Goal: Transaction & Acquisition: Purchase product/service

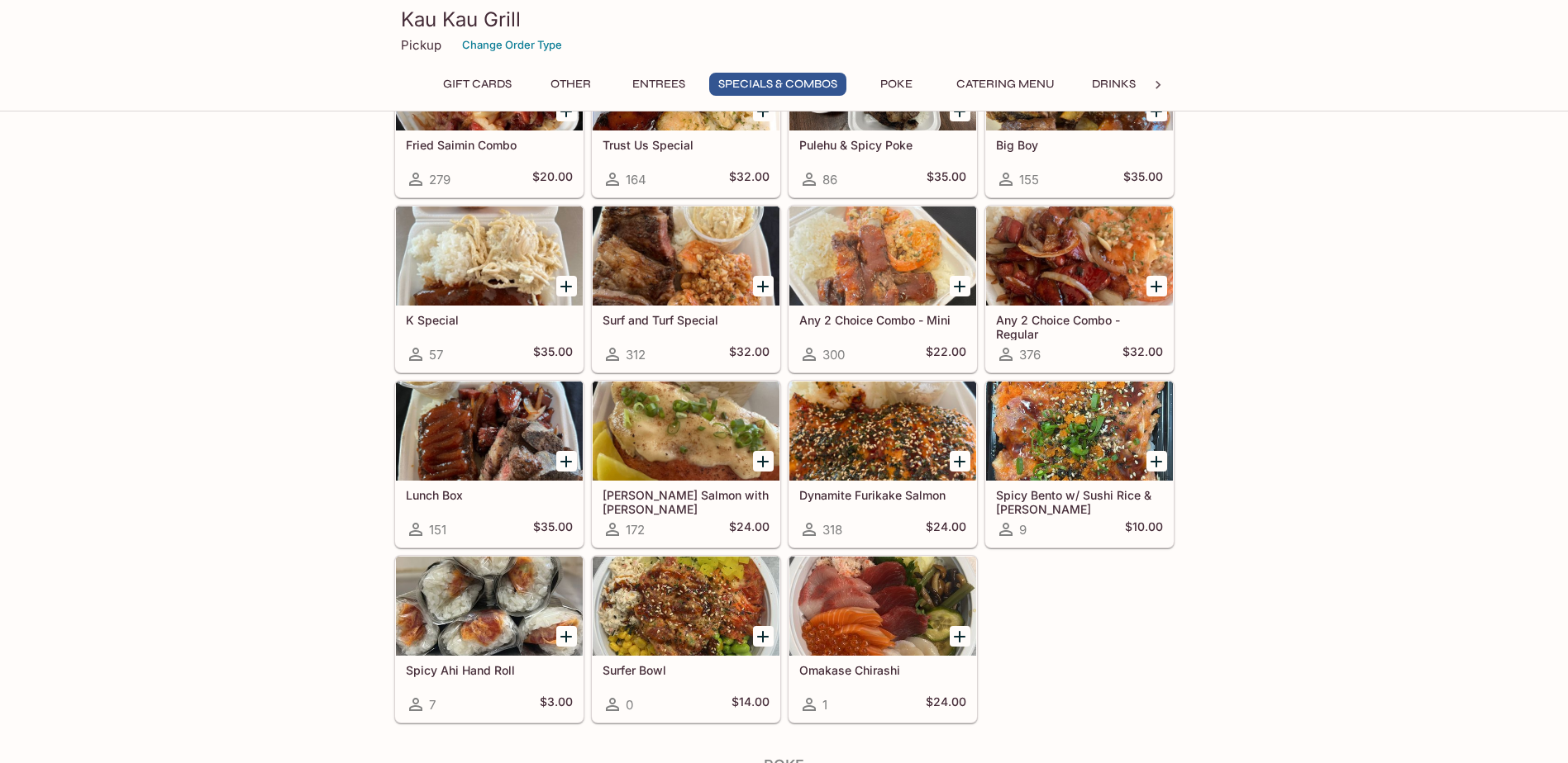
scroll to position [1921, 0]
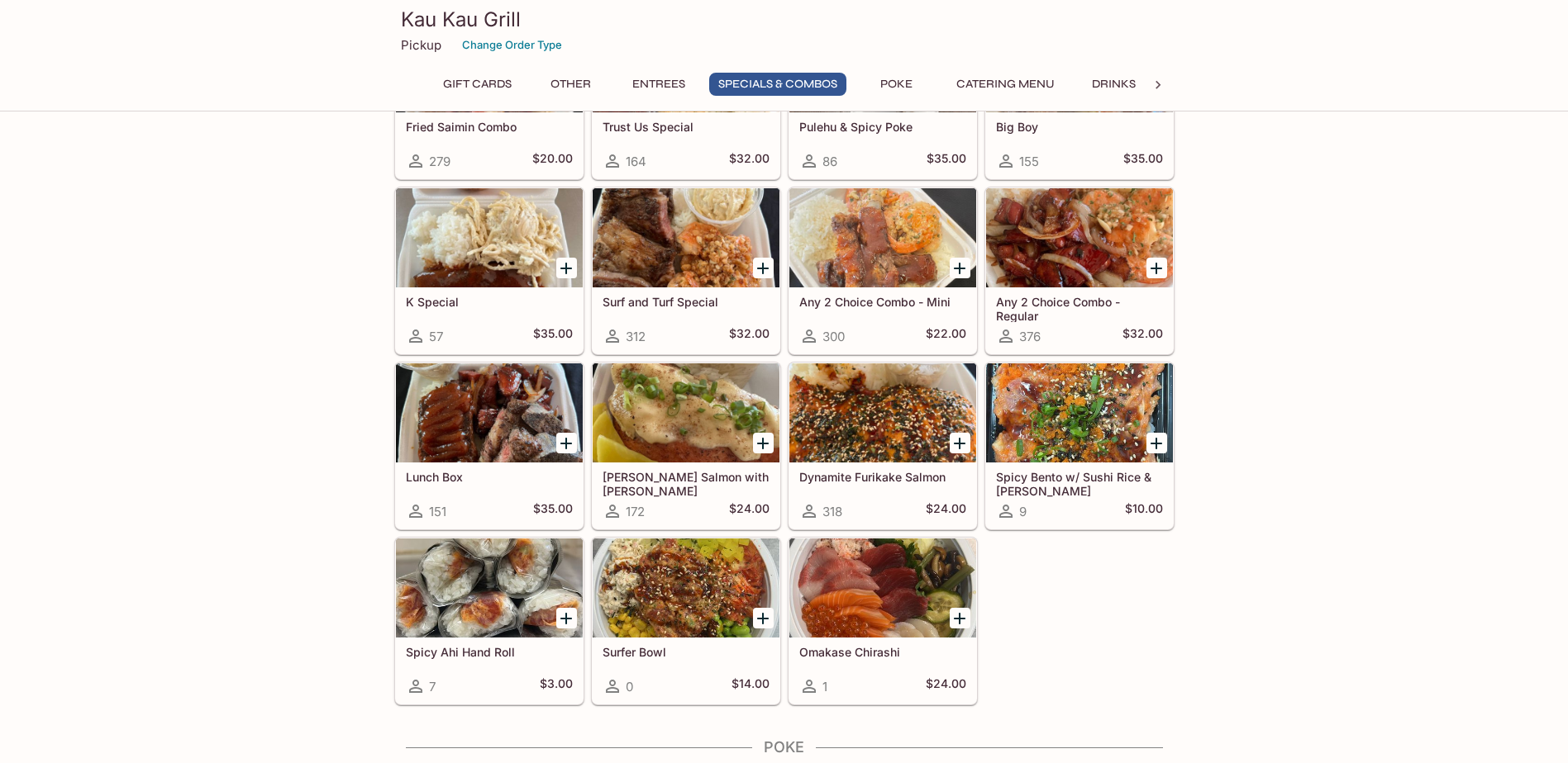
click at [446, 413] on div at bounding box center [488, 413] width 186 height 100
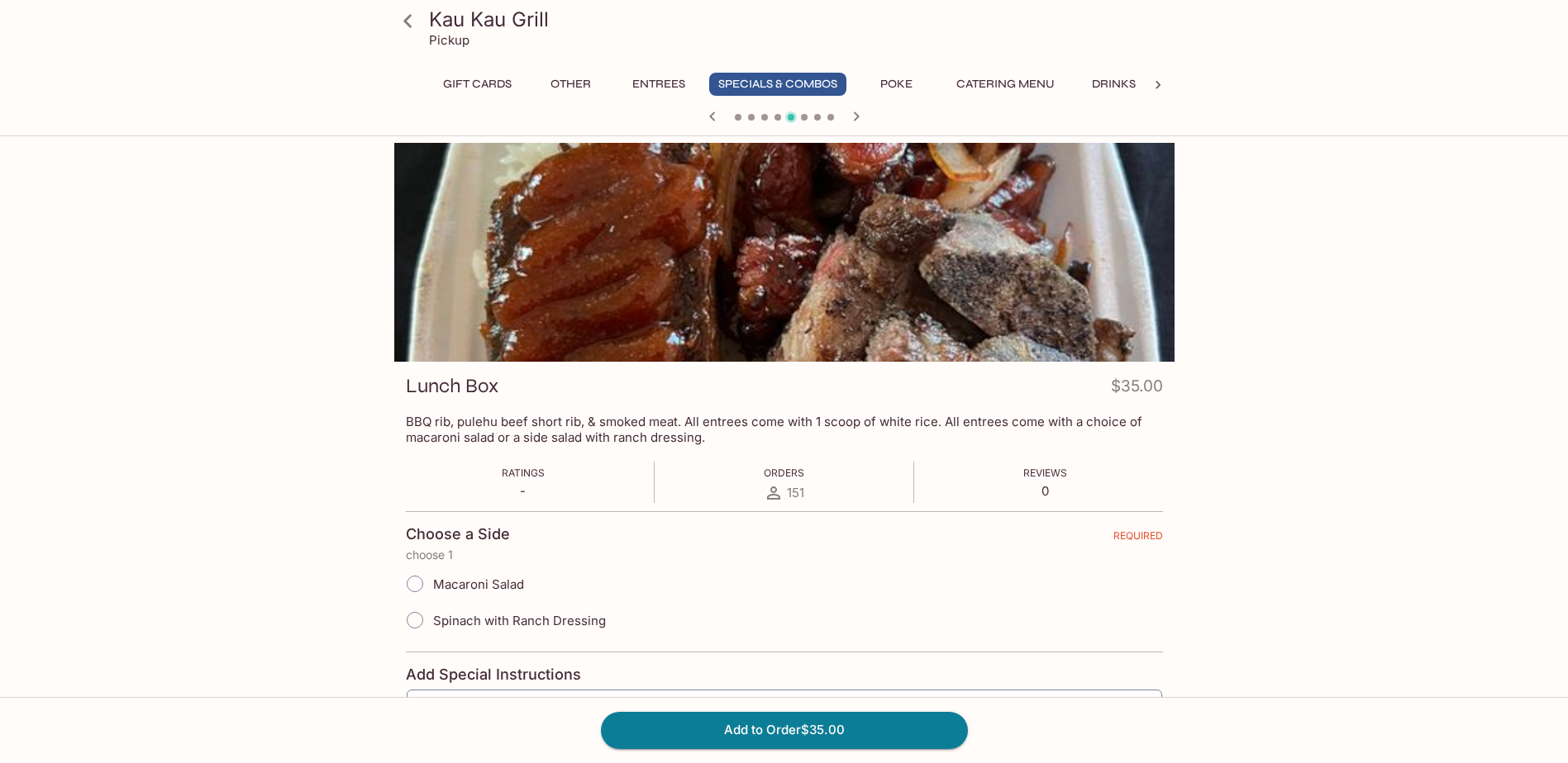
click at [419, 583] on input "Macaroni Salad" at bounding box center [415, 584] width 35 height 35
radio input "true"
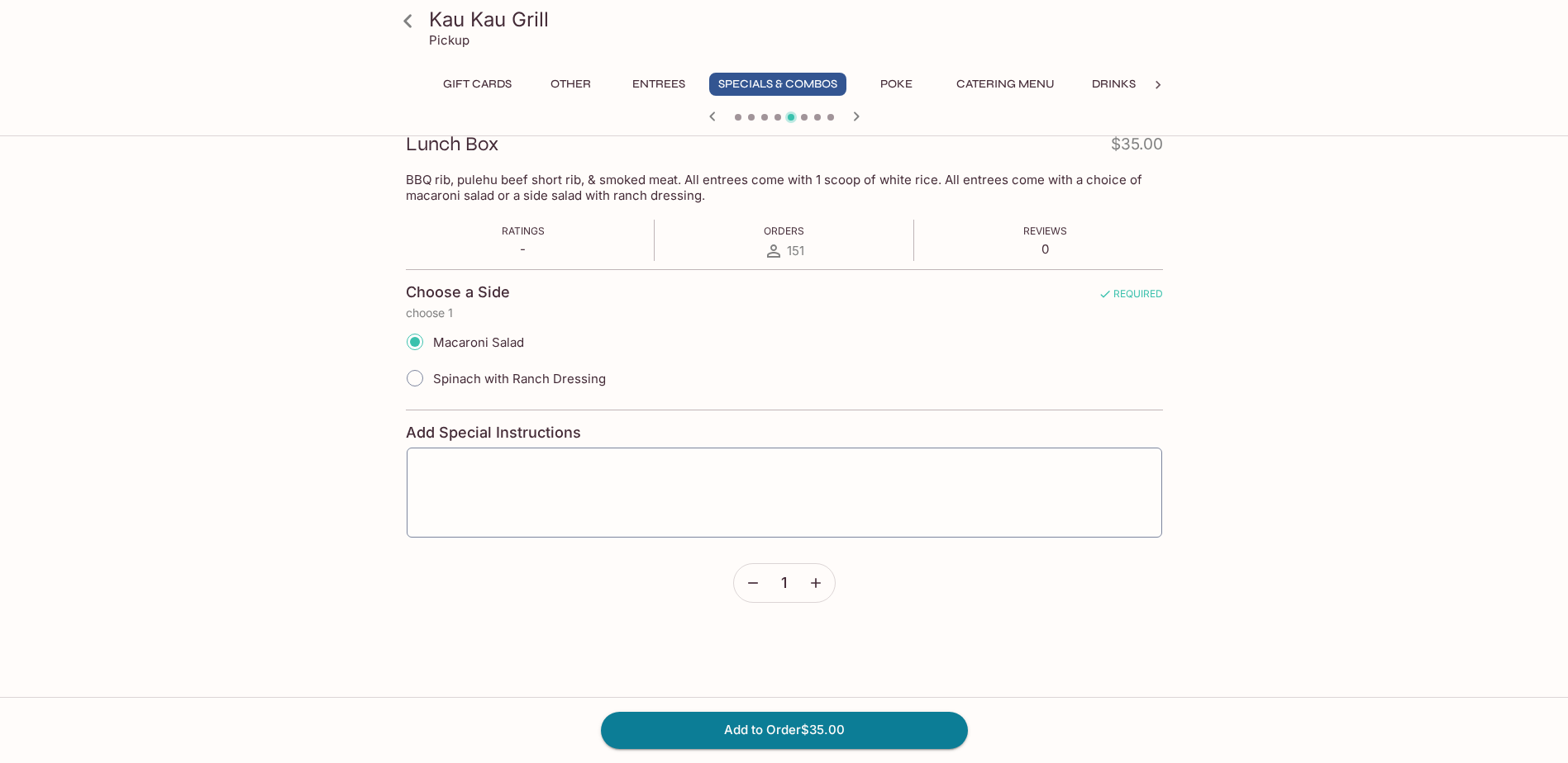
scroll to position [248, 0]
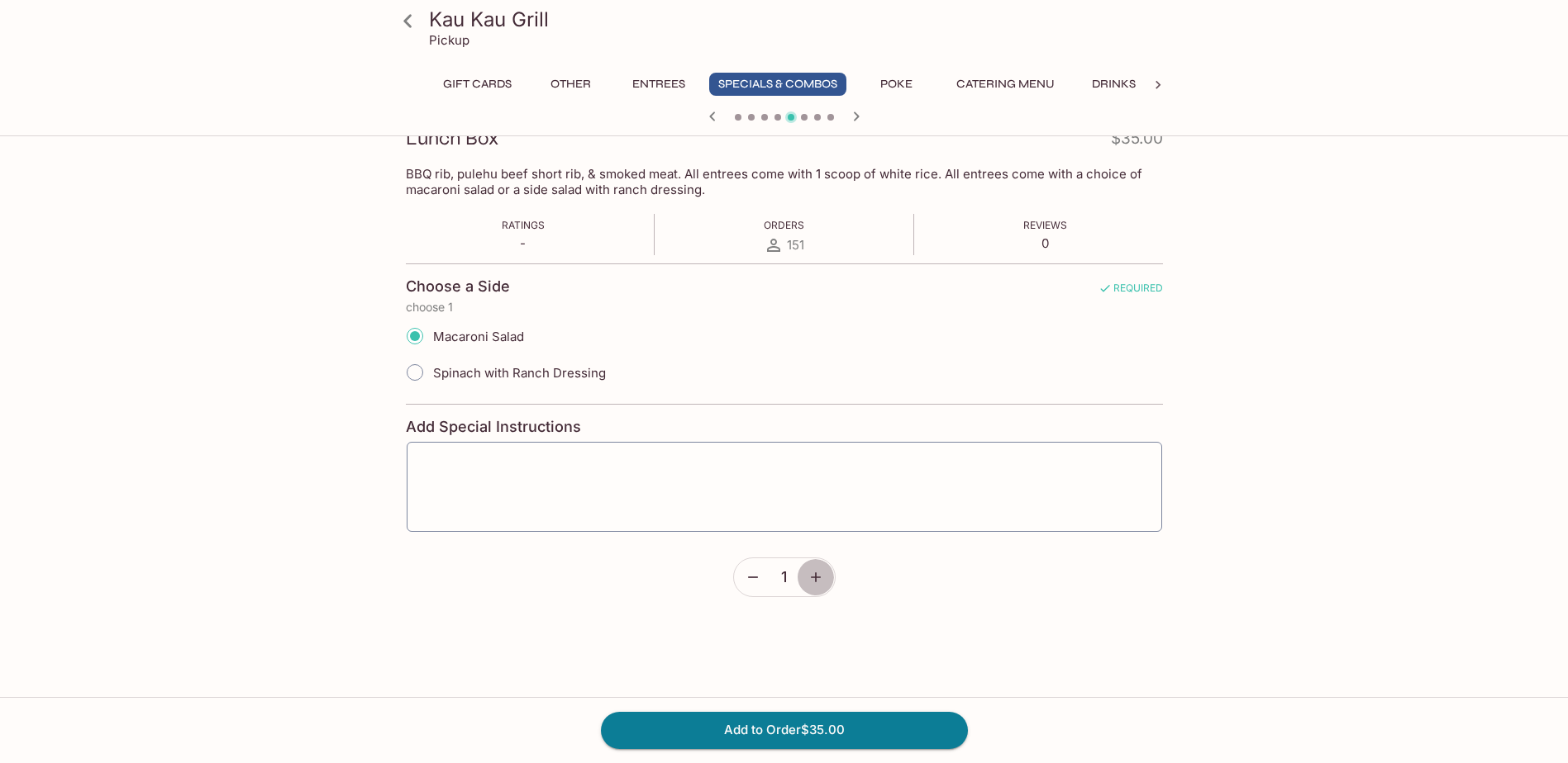
click at [812, 567] on button "button" at bounding box center [815, 577] width 38 height 38
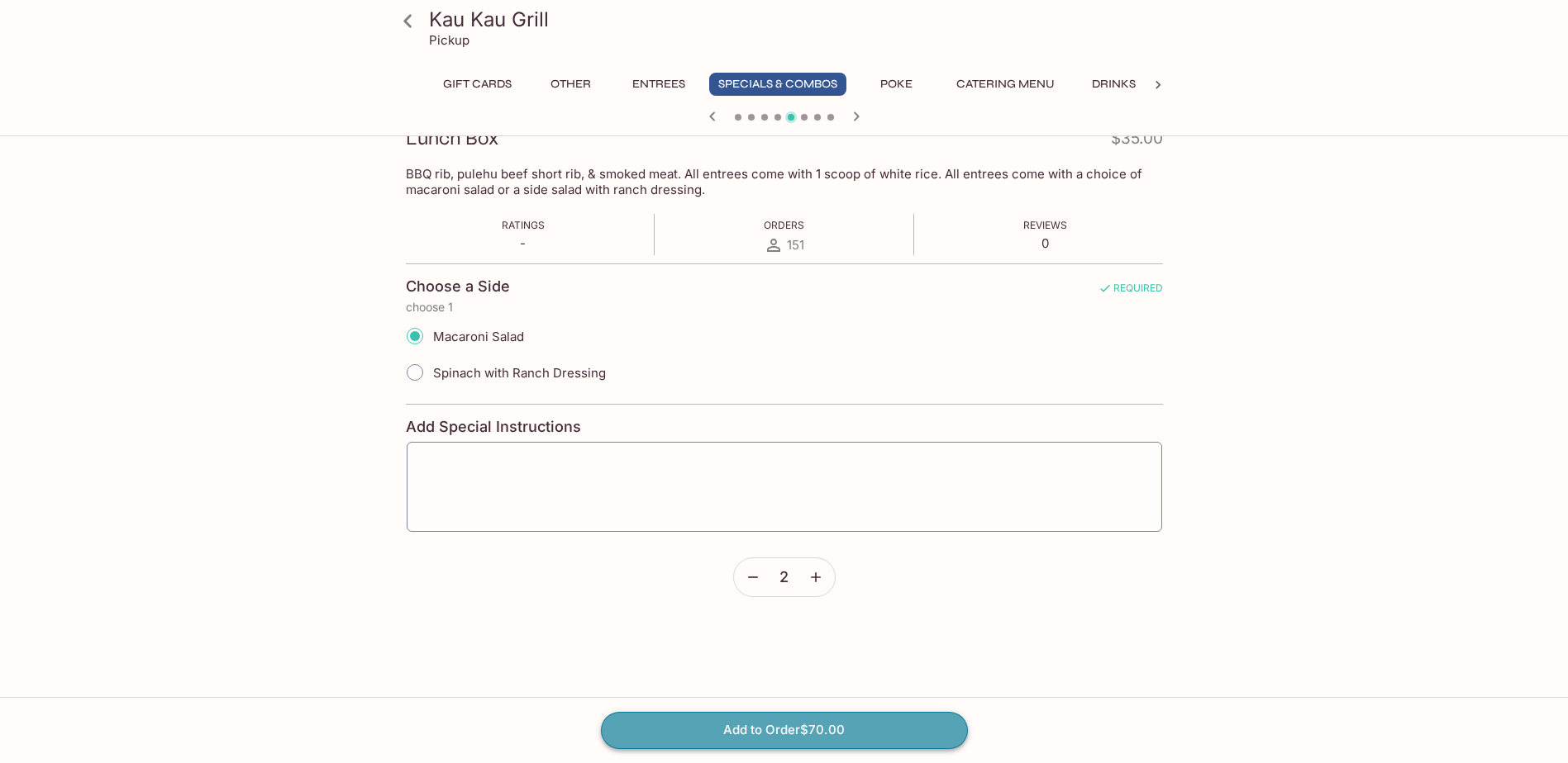
click at [816, 722] on button "Add to Order $70.00" at bounding box center [784, 730] width 367 height 36
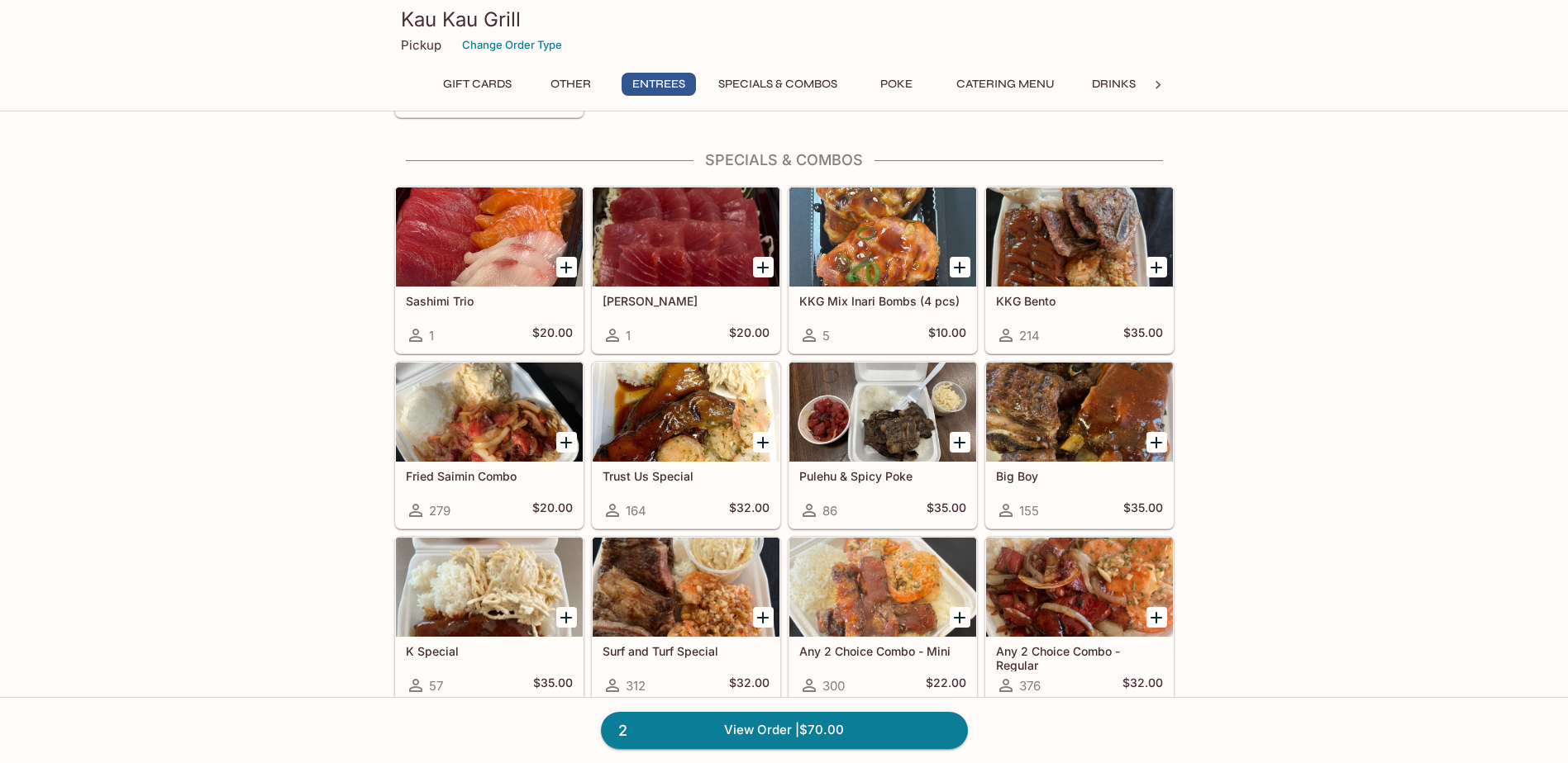
scroll to position [1734, 0]
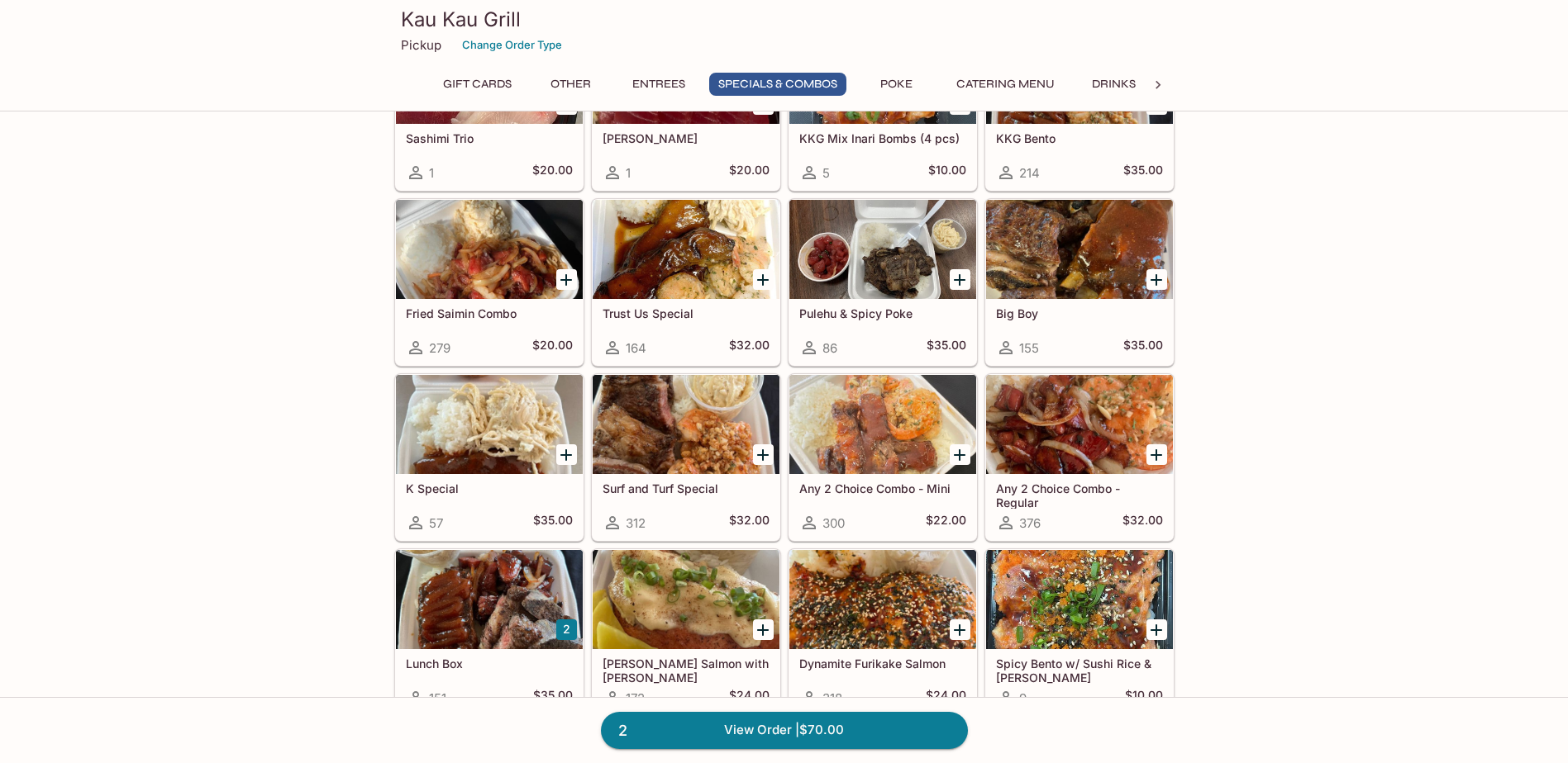
click at [712, 444] on div at bounding box center [685, 424] width 186 height 100
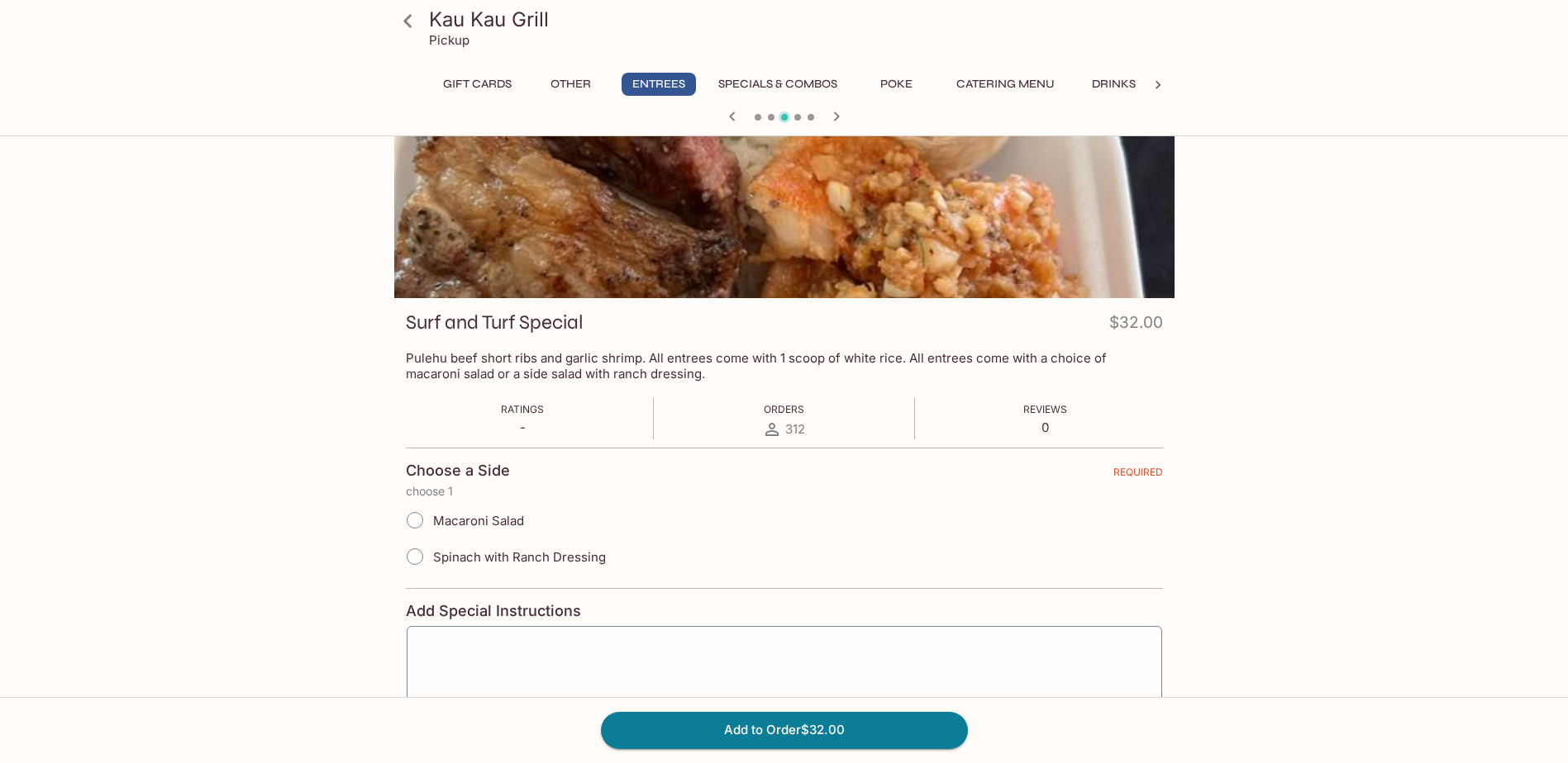
scroll to position [83, 0]
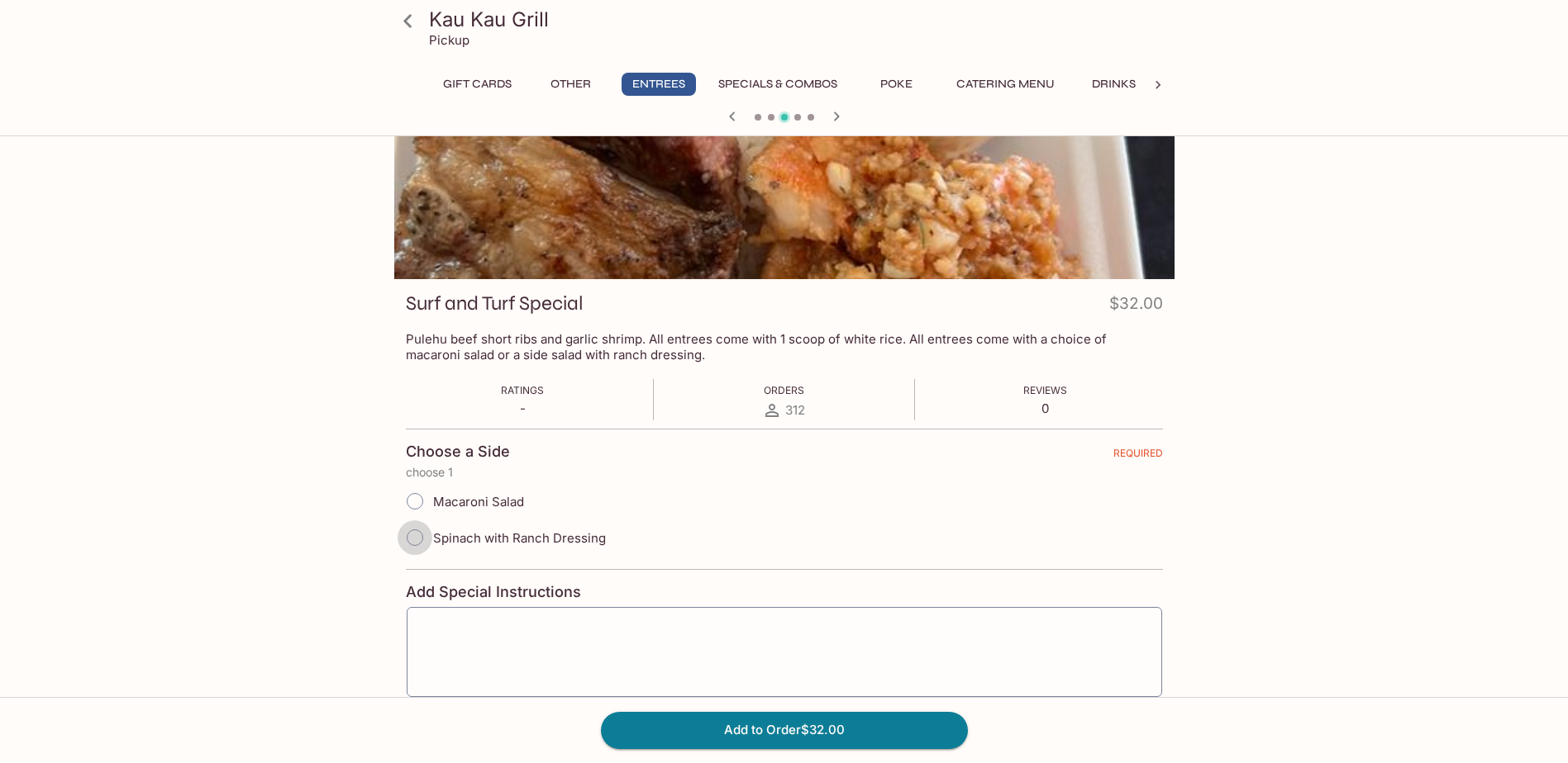
click at [406, 529] on input "Spinach with Ranch Dressing" at bounding box center [415, 538] width 35 height 35
radio input "true"
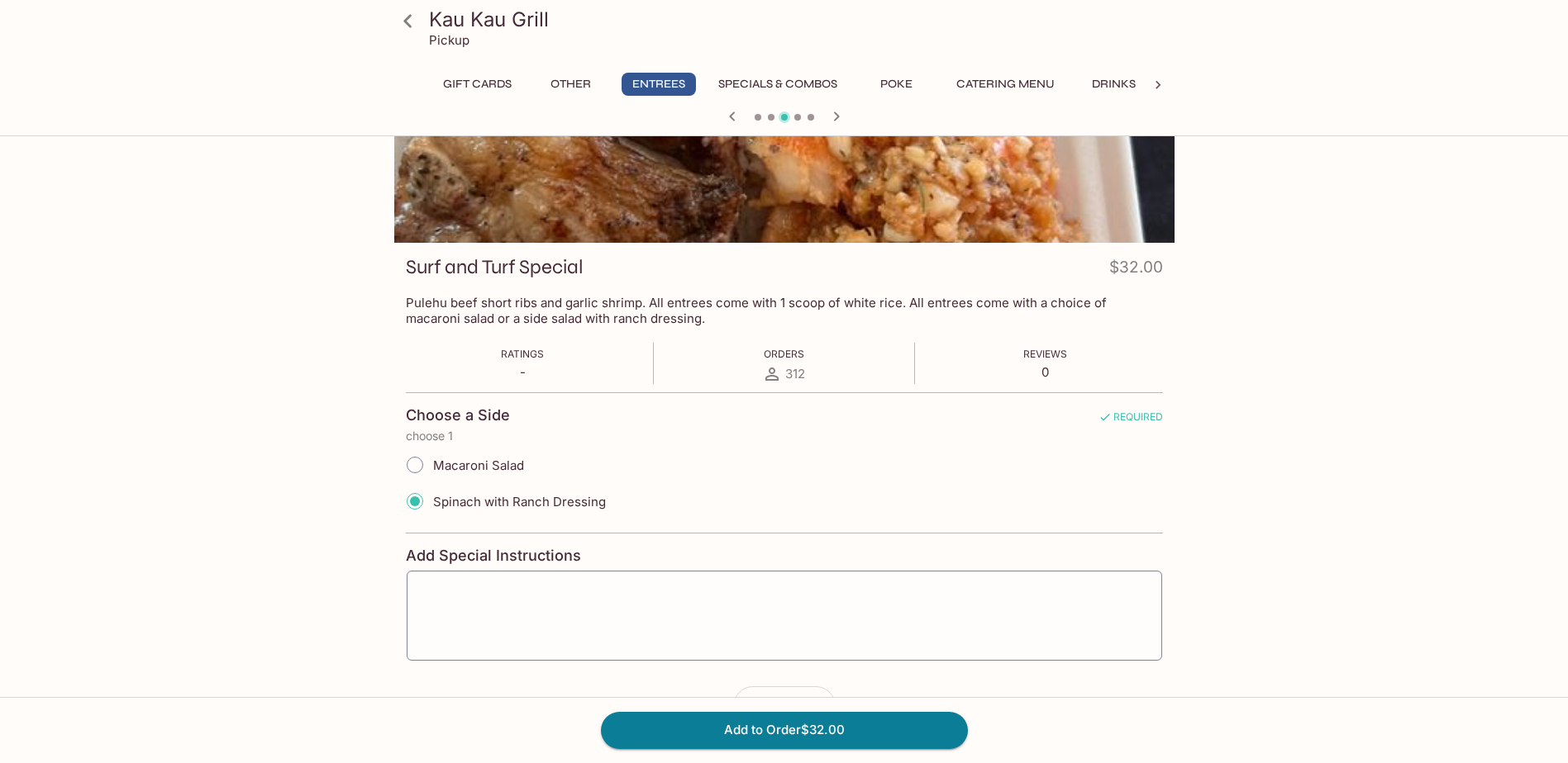
scroll to position [172, 0]
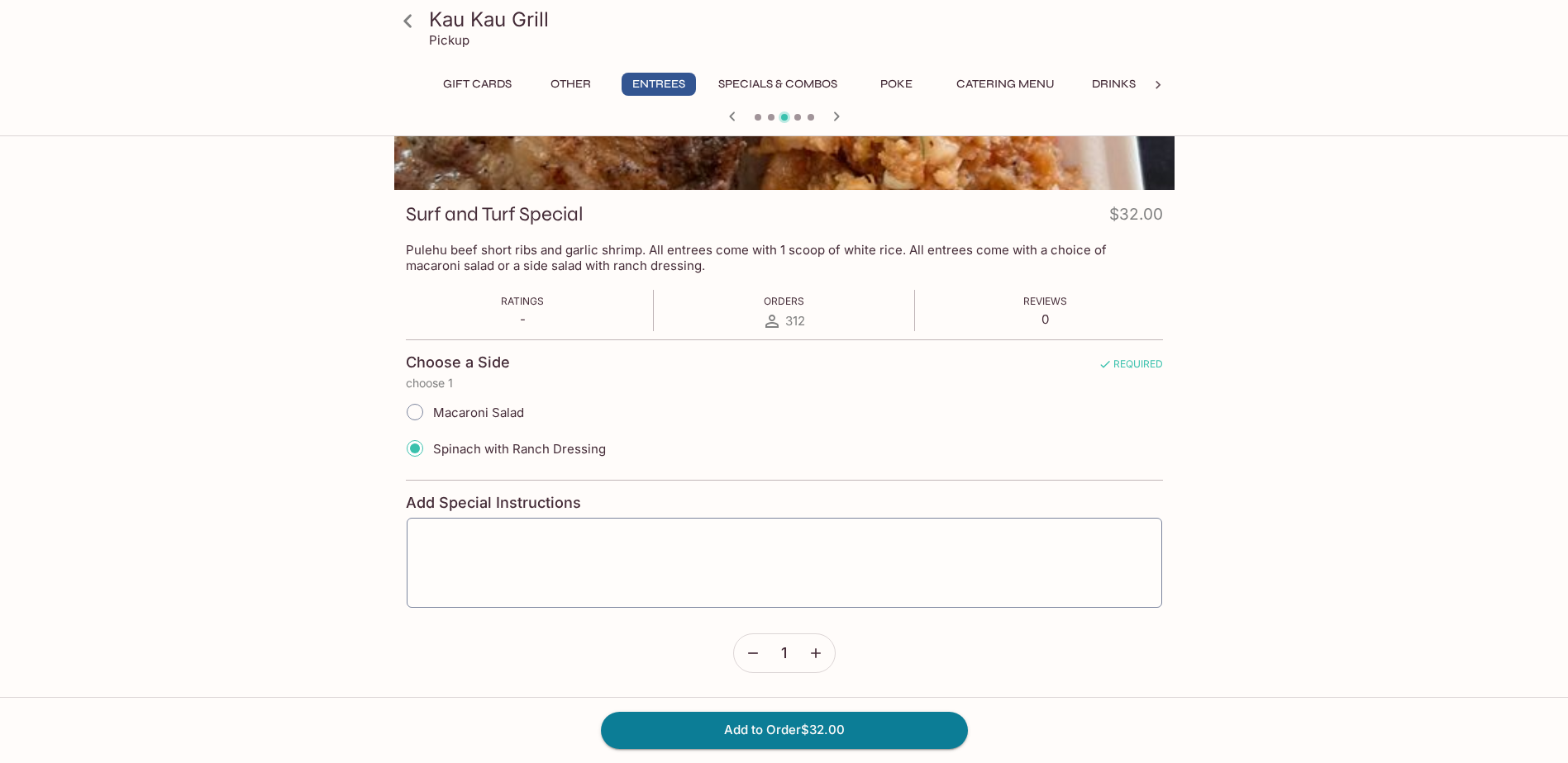
click at [813, 653] on icon "button" at bounding box center [815, 653] width 17 height 17
click at [811, 718] on button "Add to Order $64.00" at bounding box center [784, 730] width 367 height 36
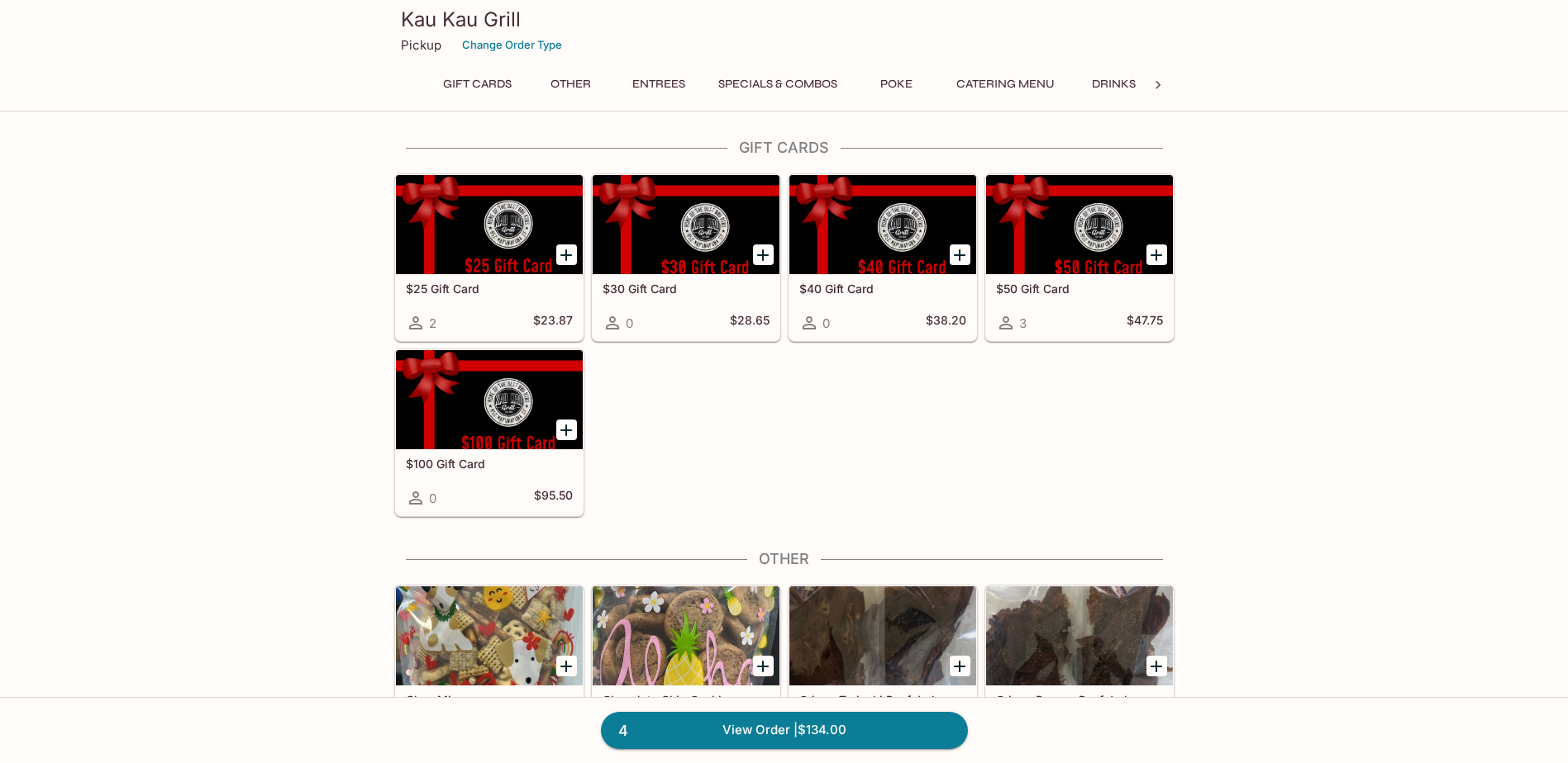
click at [820, 732] on link "4 View Order | $134.00" at bounding box center [784, 730] width 367 height 36
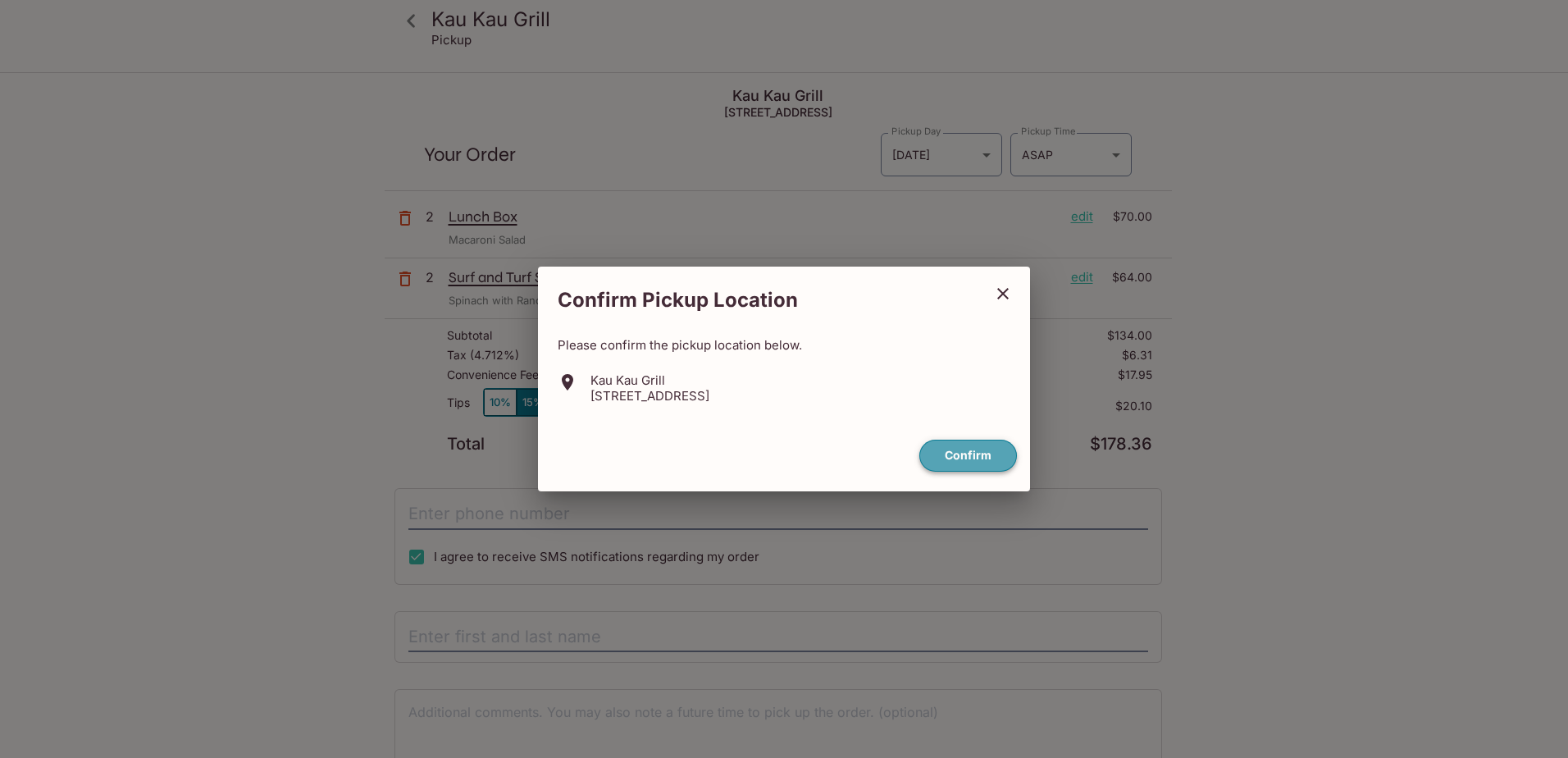
click at [958, 453] on button "Confirm" at bounding box center [968, 456] width 98 height 32
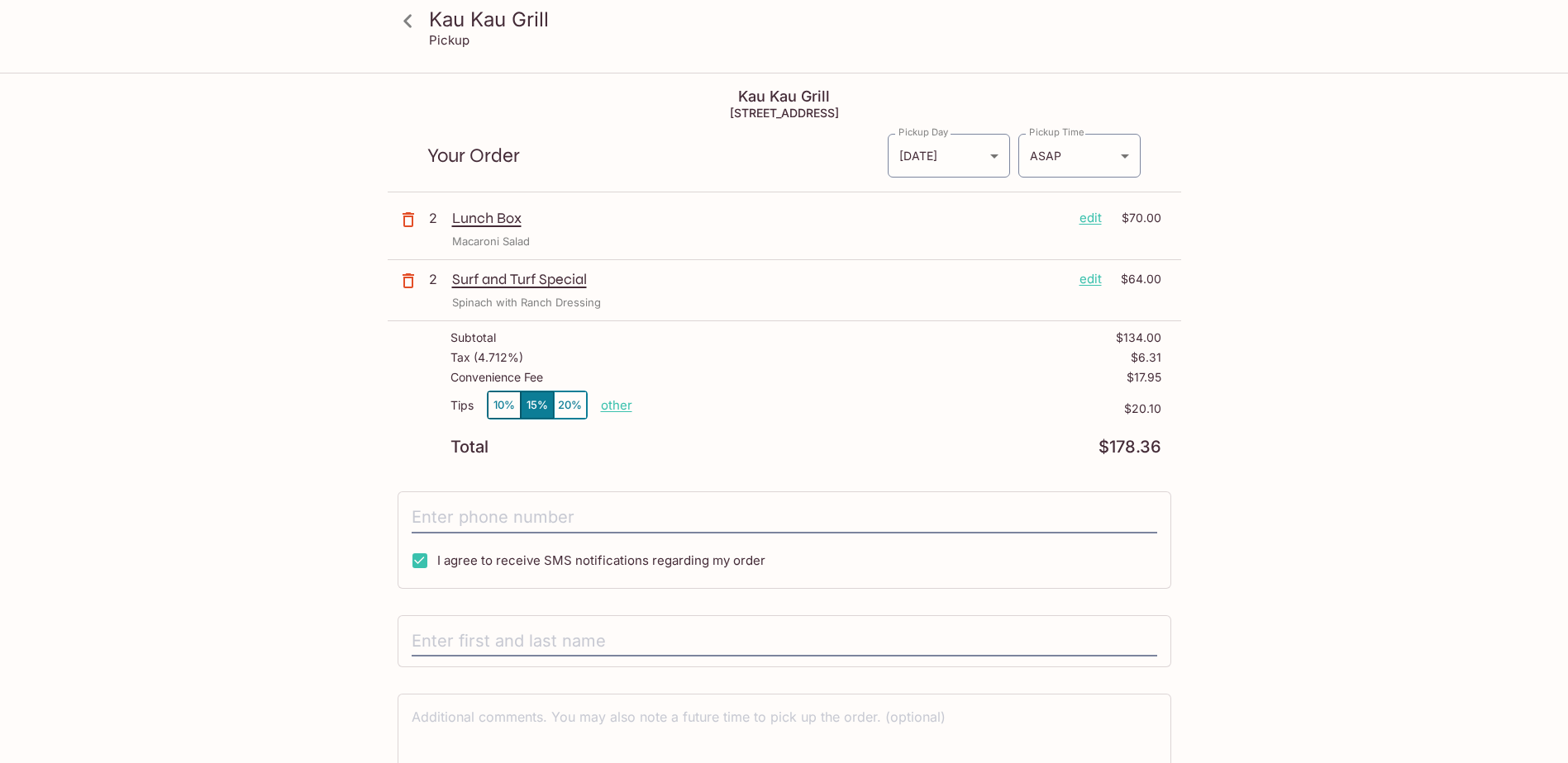
click at [1094, 282] on p "edit" at bounding box center [1090, 279] width 22 height 19
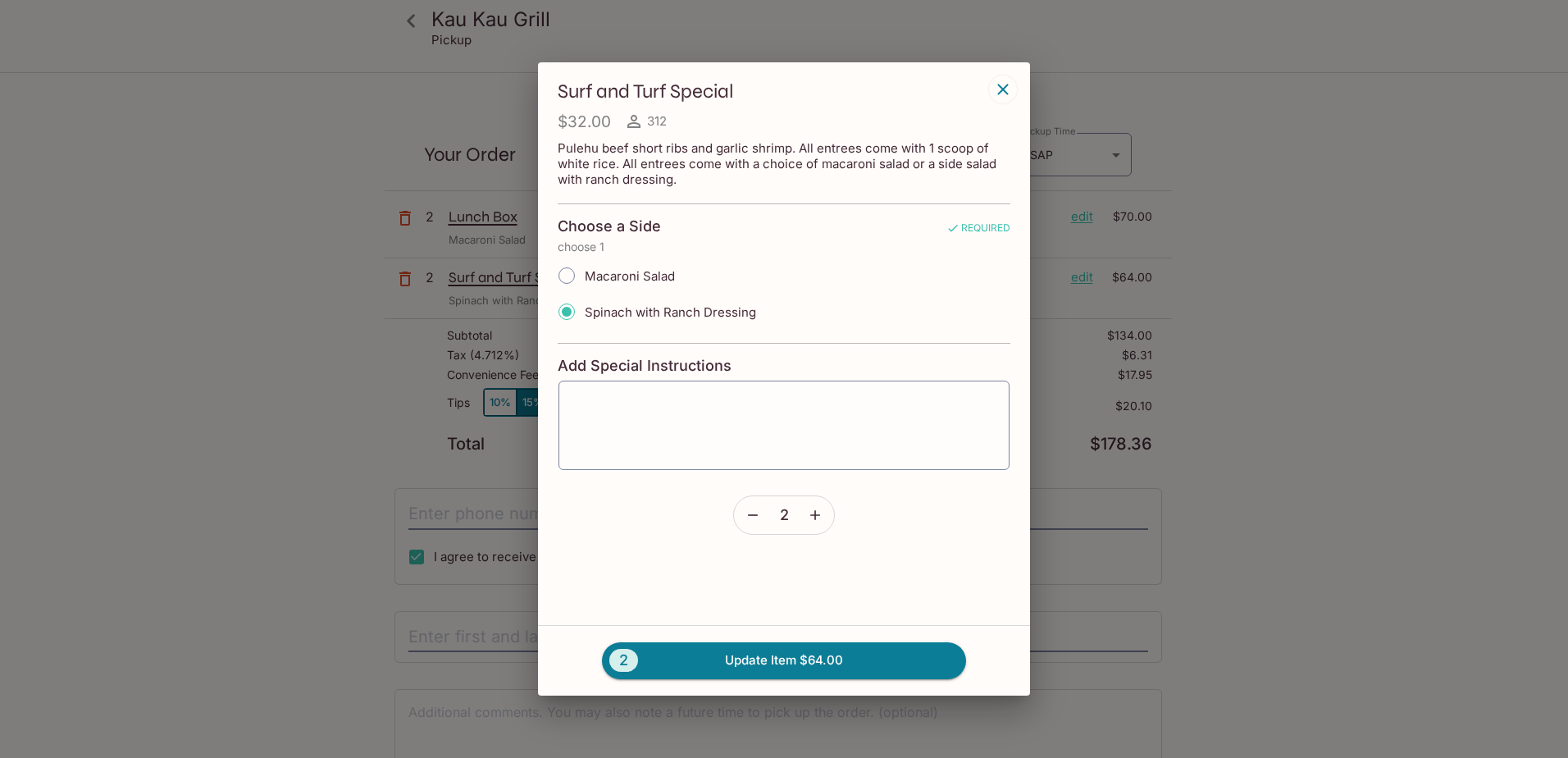
click at [812, 510] on icon "button" at bounding box center [815, 515] width 16 height 16
click at [800, 655] on button "3 Update Item $96.00" at bounding box center [784, 660] width 364 height 36
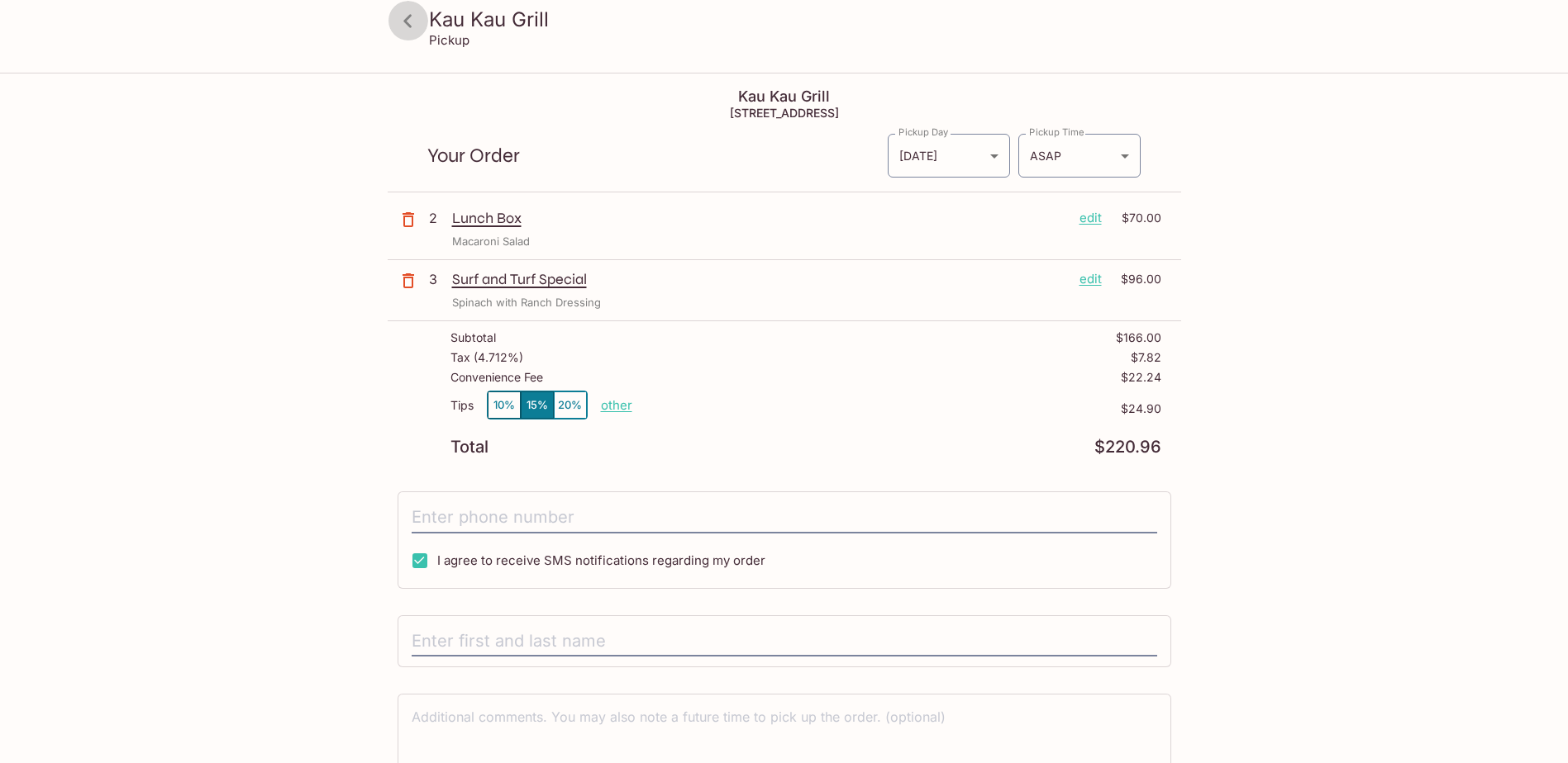
click at [406, 23] on icon at bounding box center [407, 20] width 8 height 14
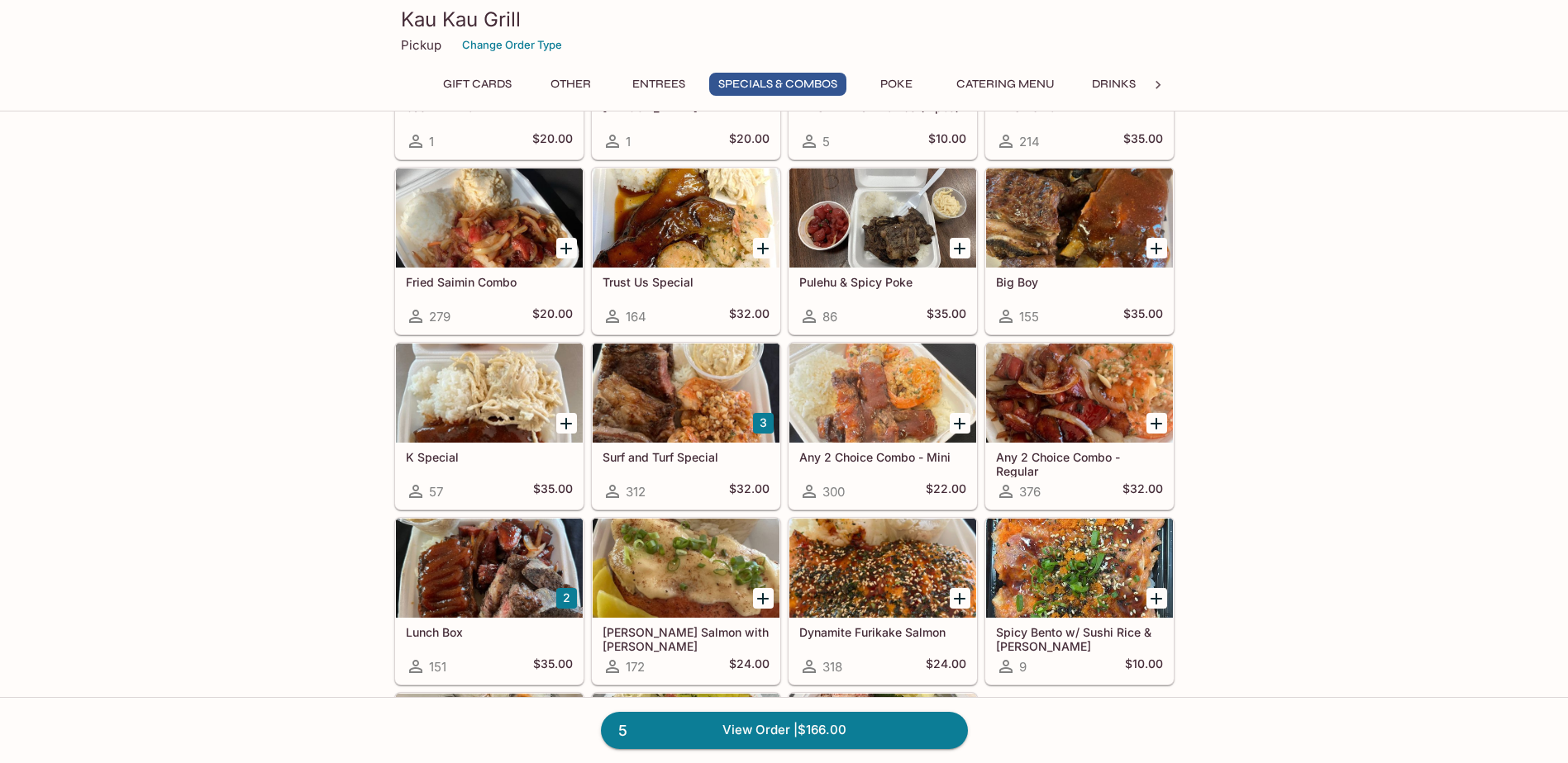
scroll to position [1817, 0]
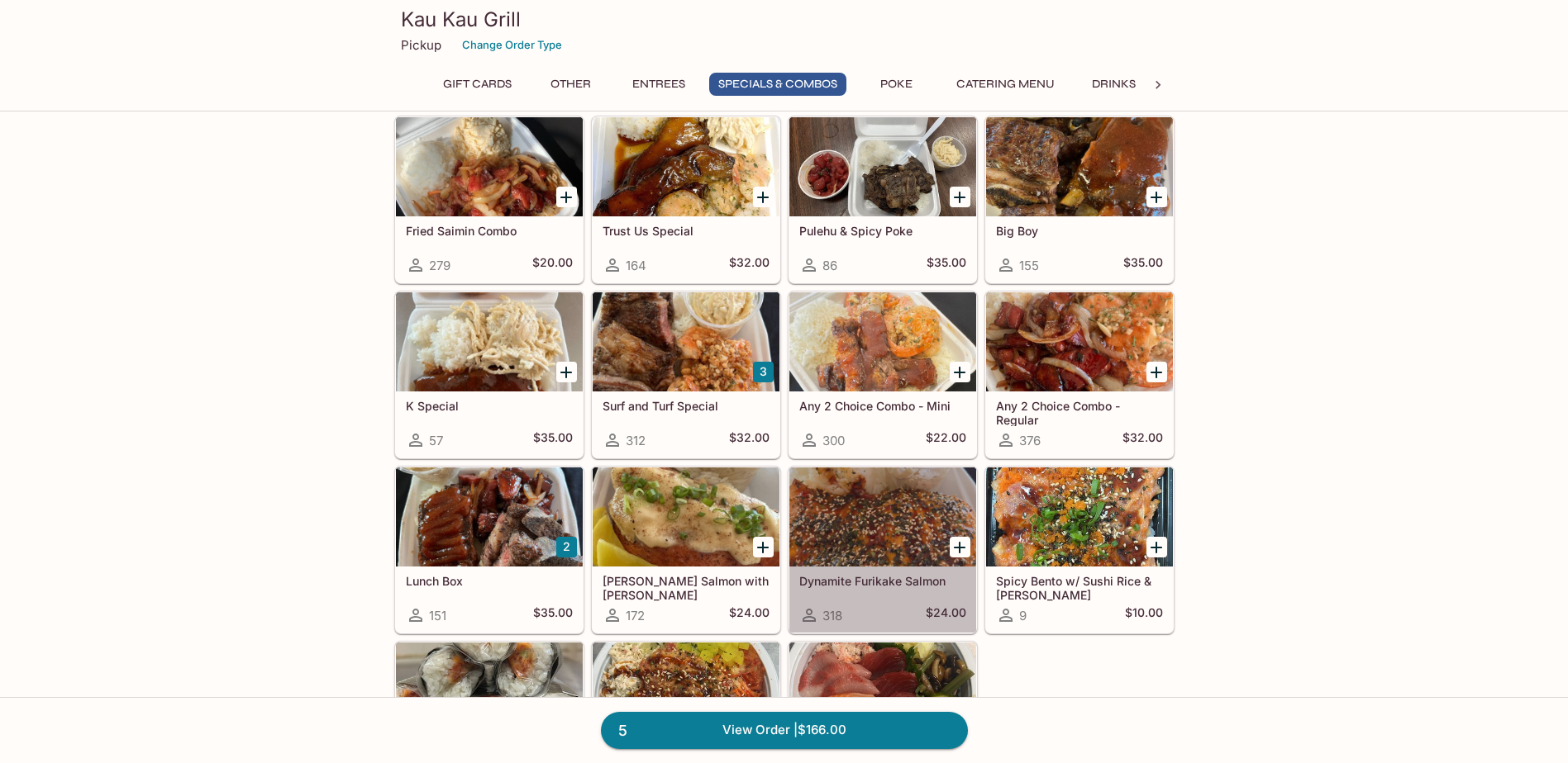
click at [830, 536] on div at bounding box center [882, 517] width 186 height 100
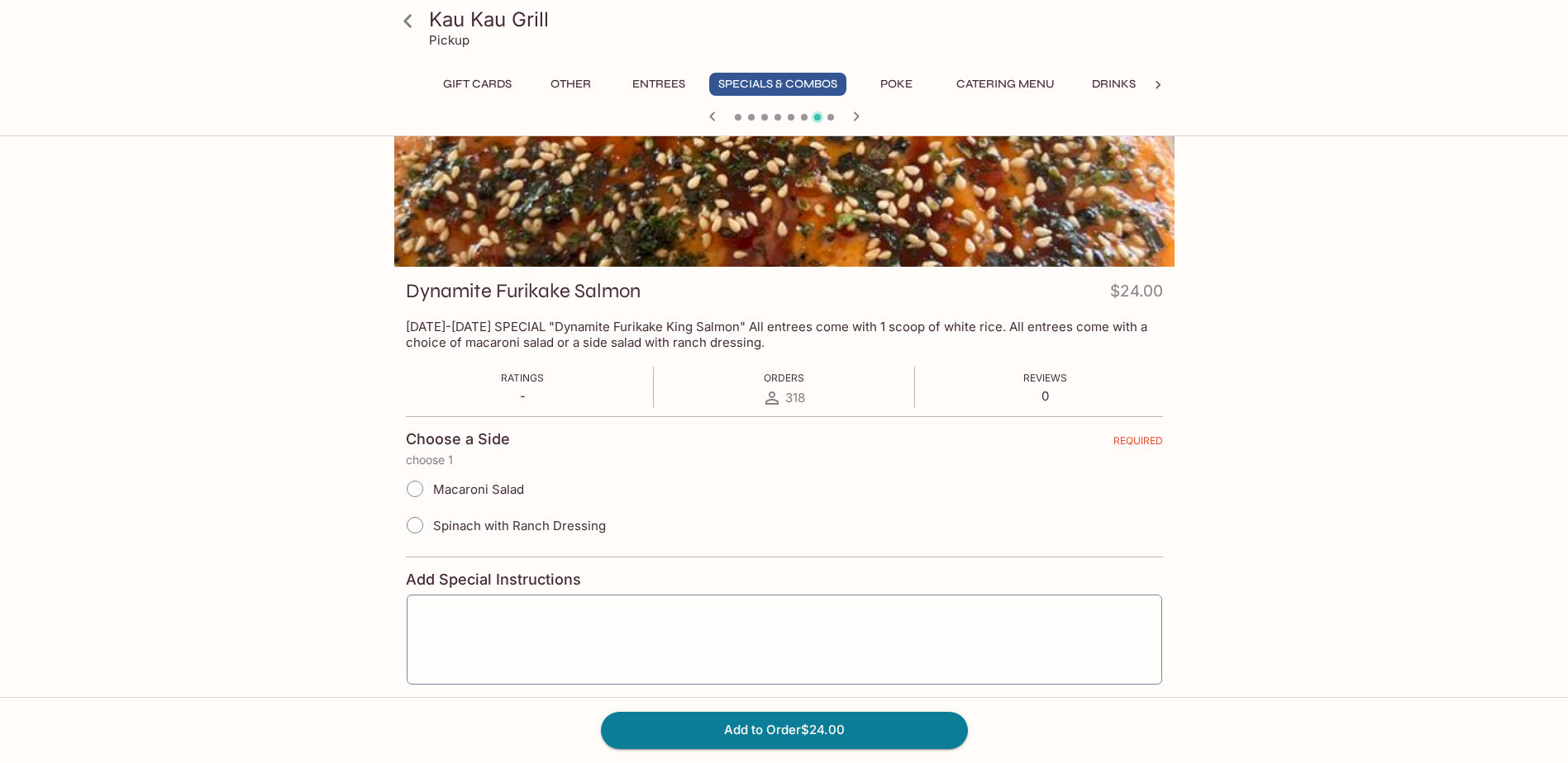
scroll to position [172, 0]
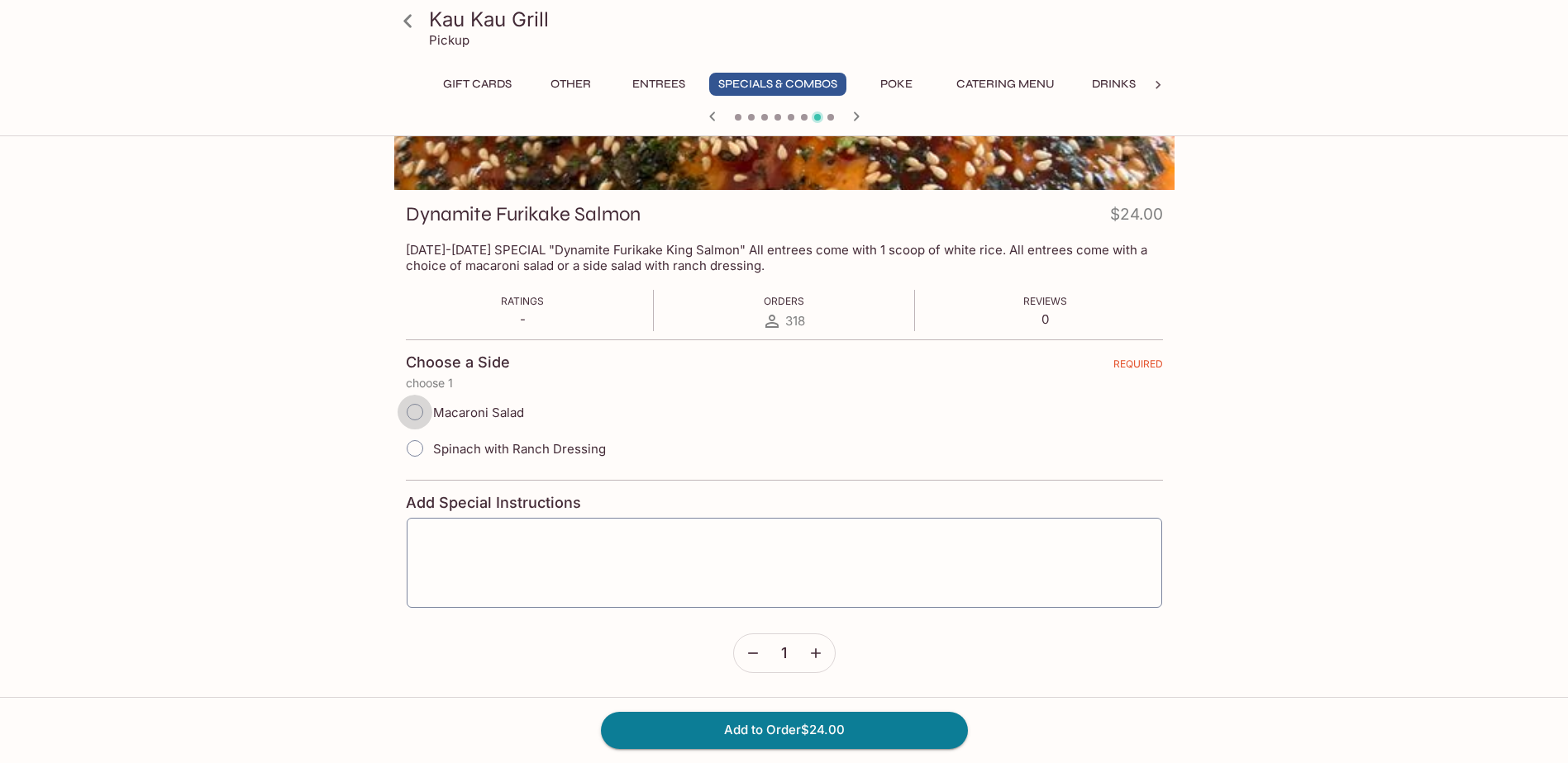
click at [417, 405] on input "Macaroni Salad" at bounding box center [415, 413] width 35 height 35
radio input "true"
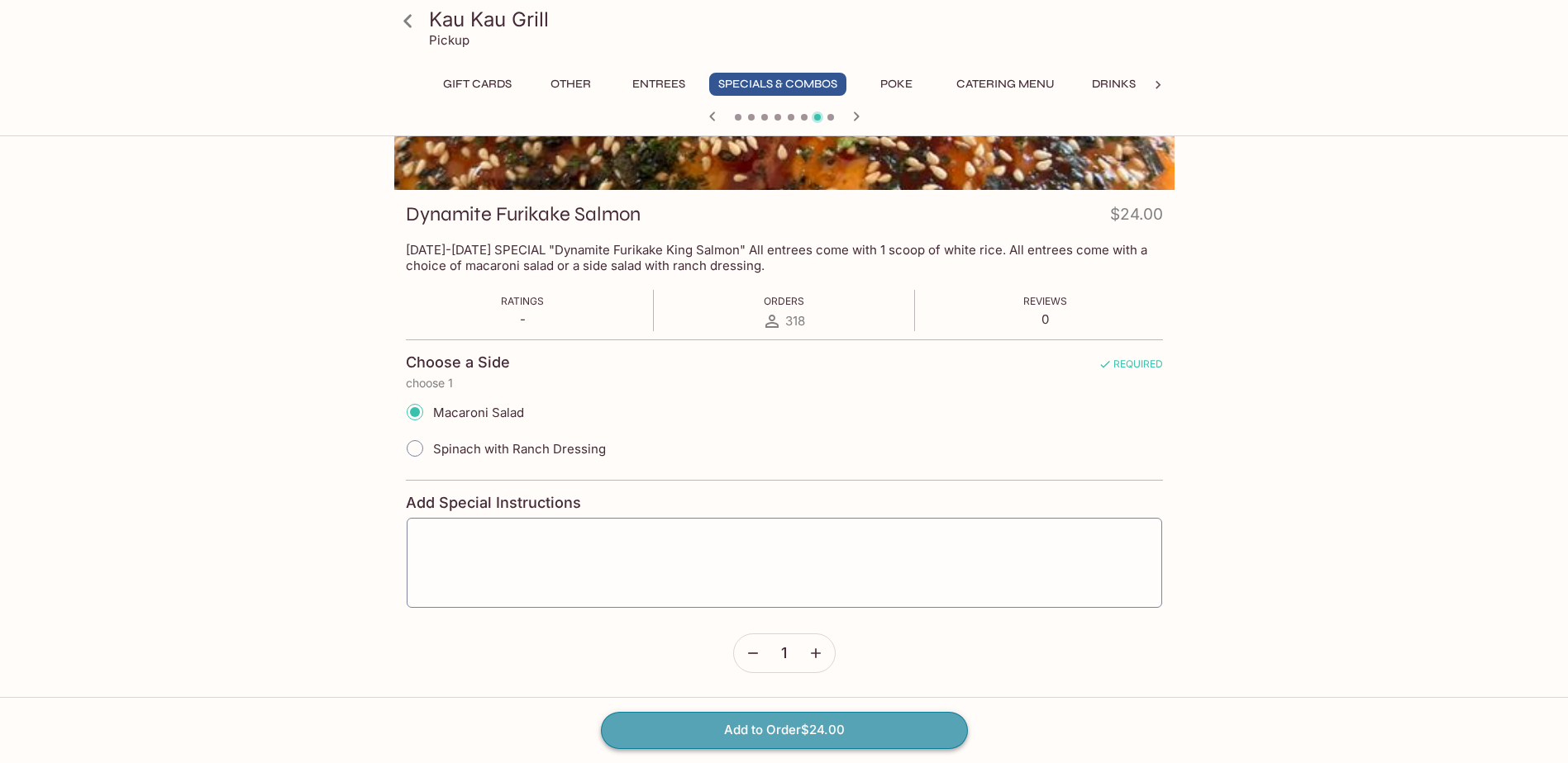
click at [766, 730] on button "Add to Order $24.00" at bounding box center [784, 730] width 367 height 36
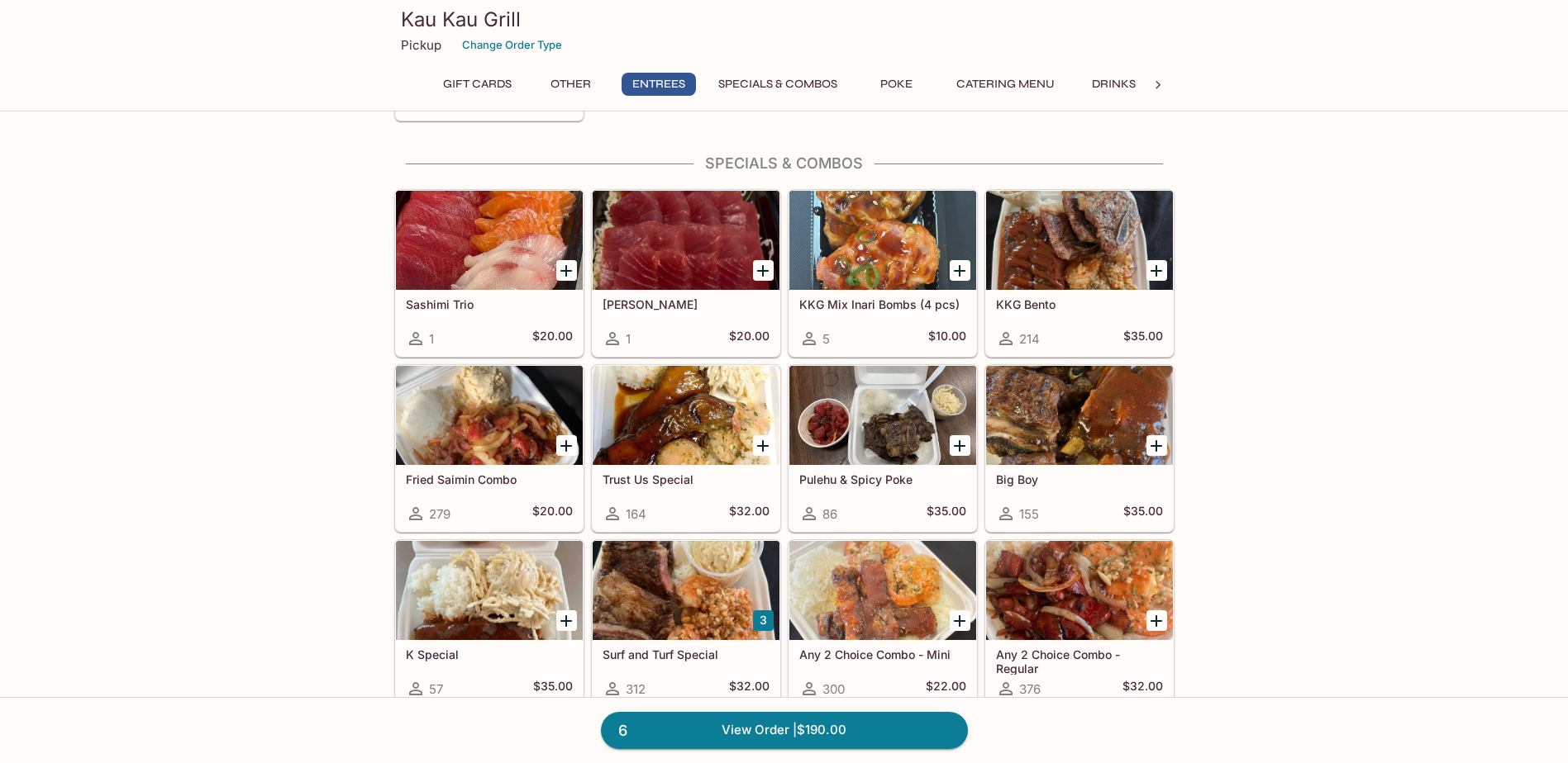
scroll to position [1569, 0]
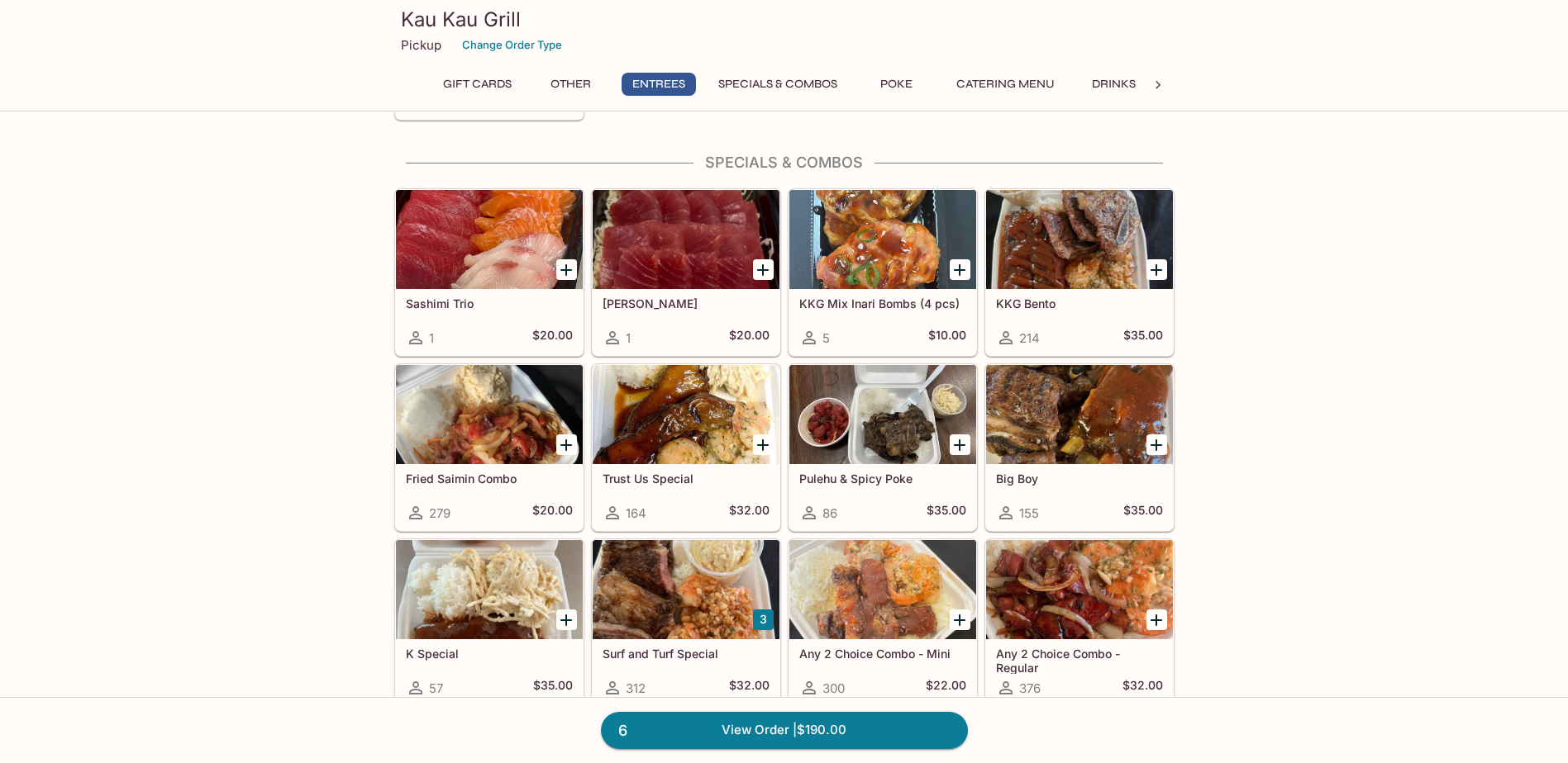
click at [1085, 250] on div at bounding box center [1079, 240] width 186 height 100
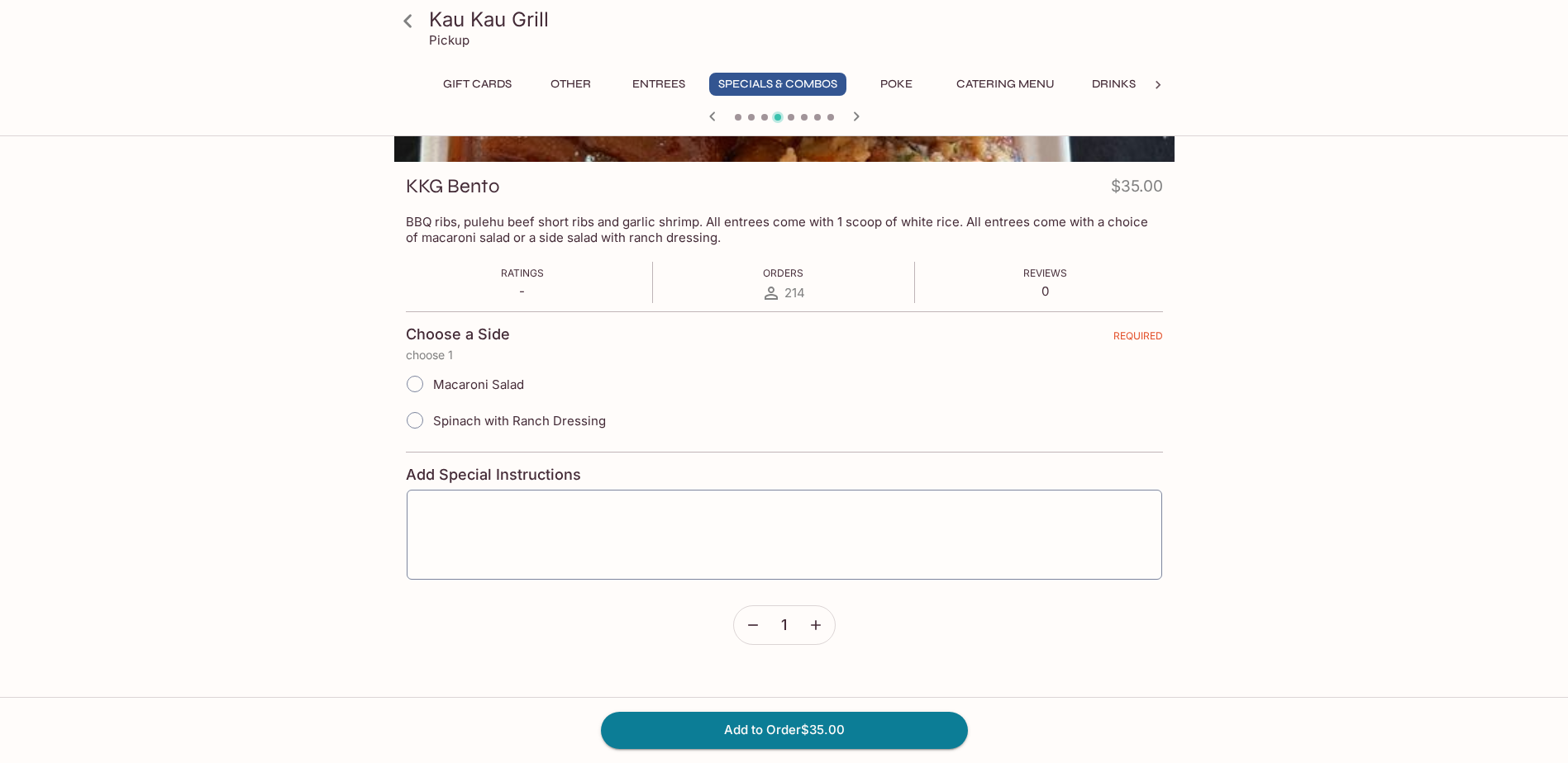
scroll to position [248, 0]
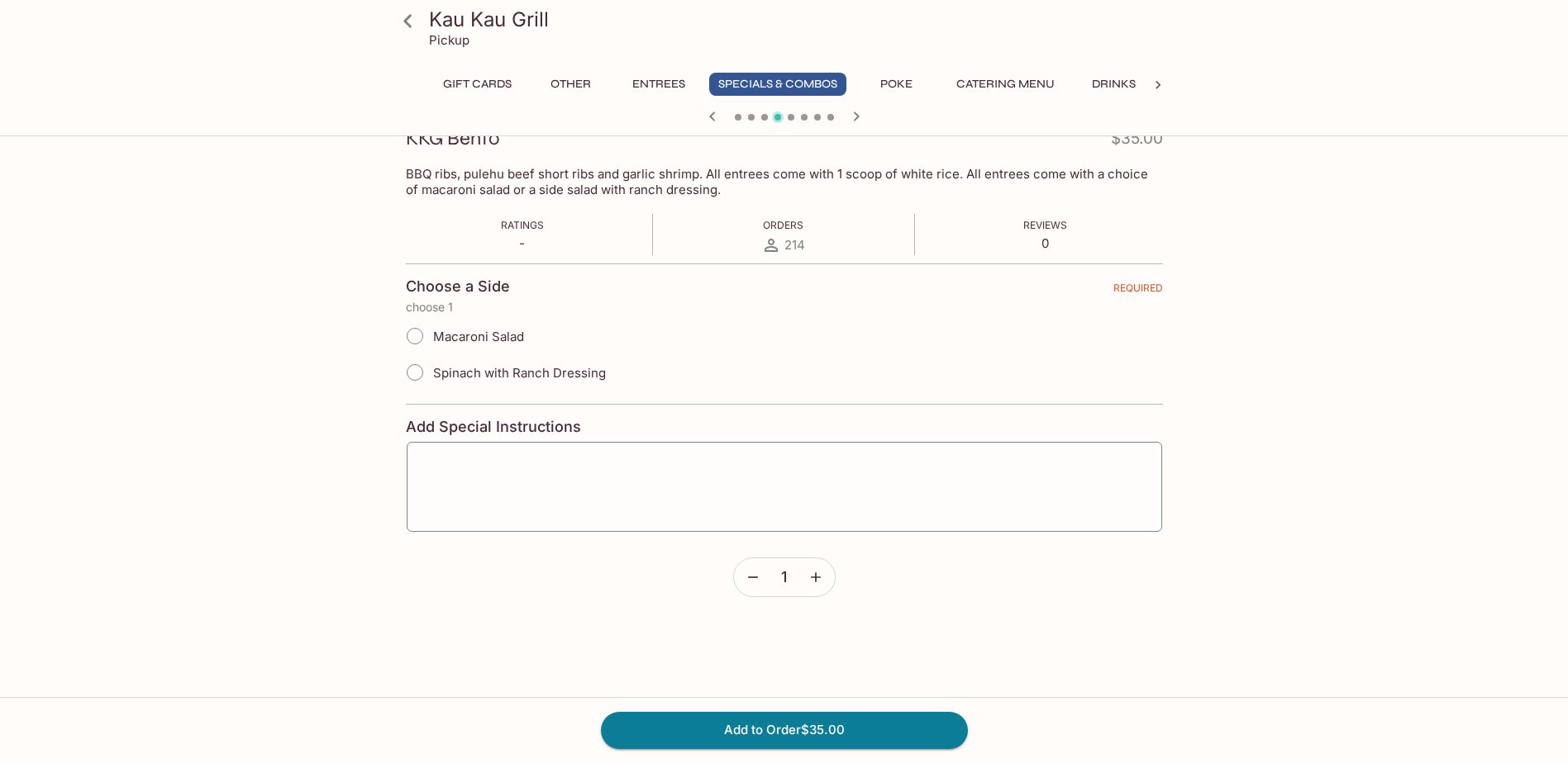
click at [410, 328] on input "Macaroni Salad" at bounding box center [415, 337] width 35 height 35
radio input "true"
click at [748, 721] on button "Add to Order $35.00" at bounding box center [784, 730] width 367 height 36
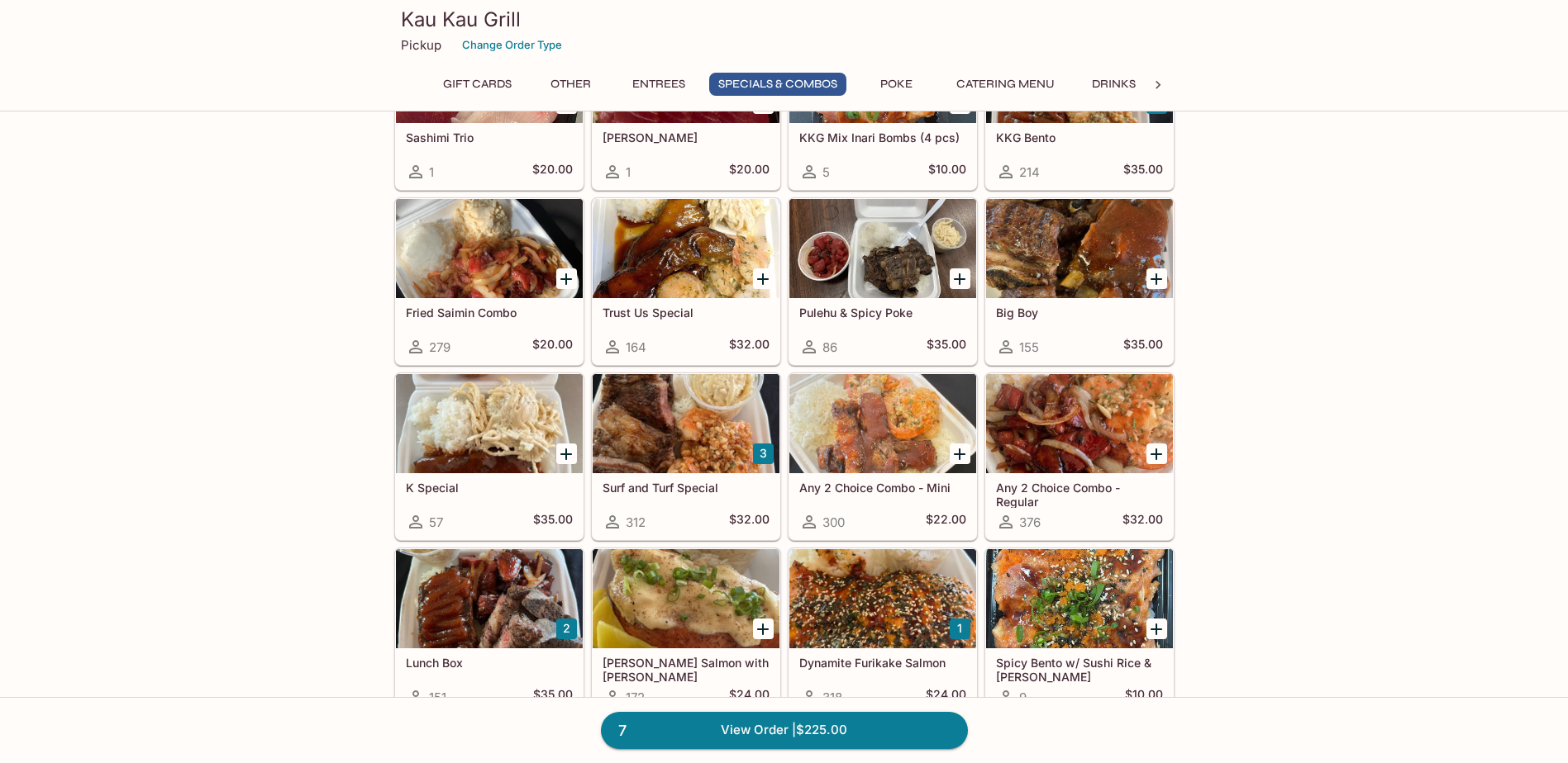
scroll to position [1982, 0]
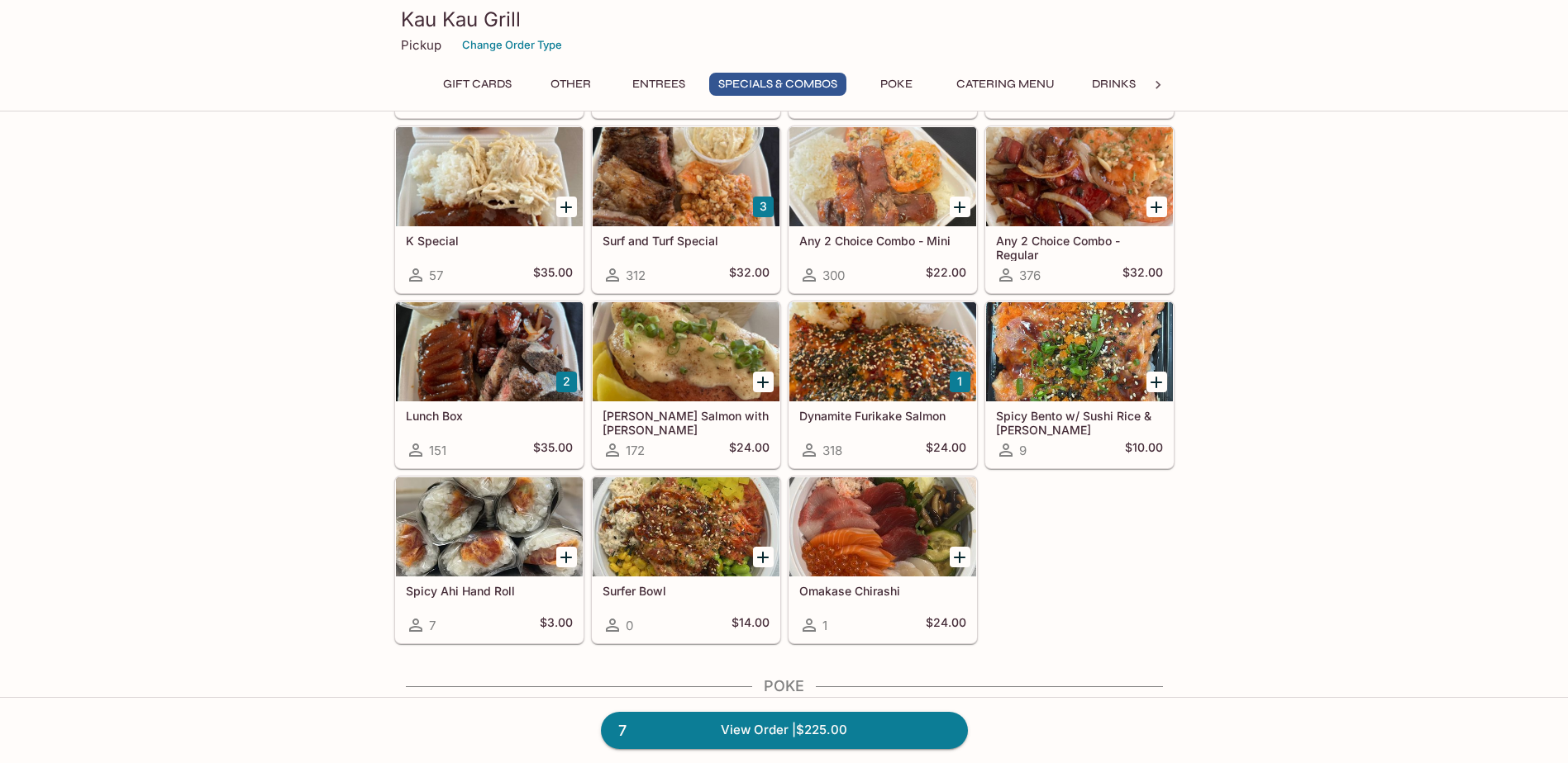
click at [834, 547] on div at bounding box center [882, 527] width 186 height 100
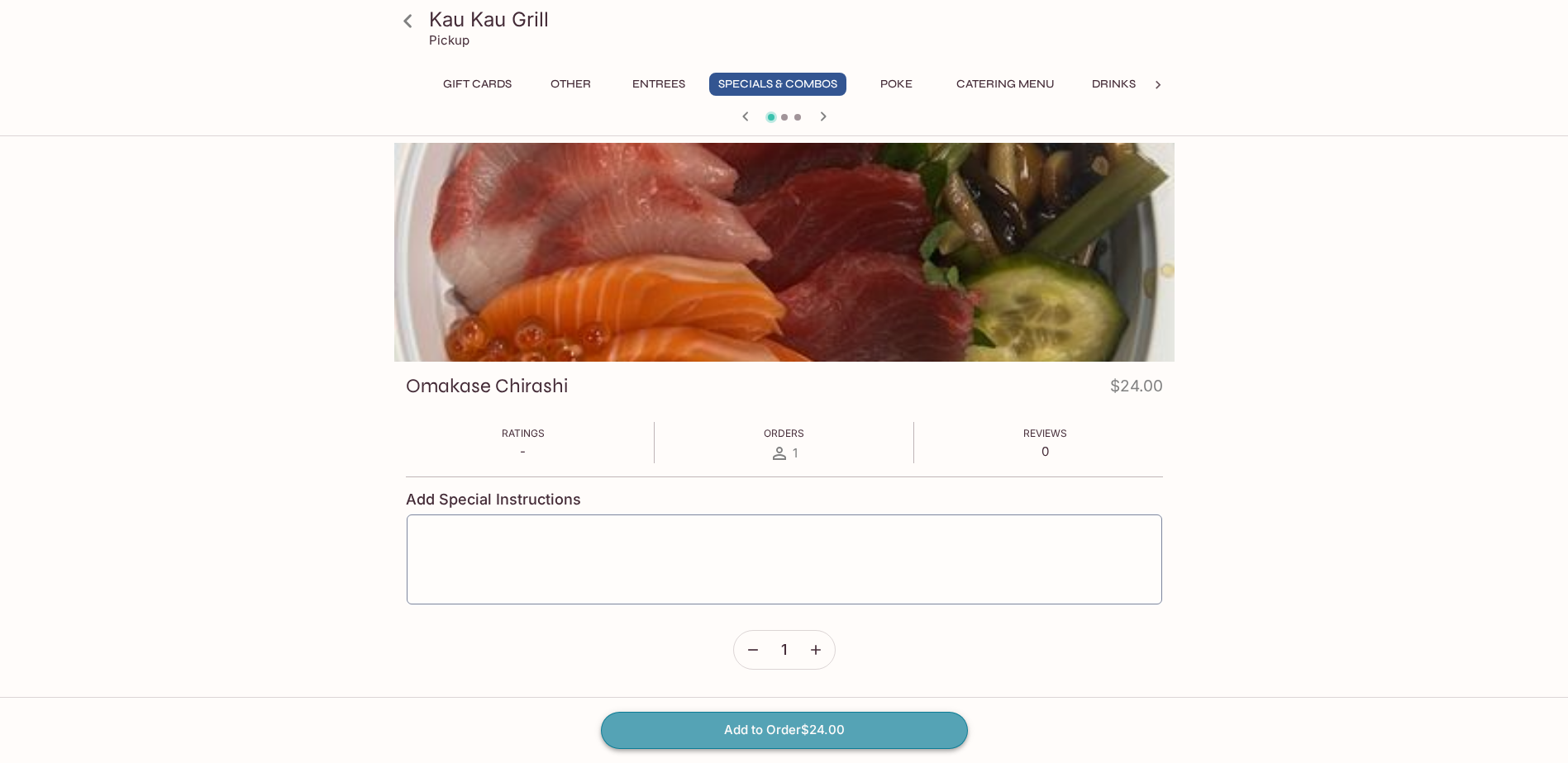
click at [825, 738] on button "Add to Order $24.00" at bounding box center [784, 730] width 367 height 36
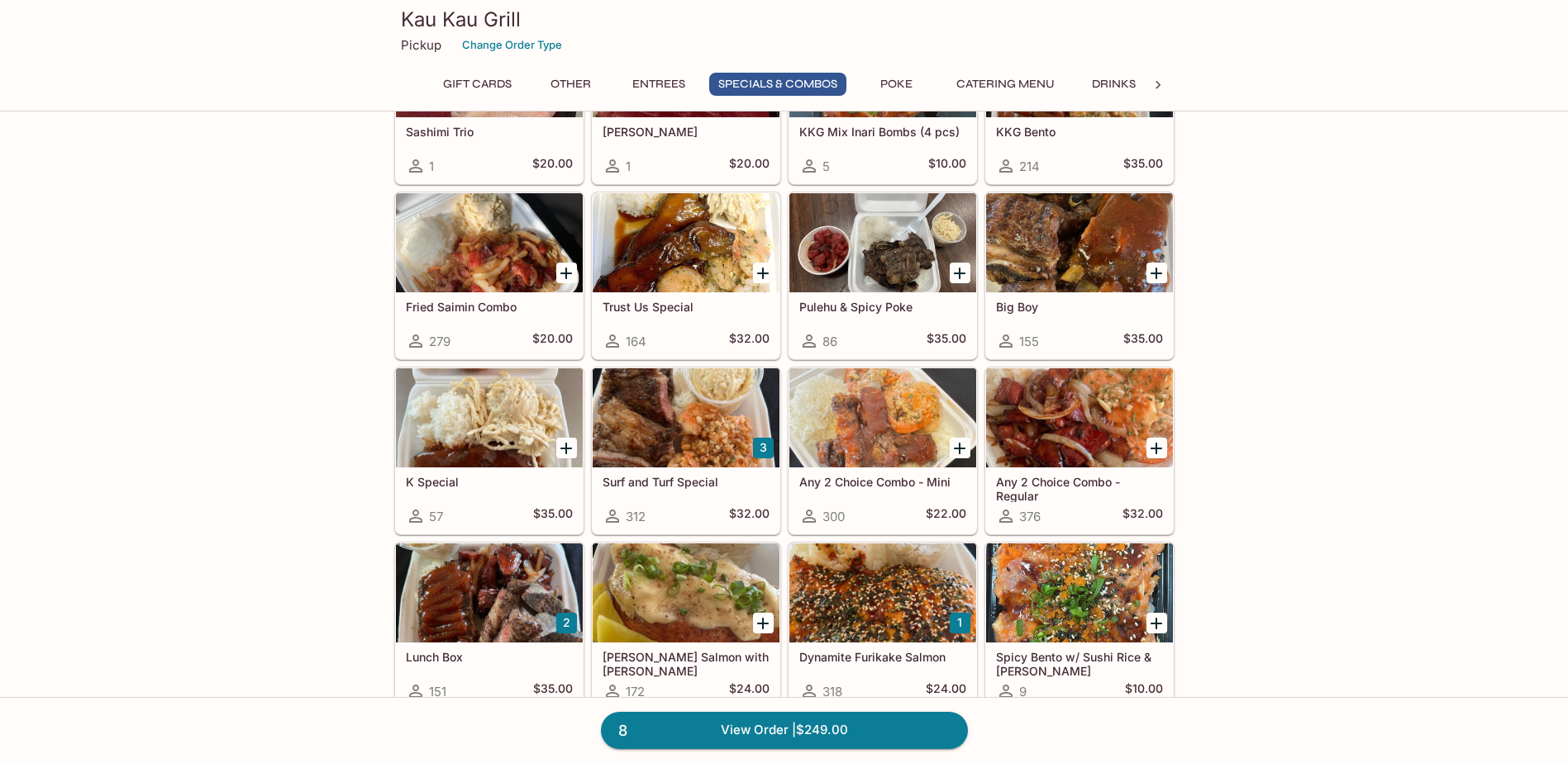
scroll to position [1734, 0]
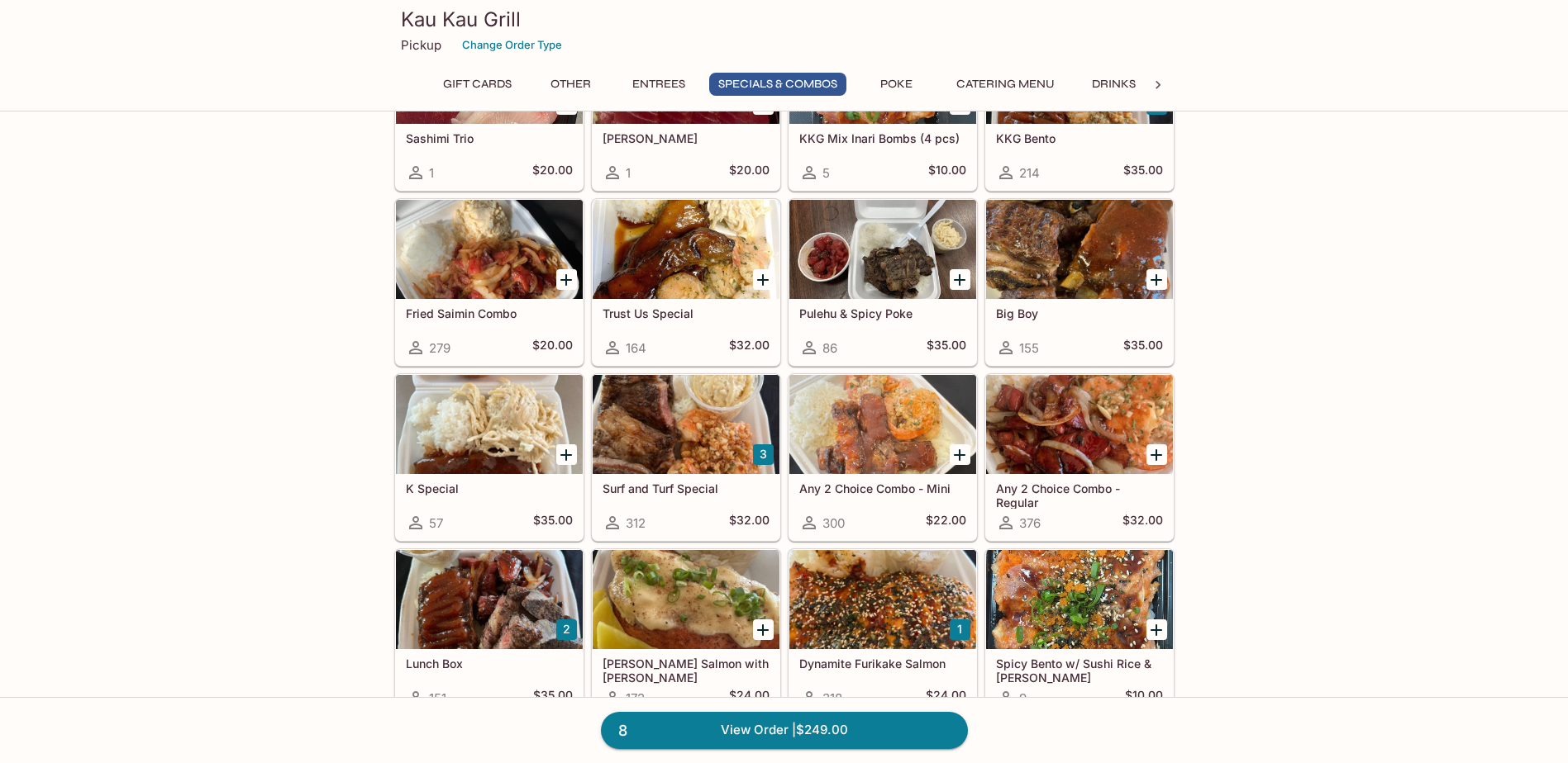
click at [1062, 256] on div at bounding box center [1079, 250] width 186 height 100
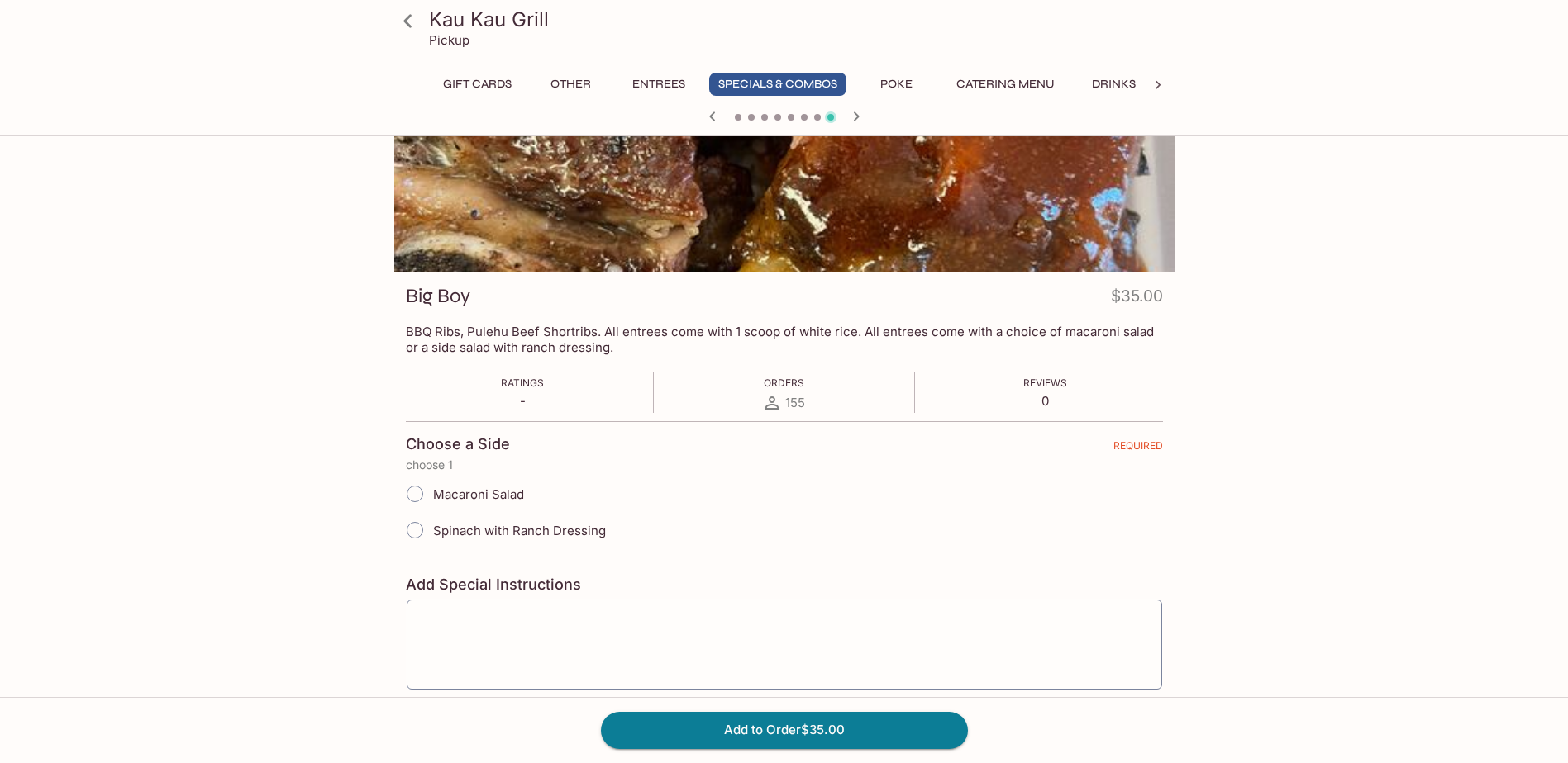
scroll to position [172, 0]
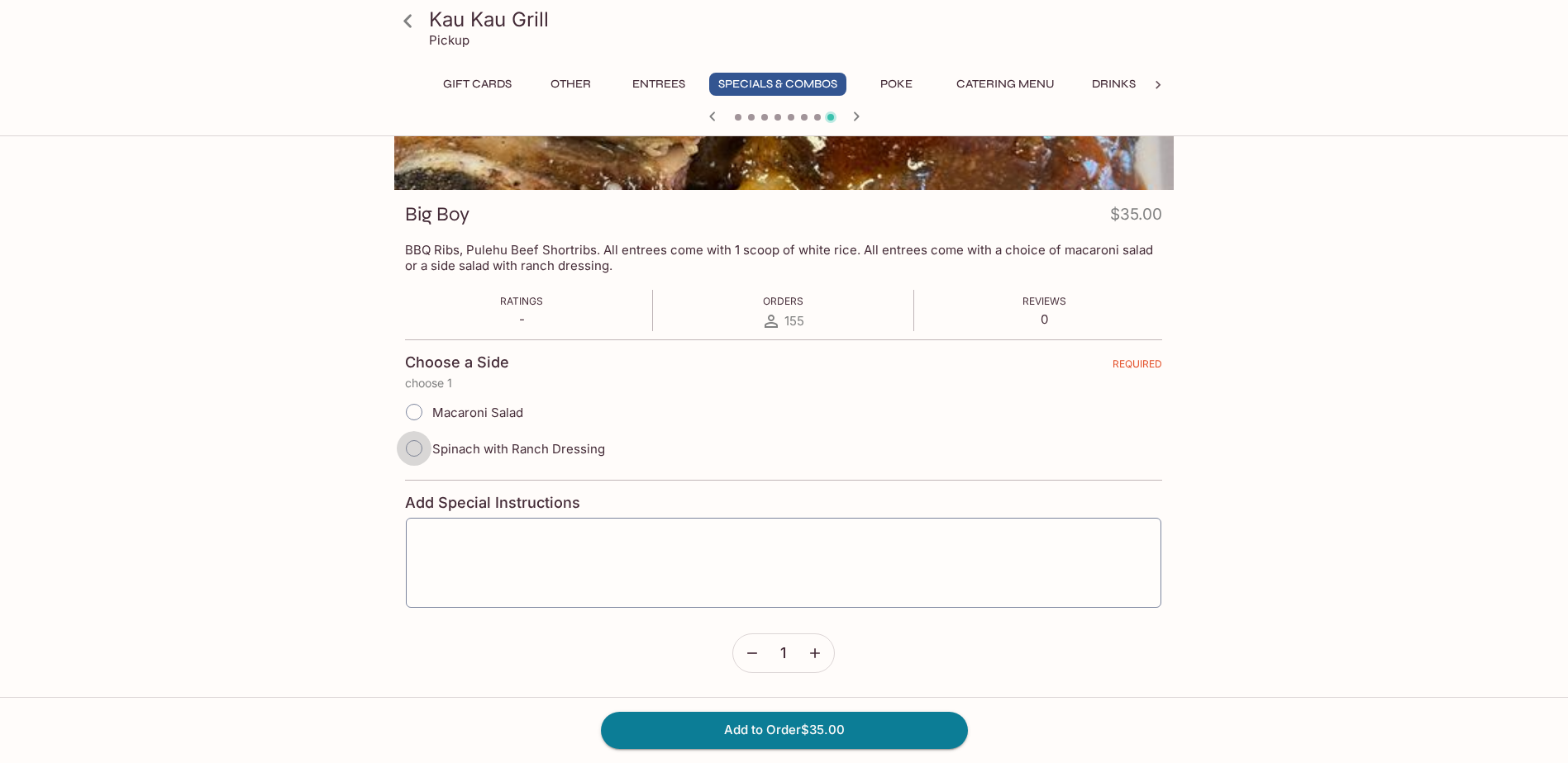
click at [418, 445] on input "Spinach with Ranch Dressing" at bounding box center [414, 449] width 35 height 35
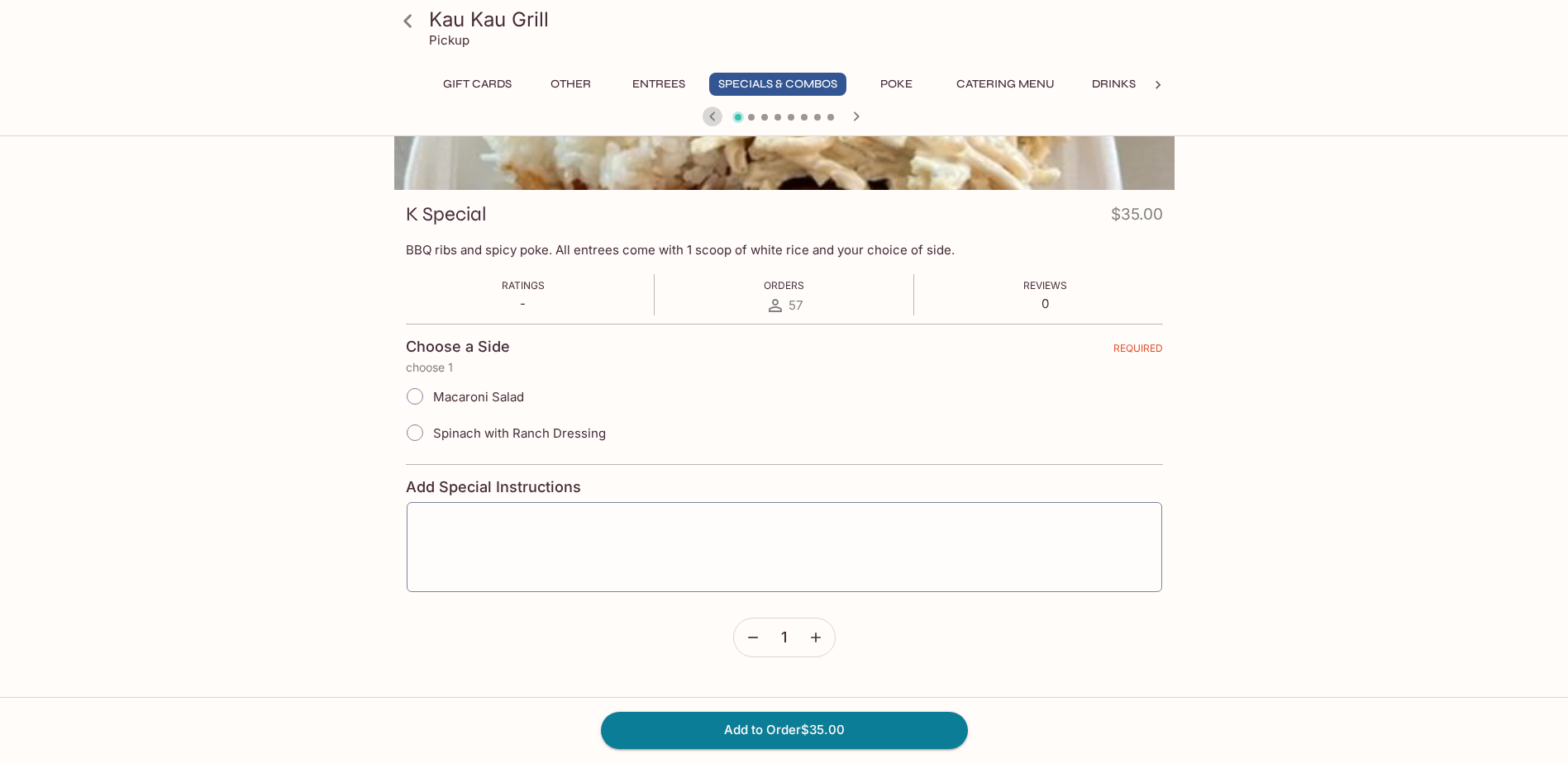
click at [714, 114] on icon "button" at bounding box center [712, 116] width 20 height 20
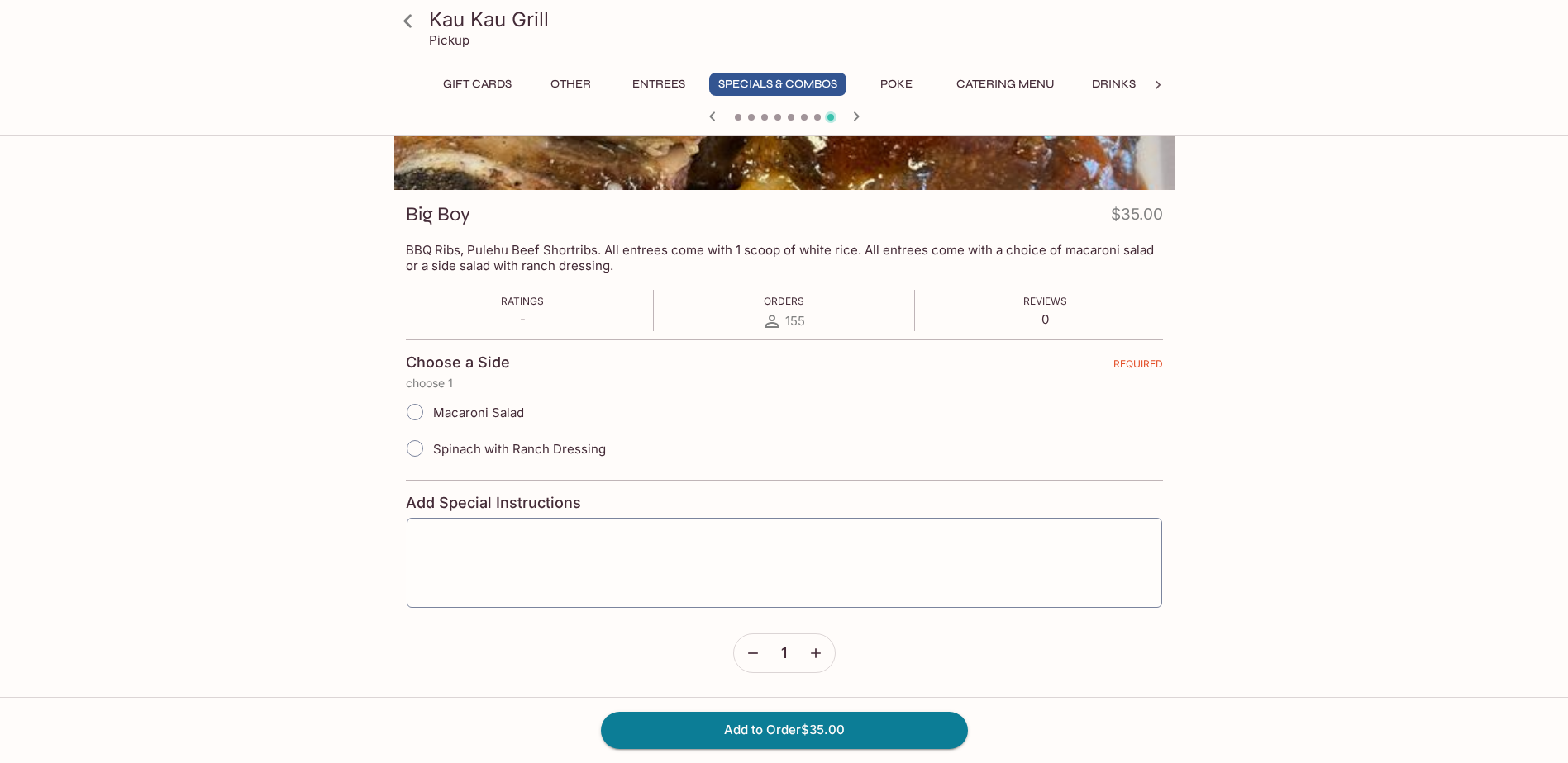
click at [417, 449] on input "Spinach with Ranch Dressing" at bounding box center [415, 449] width 35 height 35
radio input "true"
click at [819, 661] on icon "button" at bounding box center [815, 653] width 17 height 17
click at [829, 726] on button "Add to Order $70.00" at bounding box center [784, 730] width 367 height 36
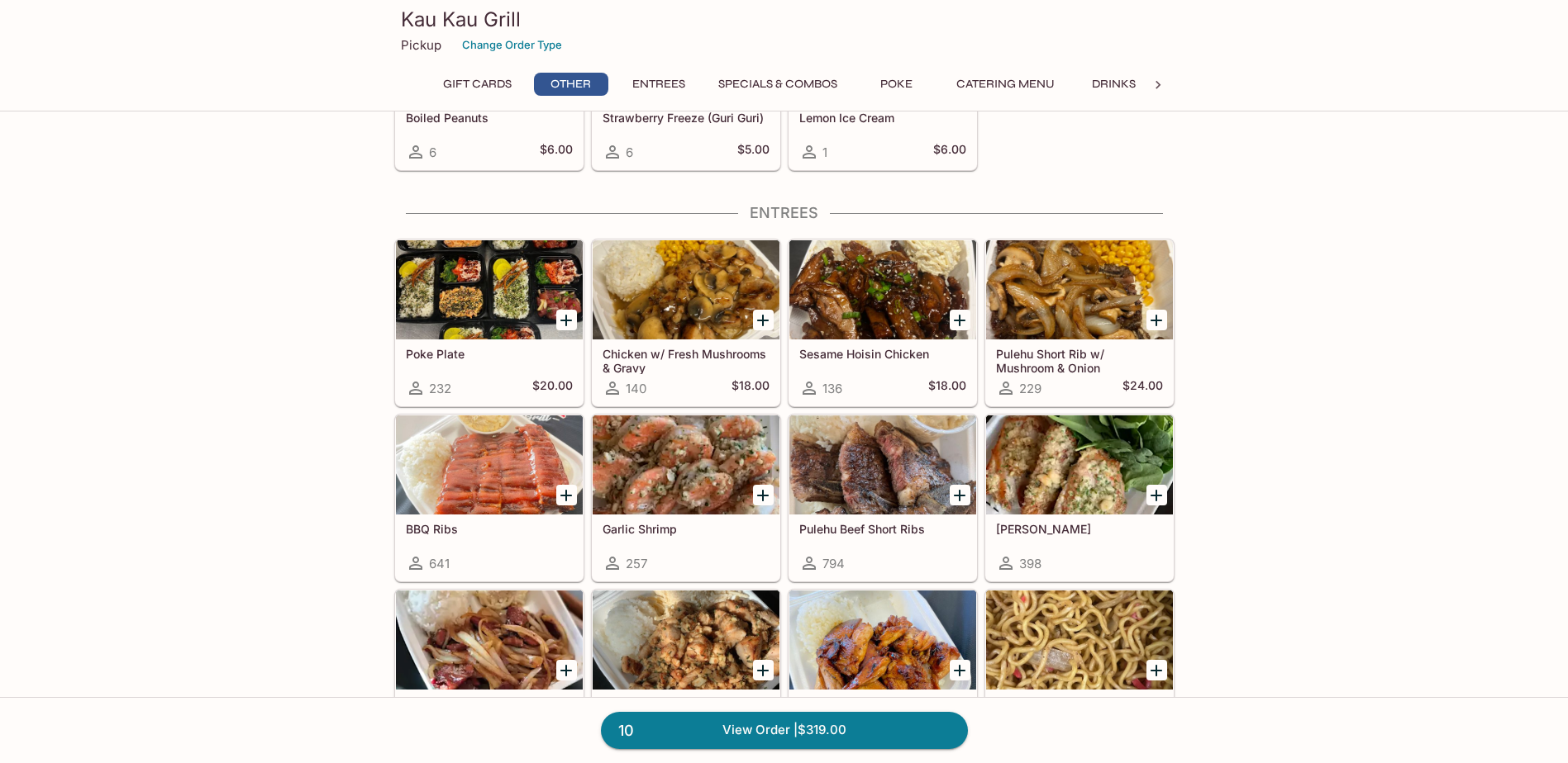
scroll to position [908, 0]
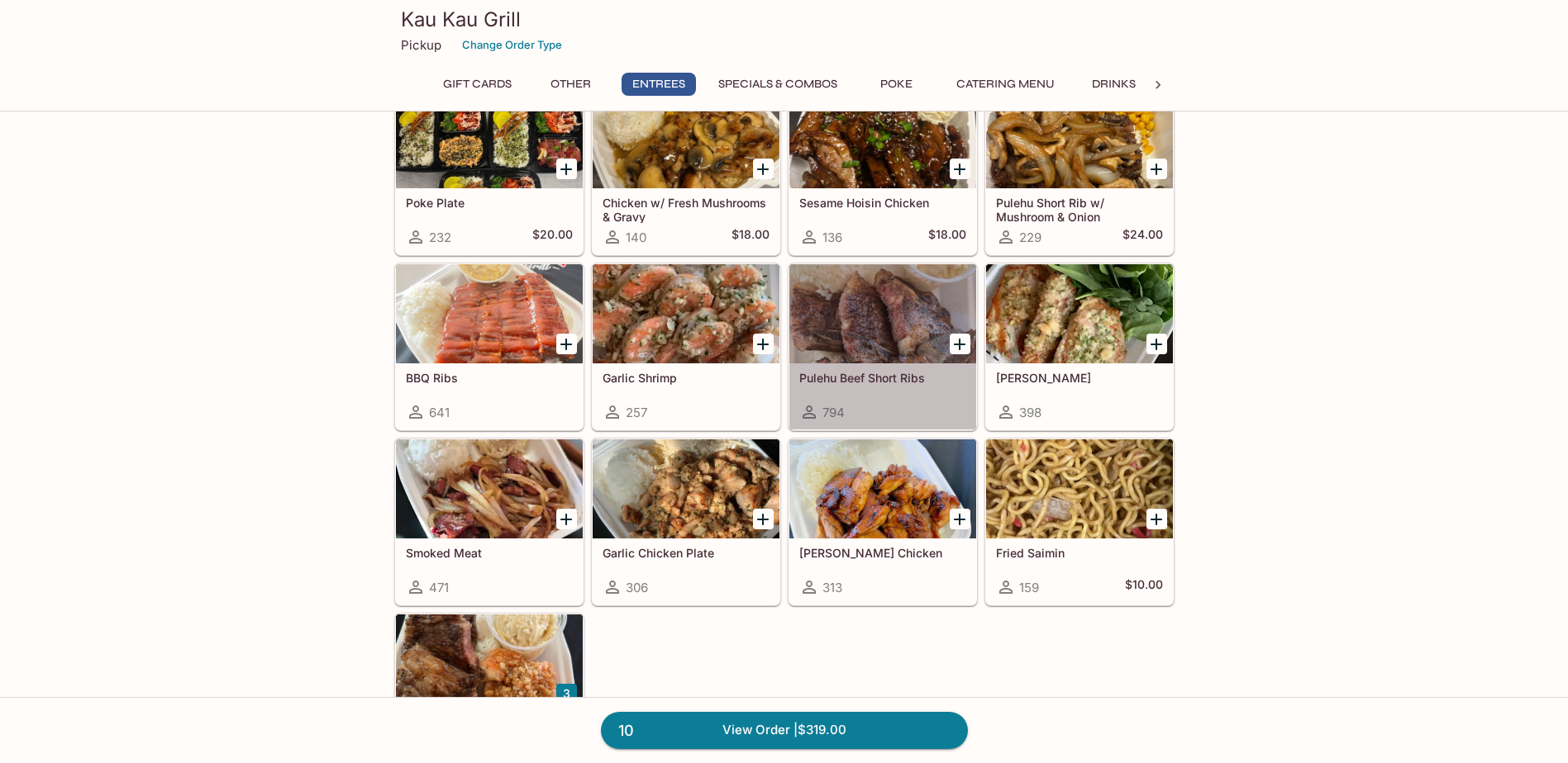
click at [863, 323] on div at bounding box center [882, 314] width 186 height 100
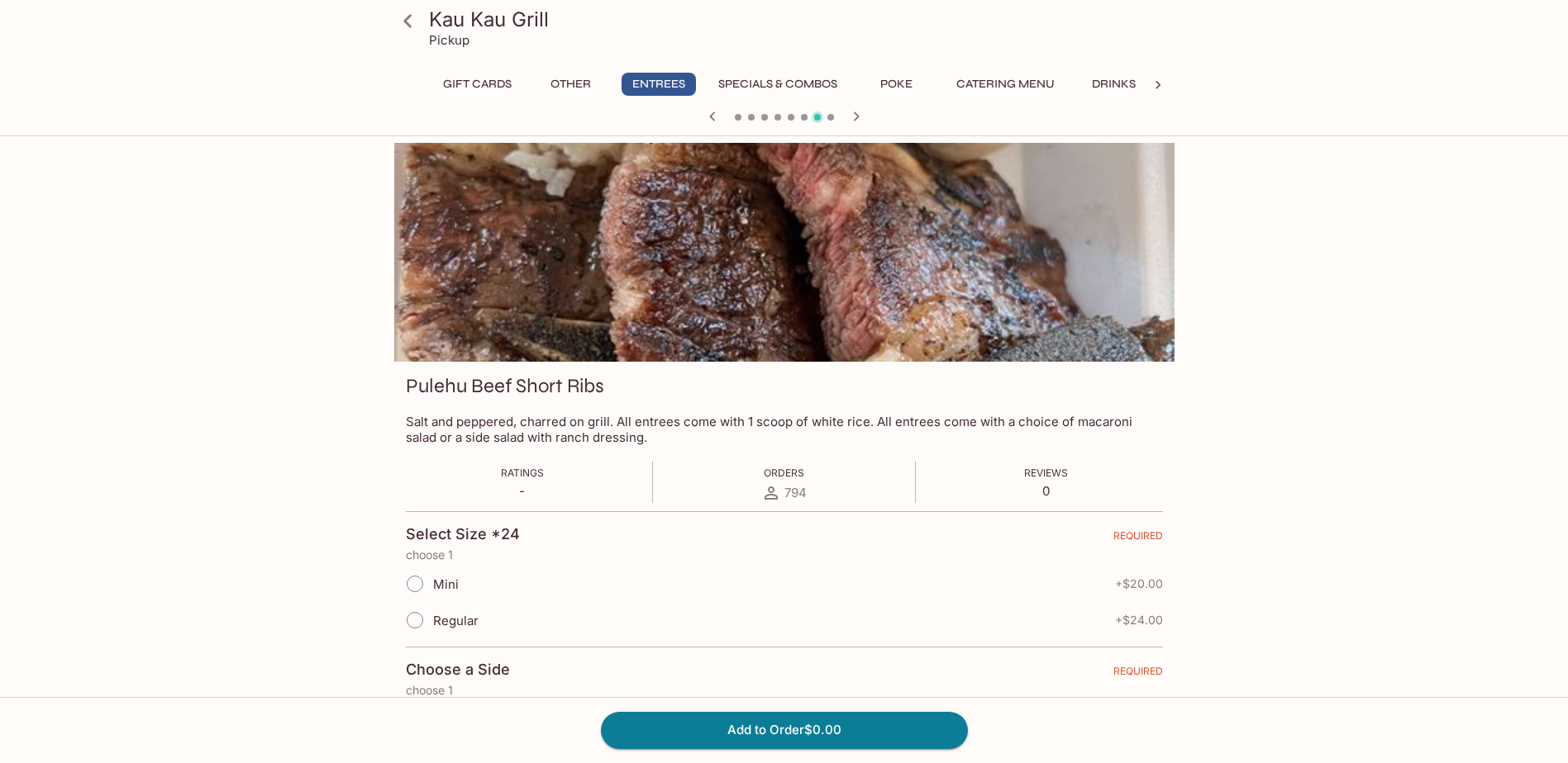
click at [419, 621] on input "Regular" at bounding box center [415, 621] width 35 height 35
radio input "true"
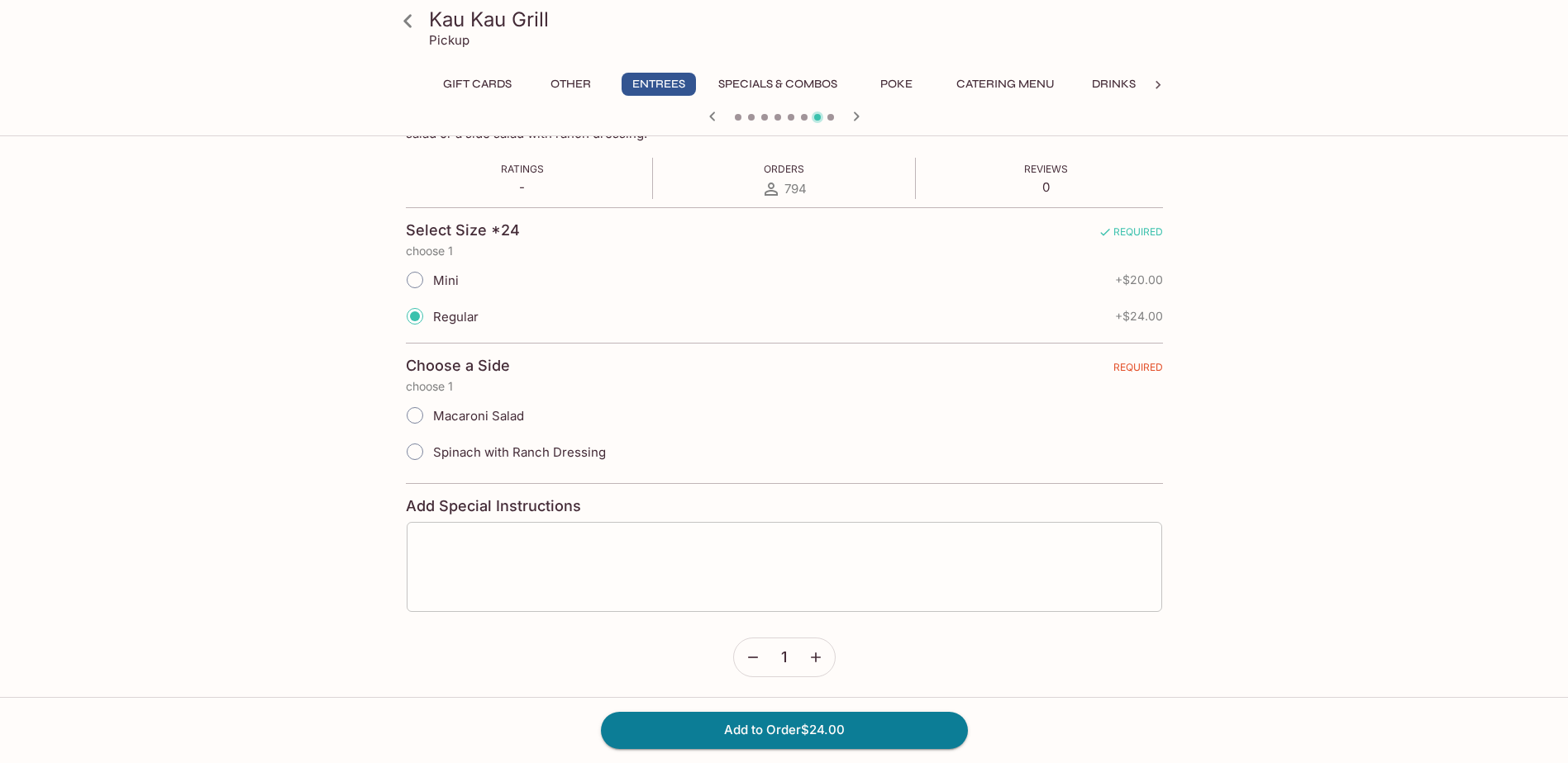
scroll to position [308, 0]
click at [415, 414] on input "Macaroni Salad" at bounding box center [415, 412] width 35 height 35
radio input "true"
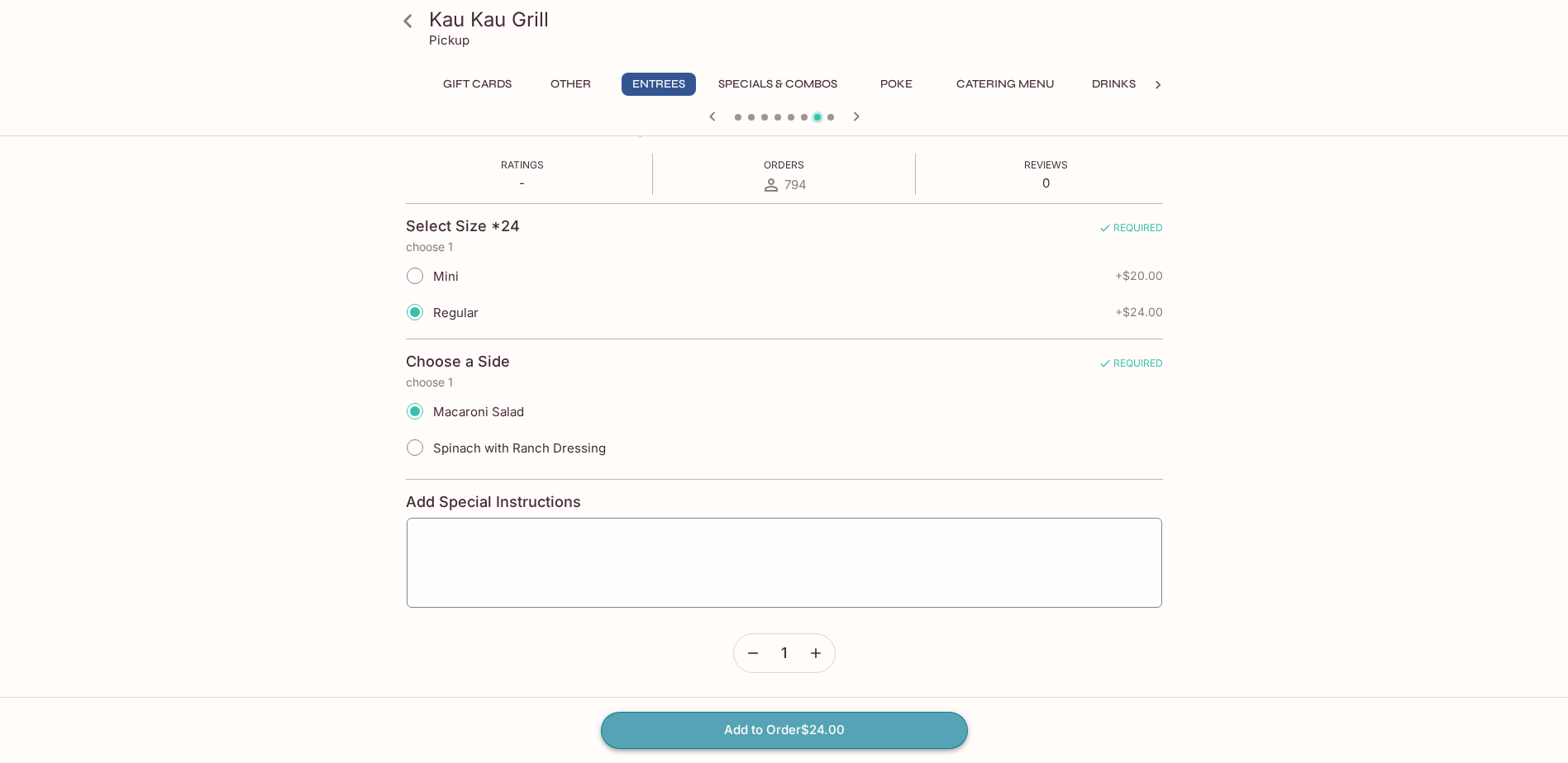
click at [734, 725] on button "Add to Order $24.00" at bounding box center [784, 730] width 367 height 36
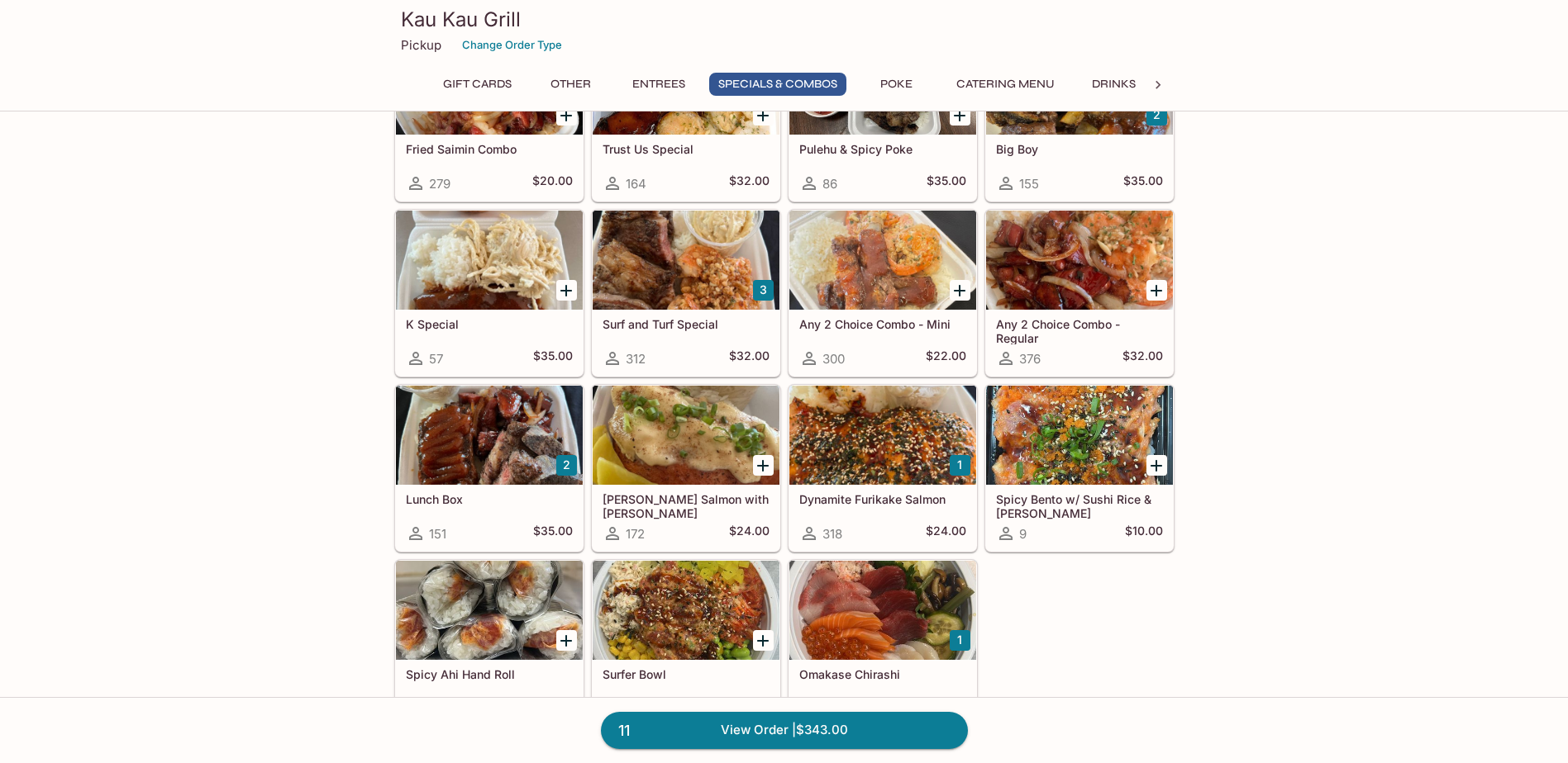
scroll to position [1900, 0]
click at [478, 276] on div at bounding box center [488, 260] width 186 height 100
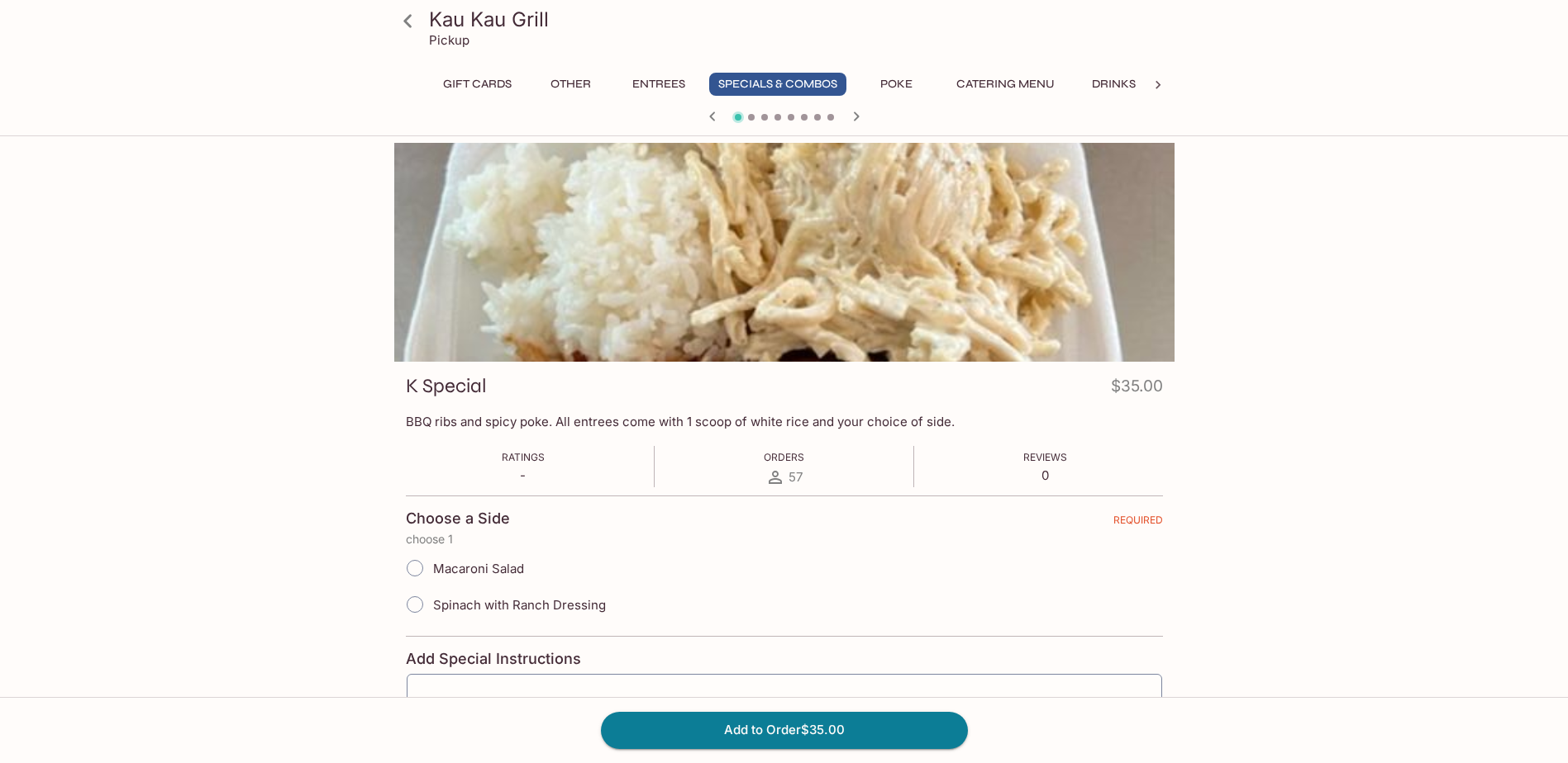
click at [417, 568] on input "Macaroni Salad" at bounding box center [415, 569] width 35 height 35
radio input "true"
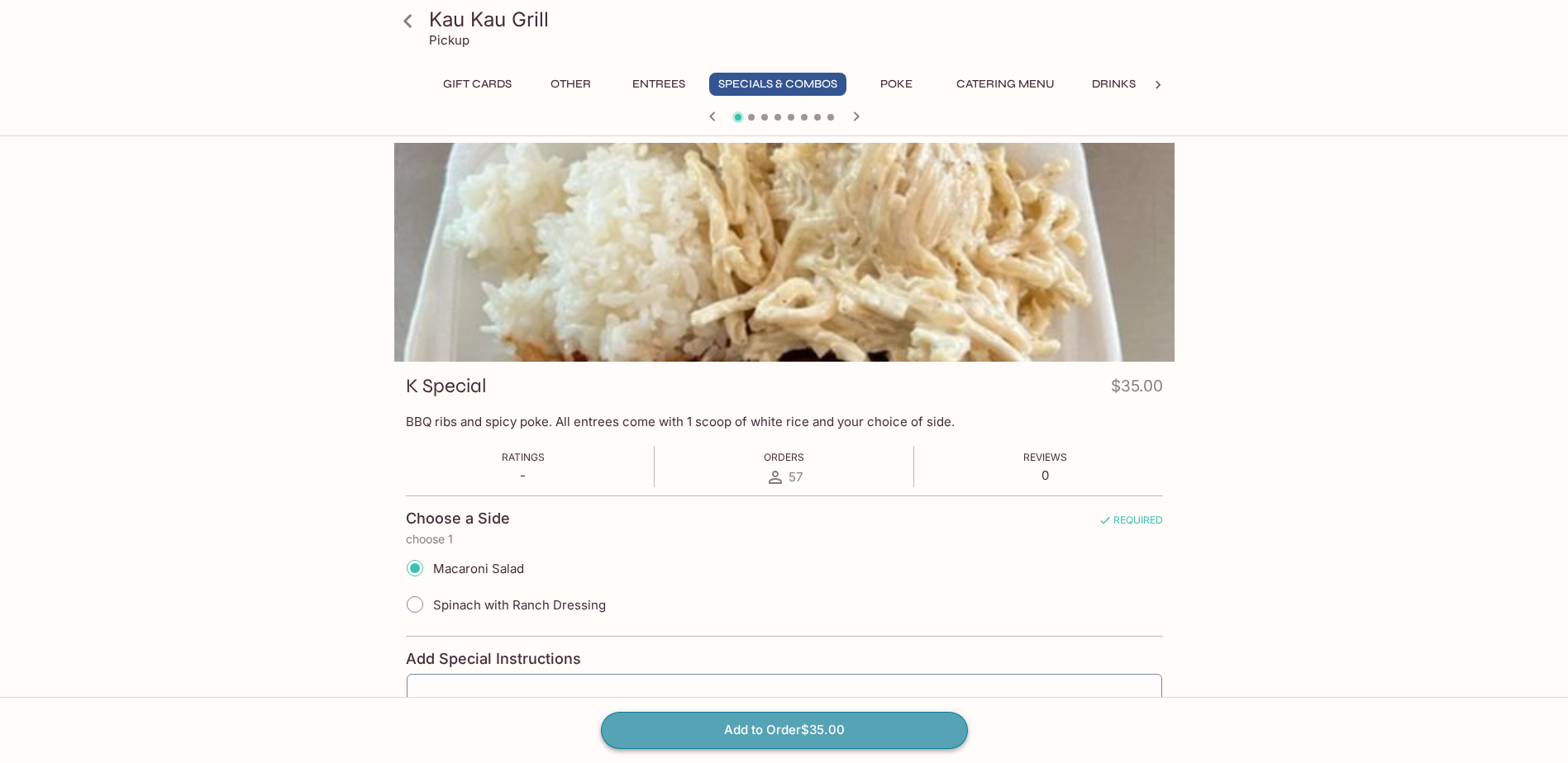
click at [752, 734] on button "Add to Order $35.00" at bounding box center [784, 730] width 367 height 36
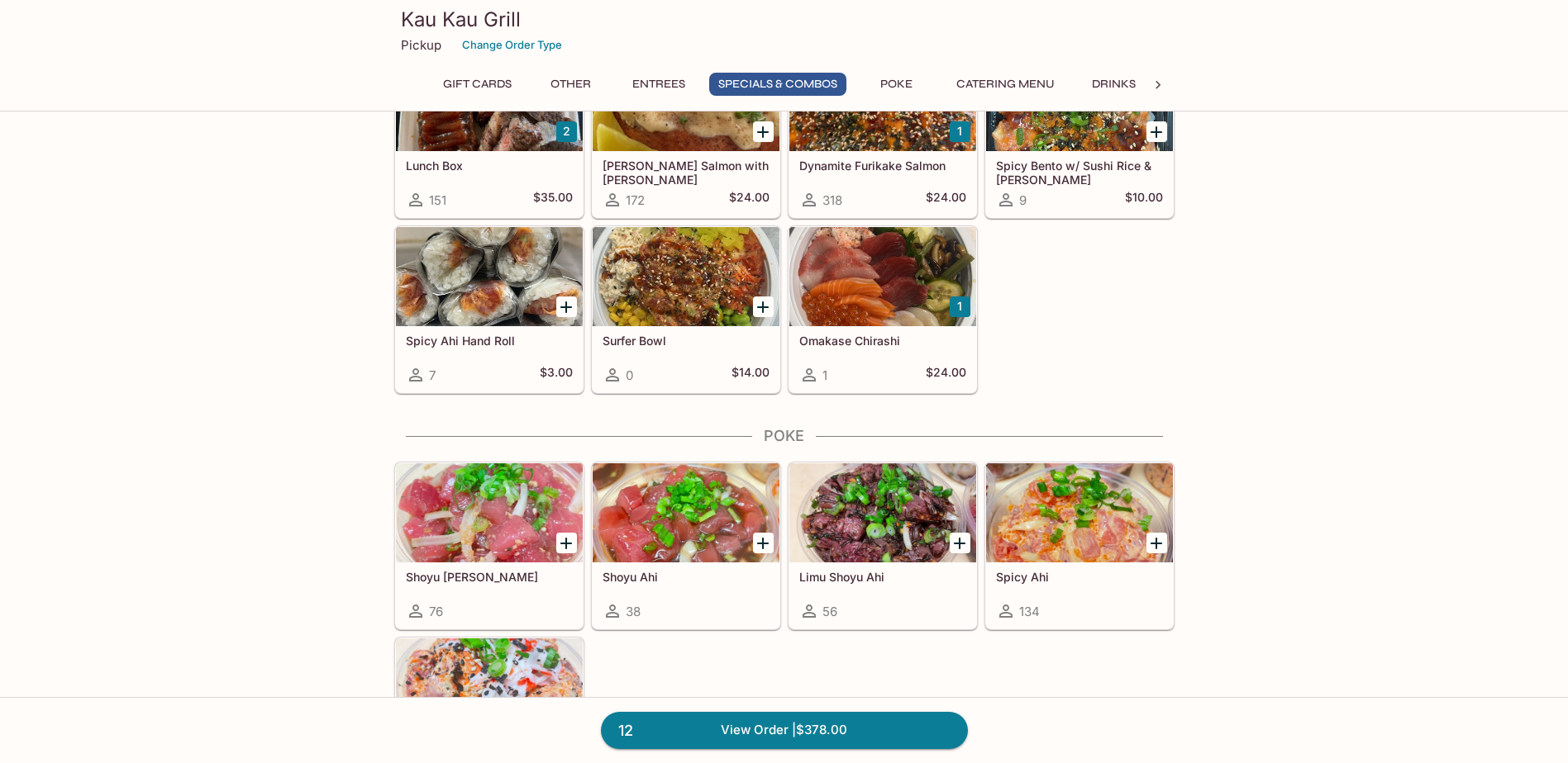
scroll to position [2312, 0]
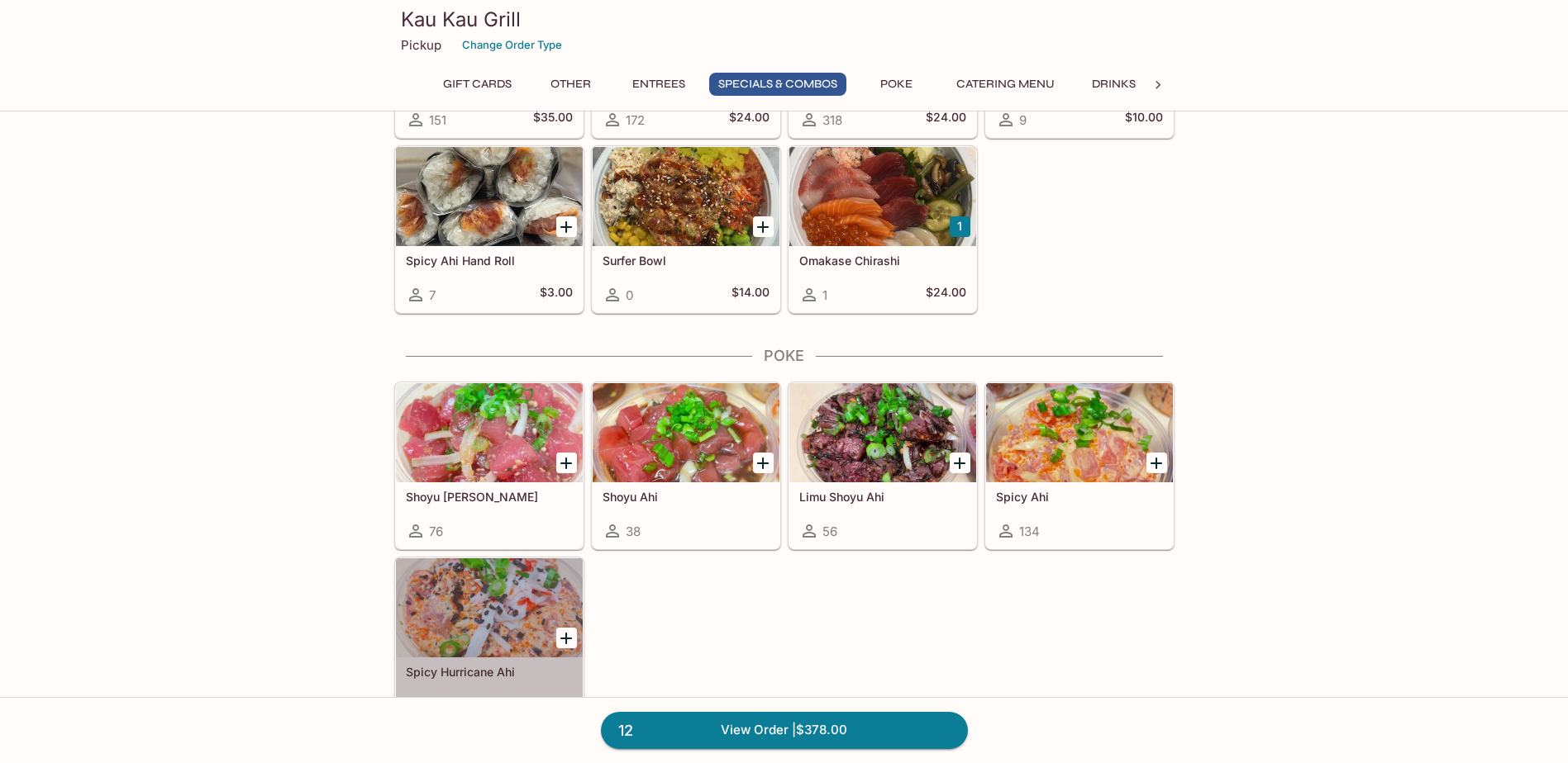
click at [526, 600] on div at bounding box center [488, 608] width 186 height 100
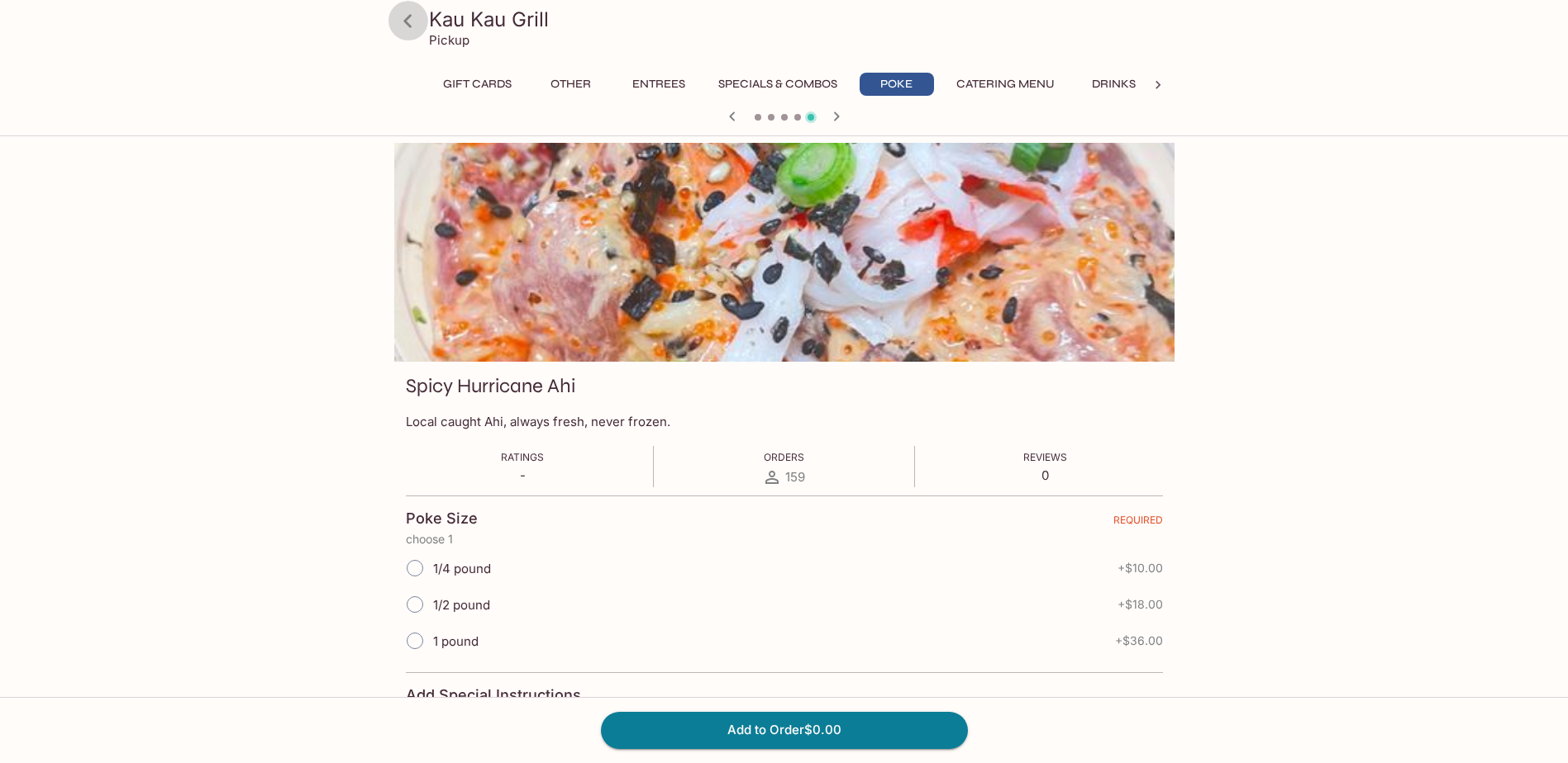
click at [407, 19] on icon at bounding box center [407, 20] width 8 height 14
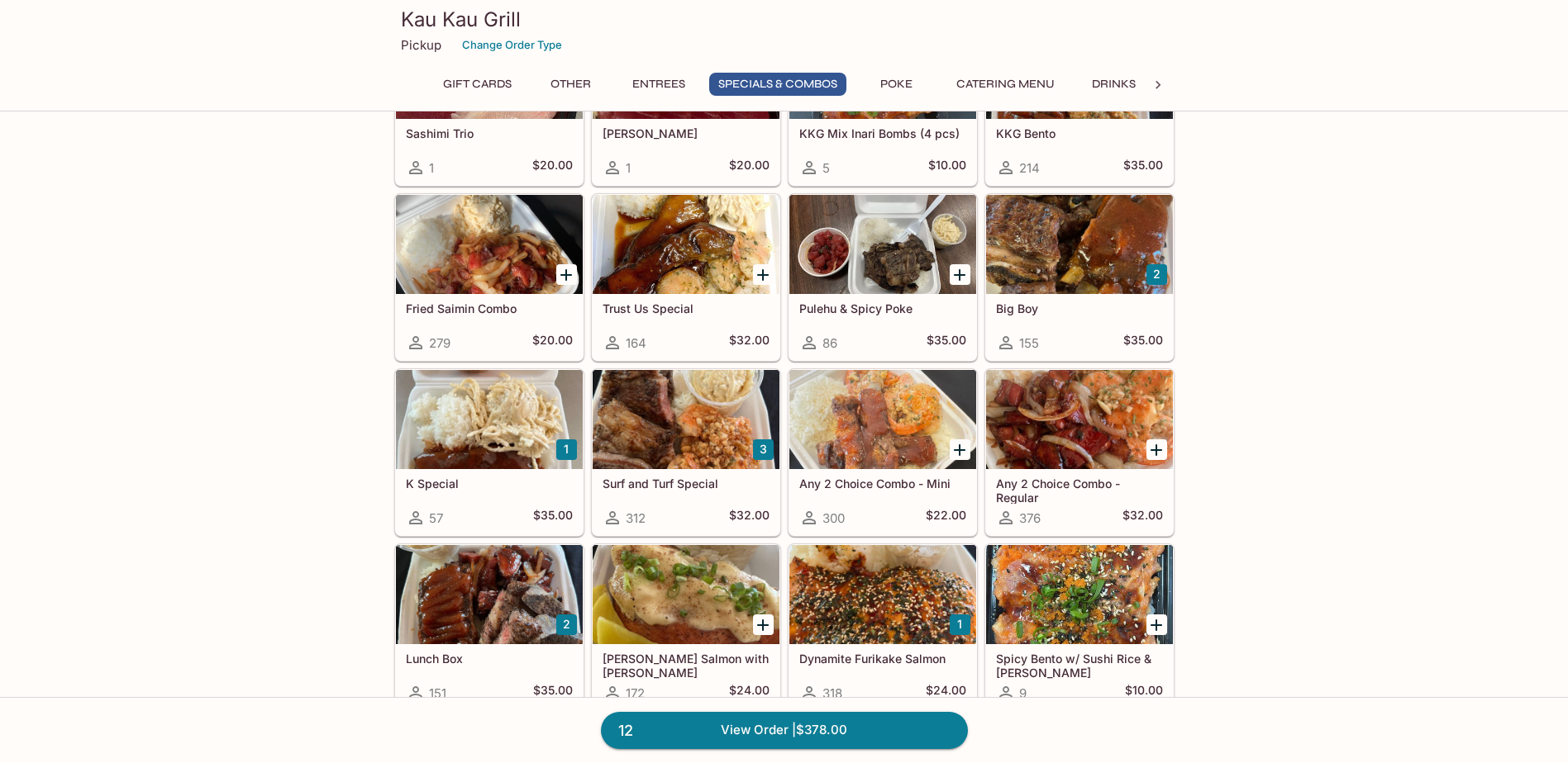
scroll to position [1900, 0]
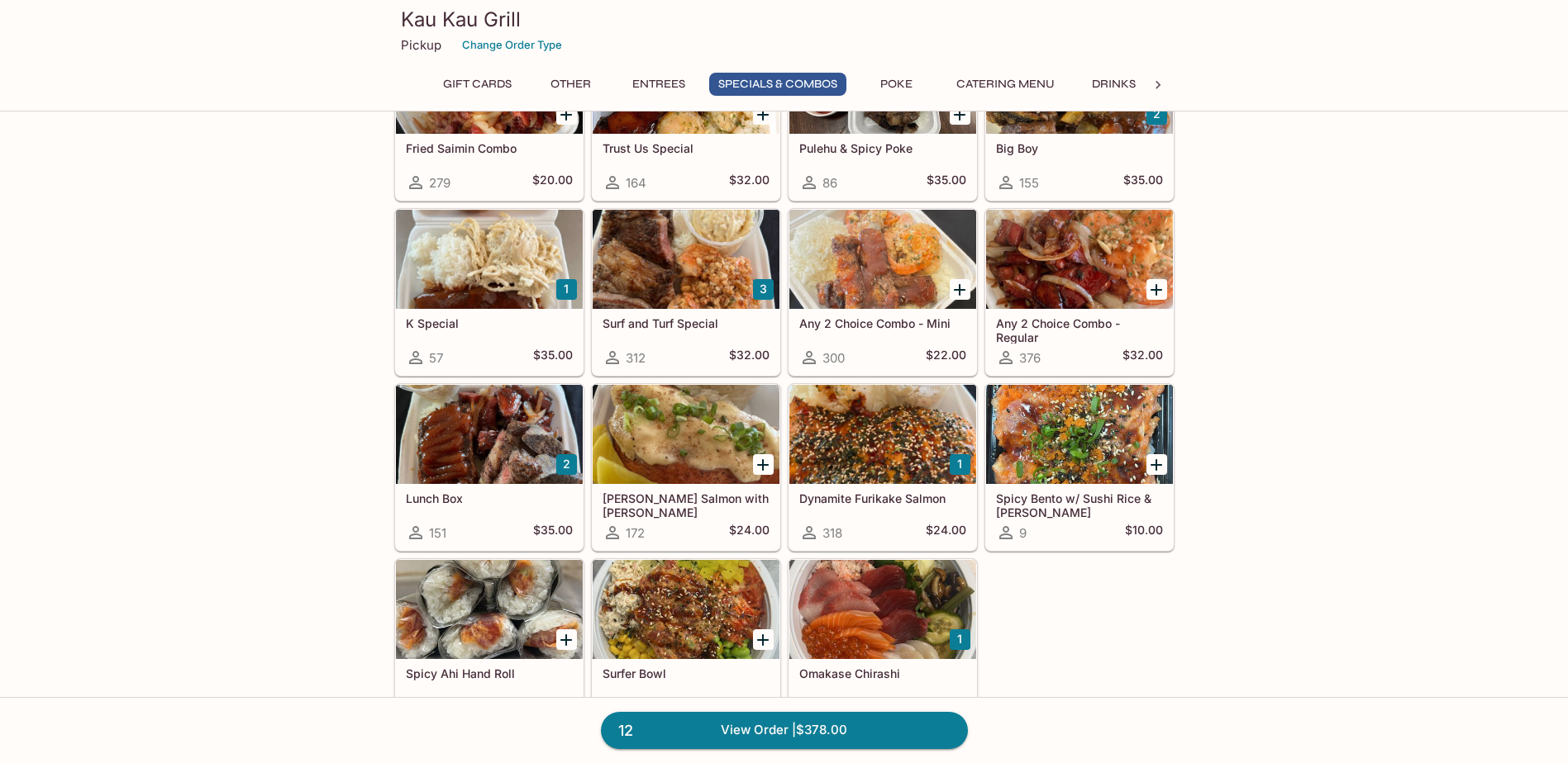
click at [1094, 419] on div at bounding box center [1079, 434] width 186 height 100
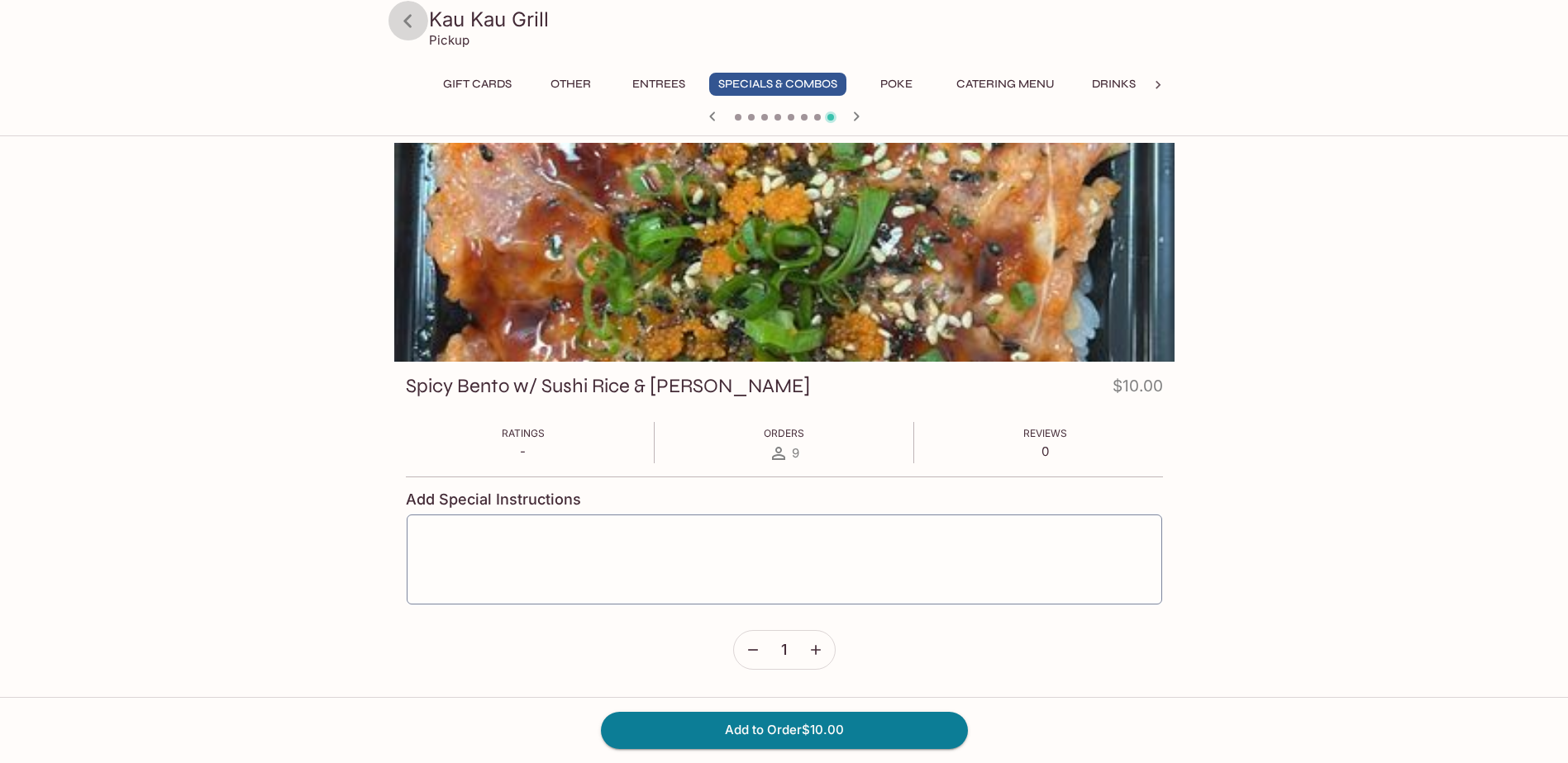
click at [400, 17] on icon at bounding box center [408, 21] width 29 height 29
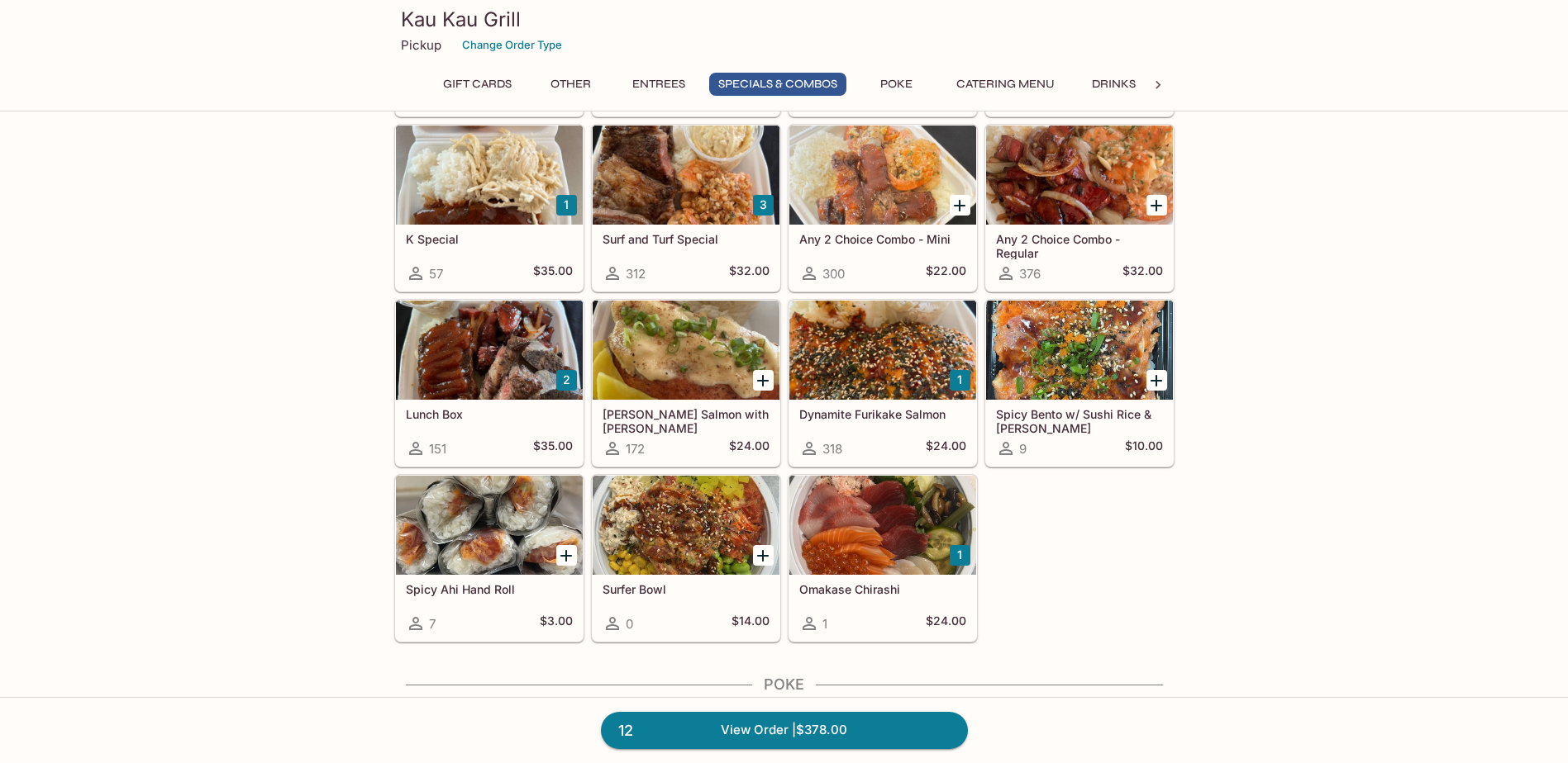
scroll to position [1982, 0]
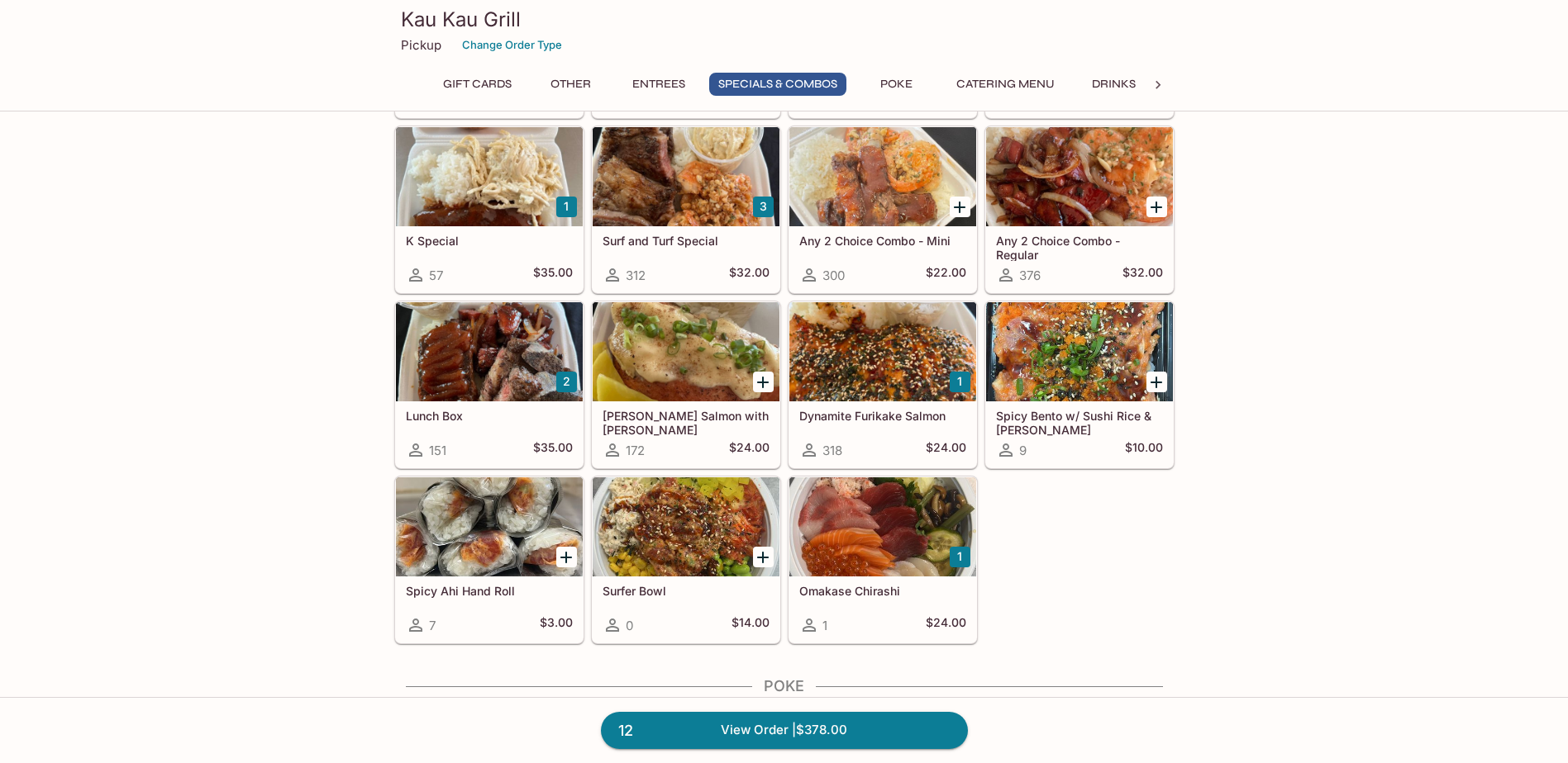
click at [1113, 372] on div at bounding box center [1079, 352] width 186 height 100
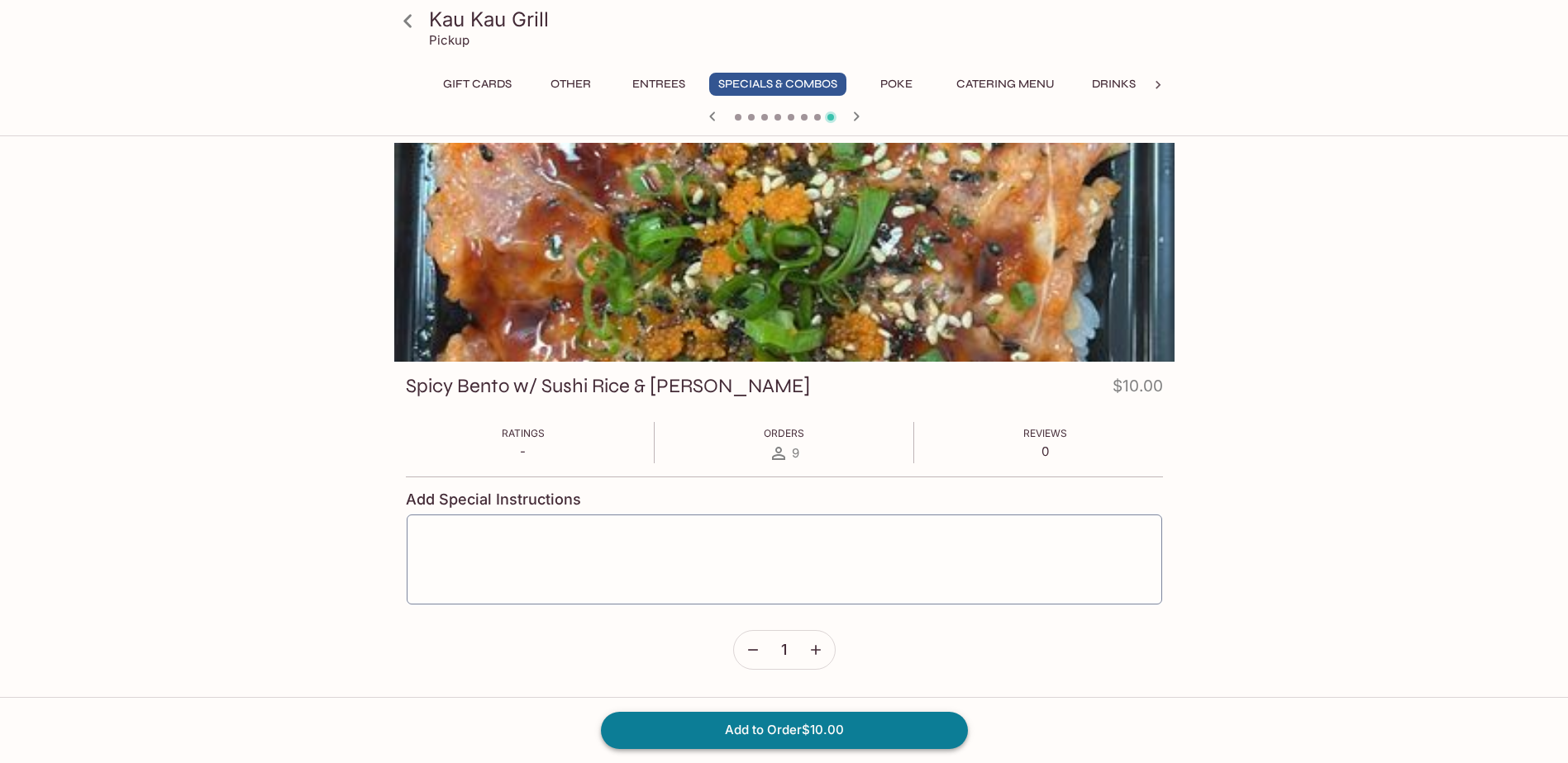
click at [755, 724] on button "Add to Order $10.00" at bounding box center [784, 730] width 367 height 36
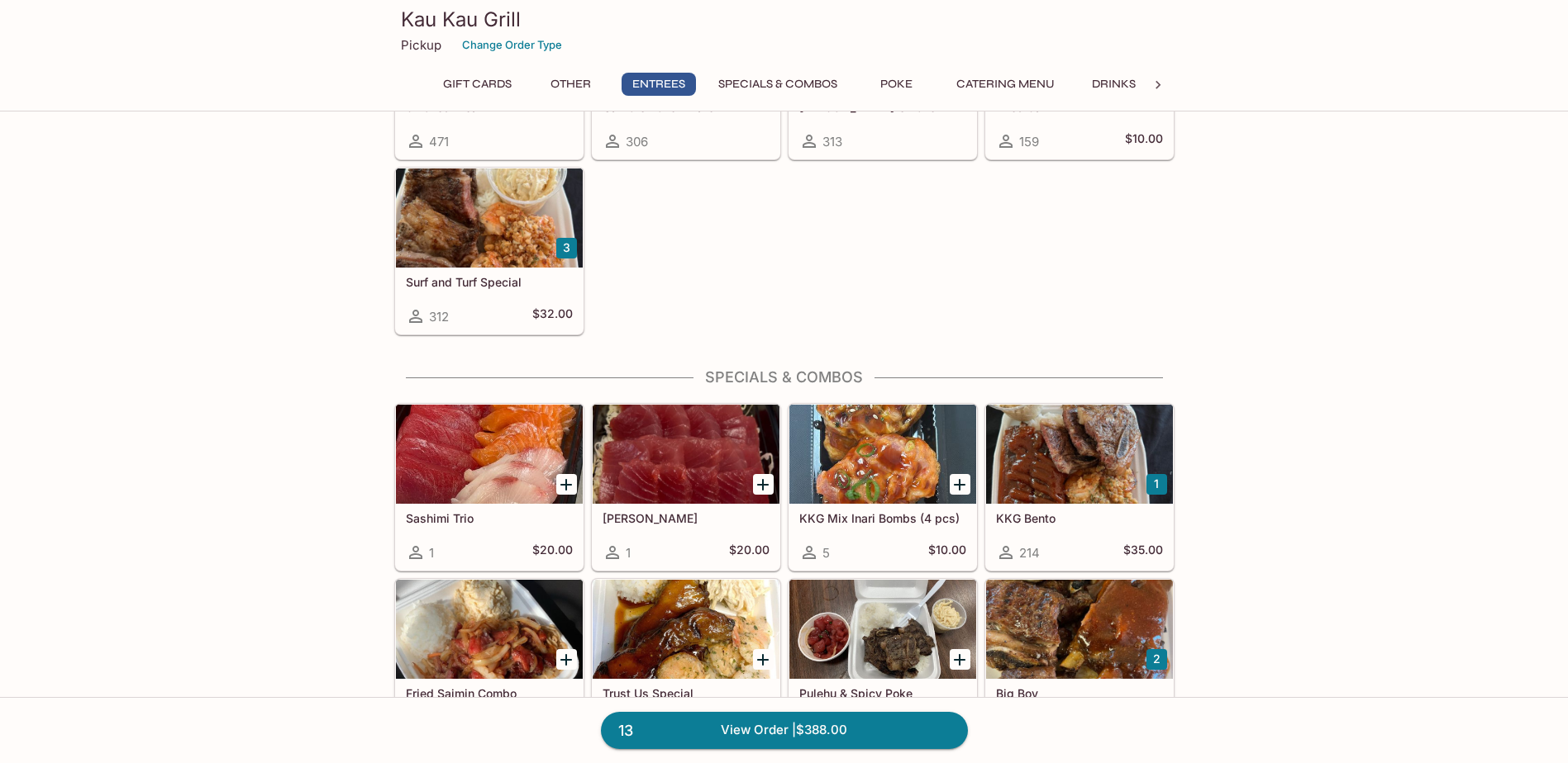
scroll to position [1321, 0]
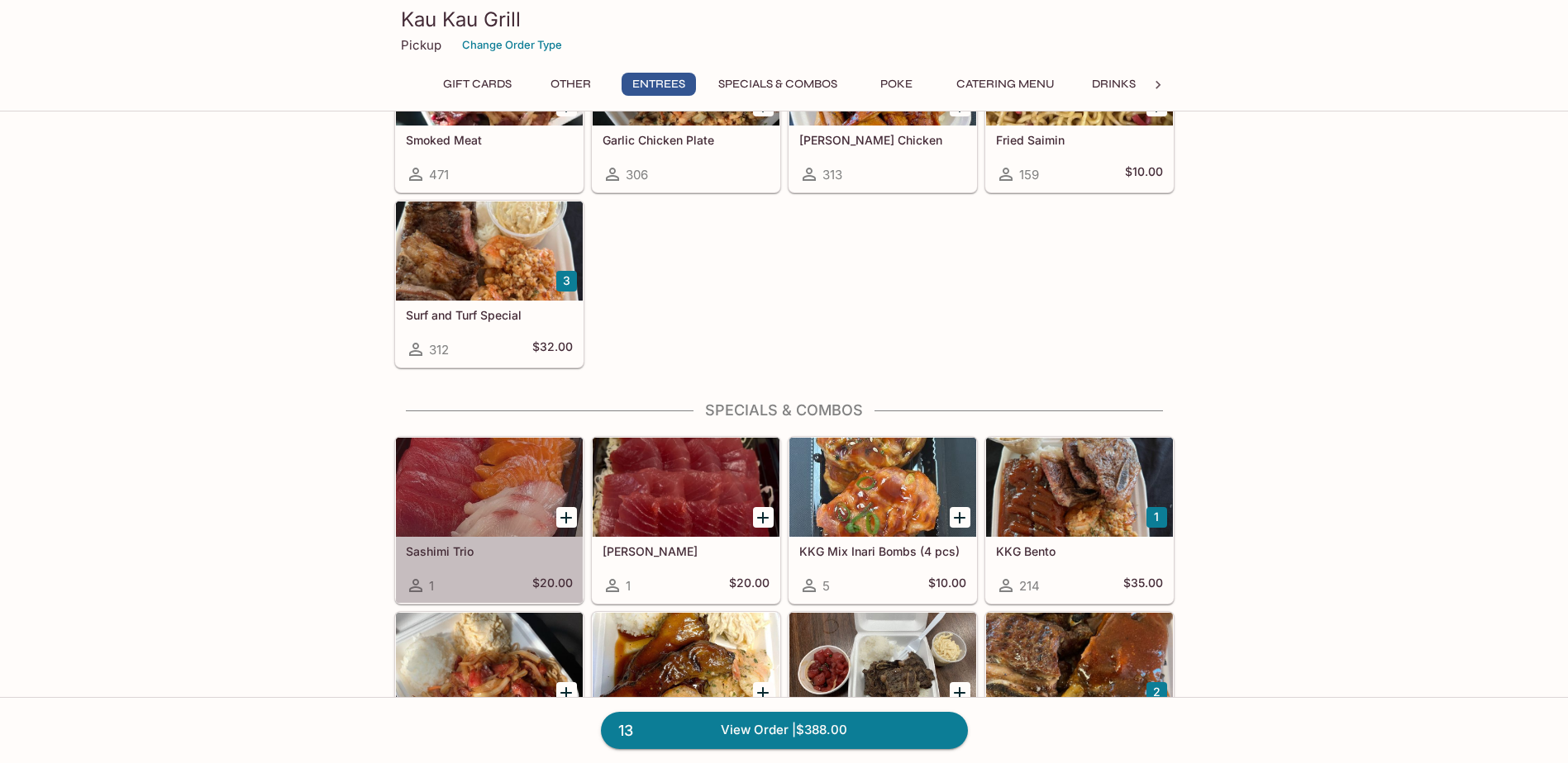
click at [517, 520] on div at bounding box center [488, 488] width 186 height 100
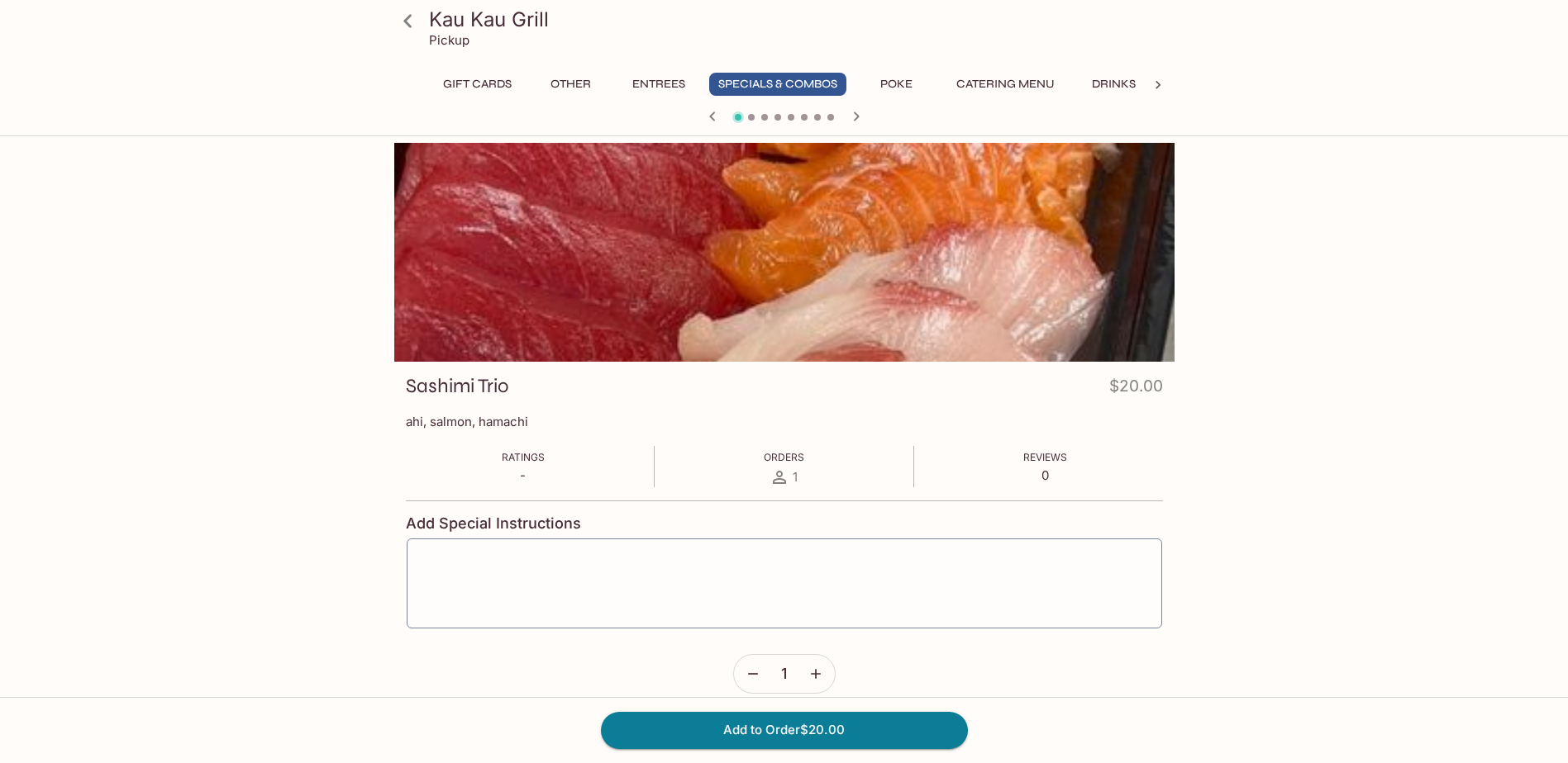
click at [410, 27] on icon at bounding box center [408, 21] width 29 height 29
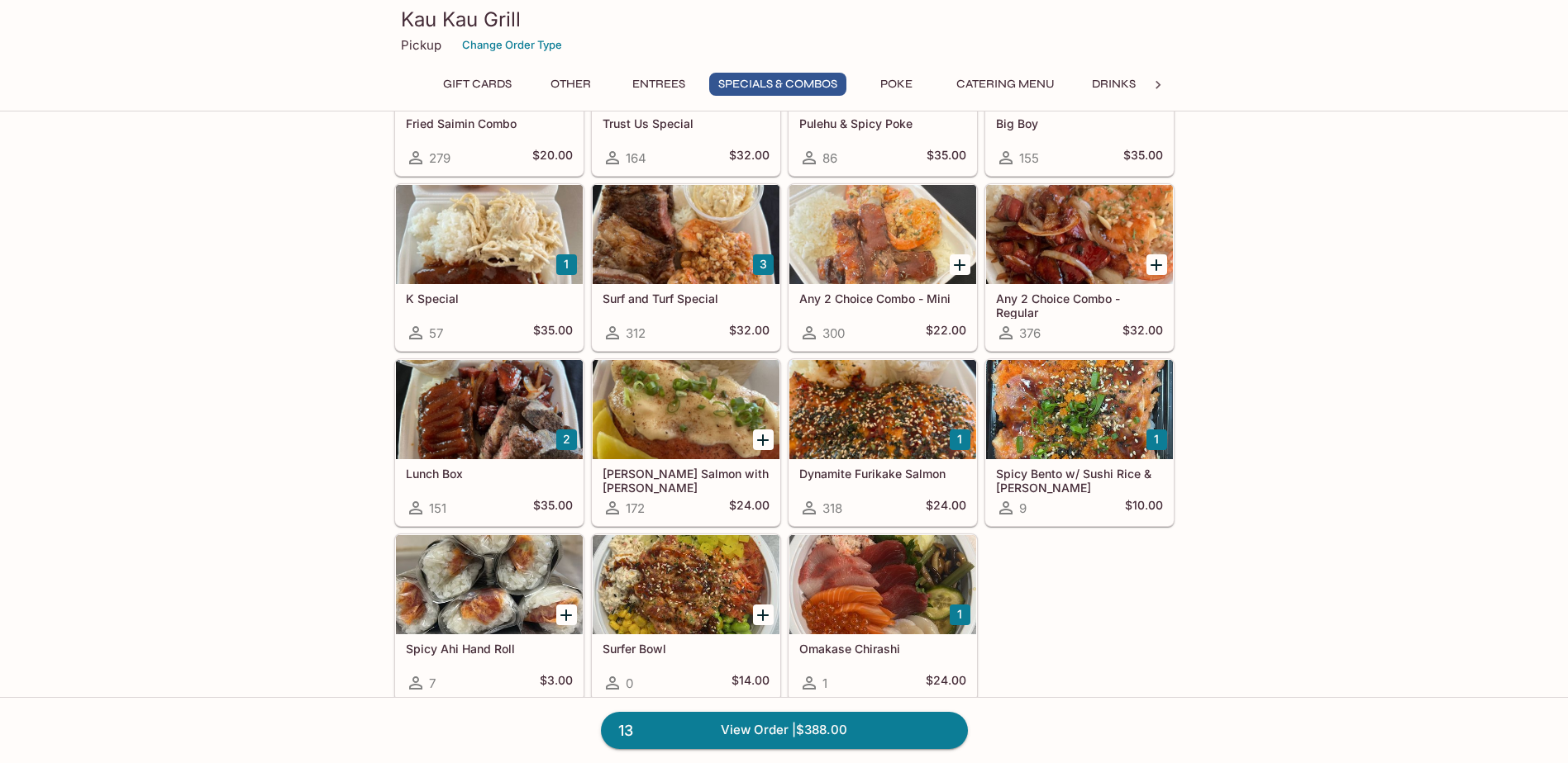
scroll to position [1900, 0]
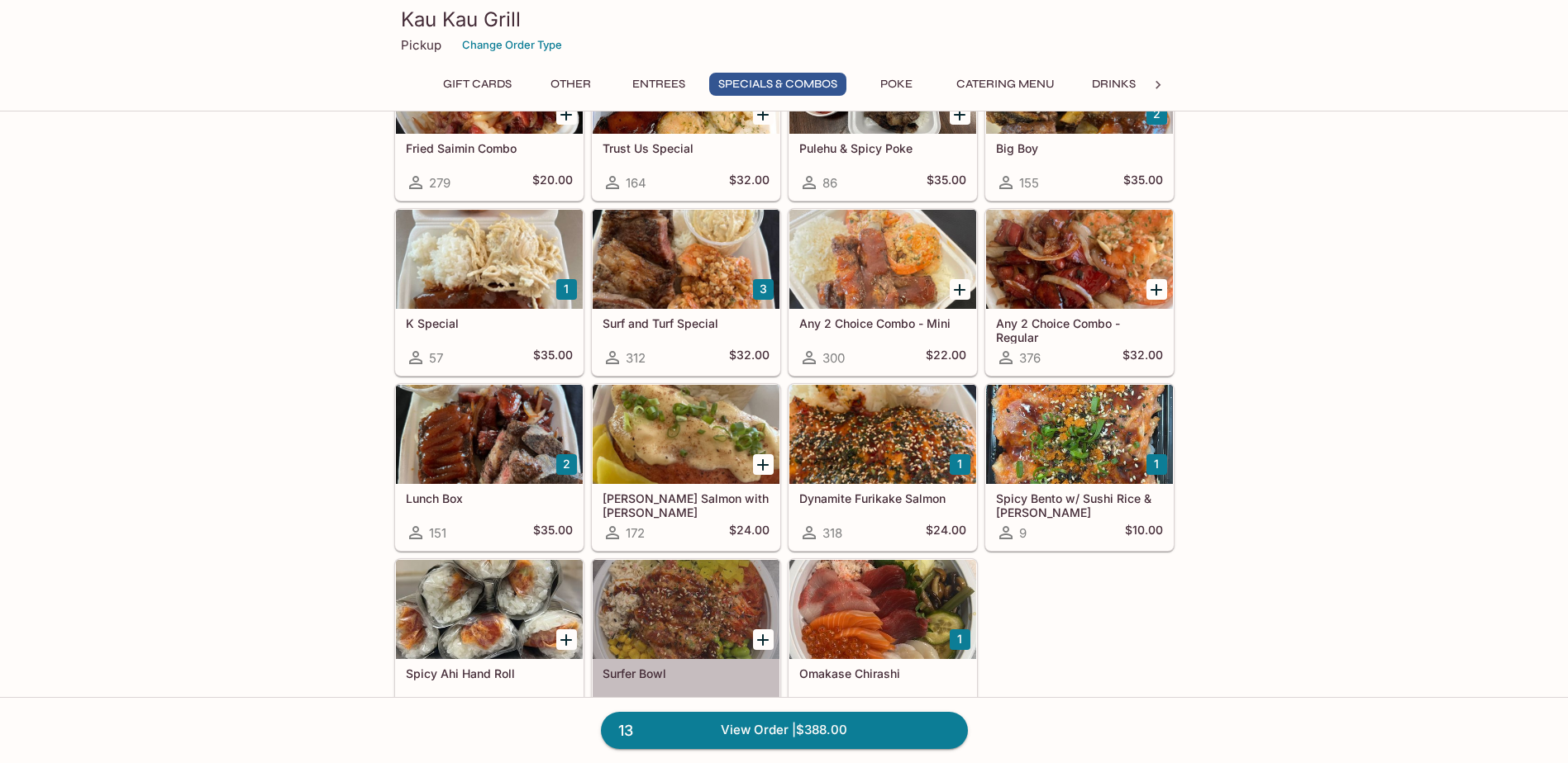
click at [659, 610] on div at bounding box center [685, 610] width 186 height 100
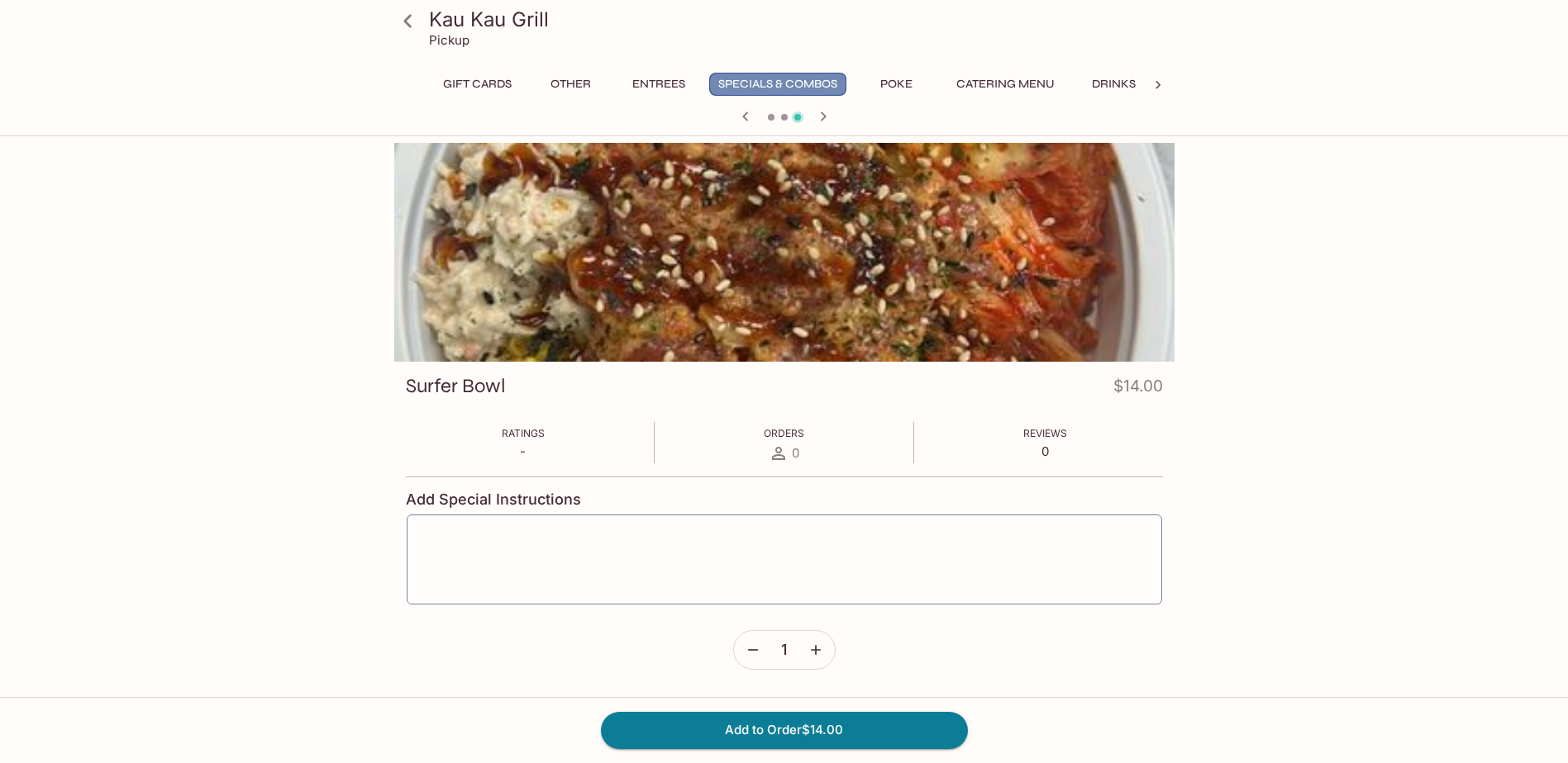
click at [771, 78] on button "Specials & Combos" at bounding box center [777, 84] width 138 height 23
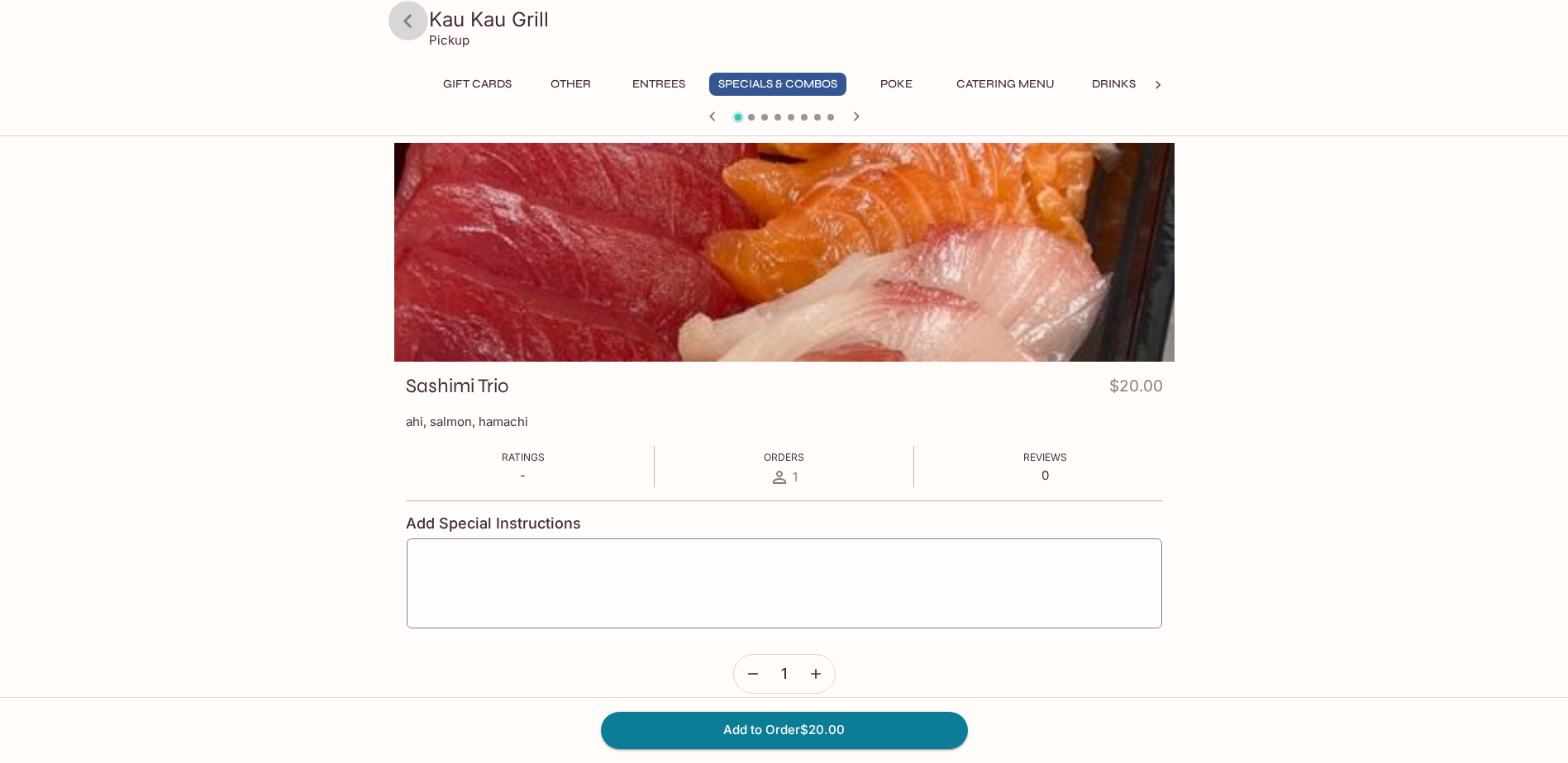
click at [412, 19] on icon at bounding box center [408, 21] width 29 height 29
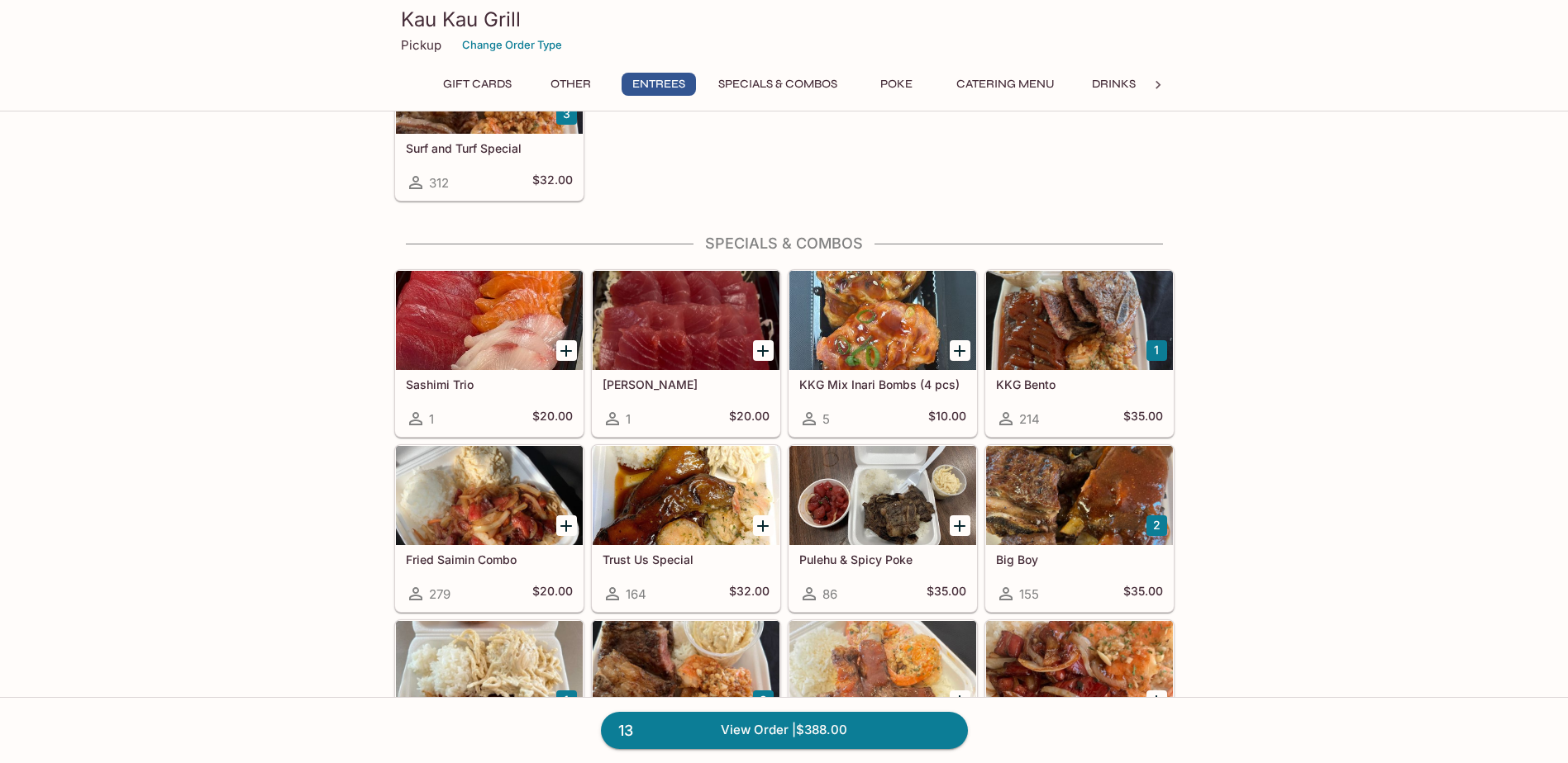
scroll to position [1569, 0]
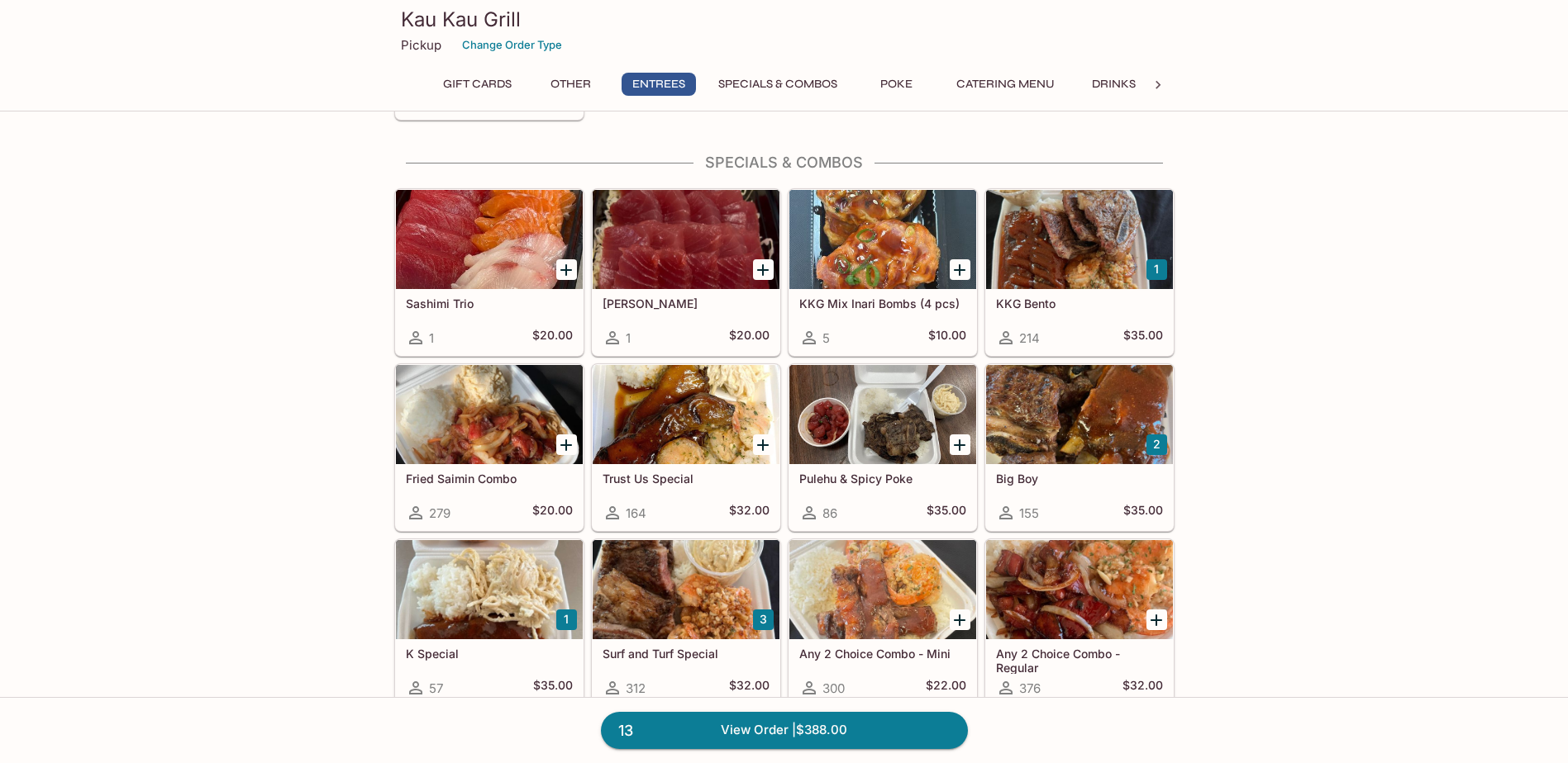
click at [426, 245] on div at bounding box center [488, 240] width 186 height 100
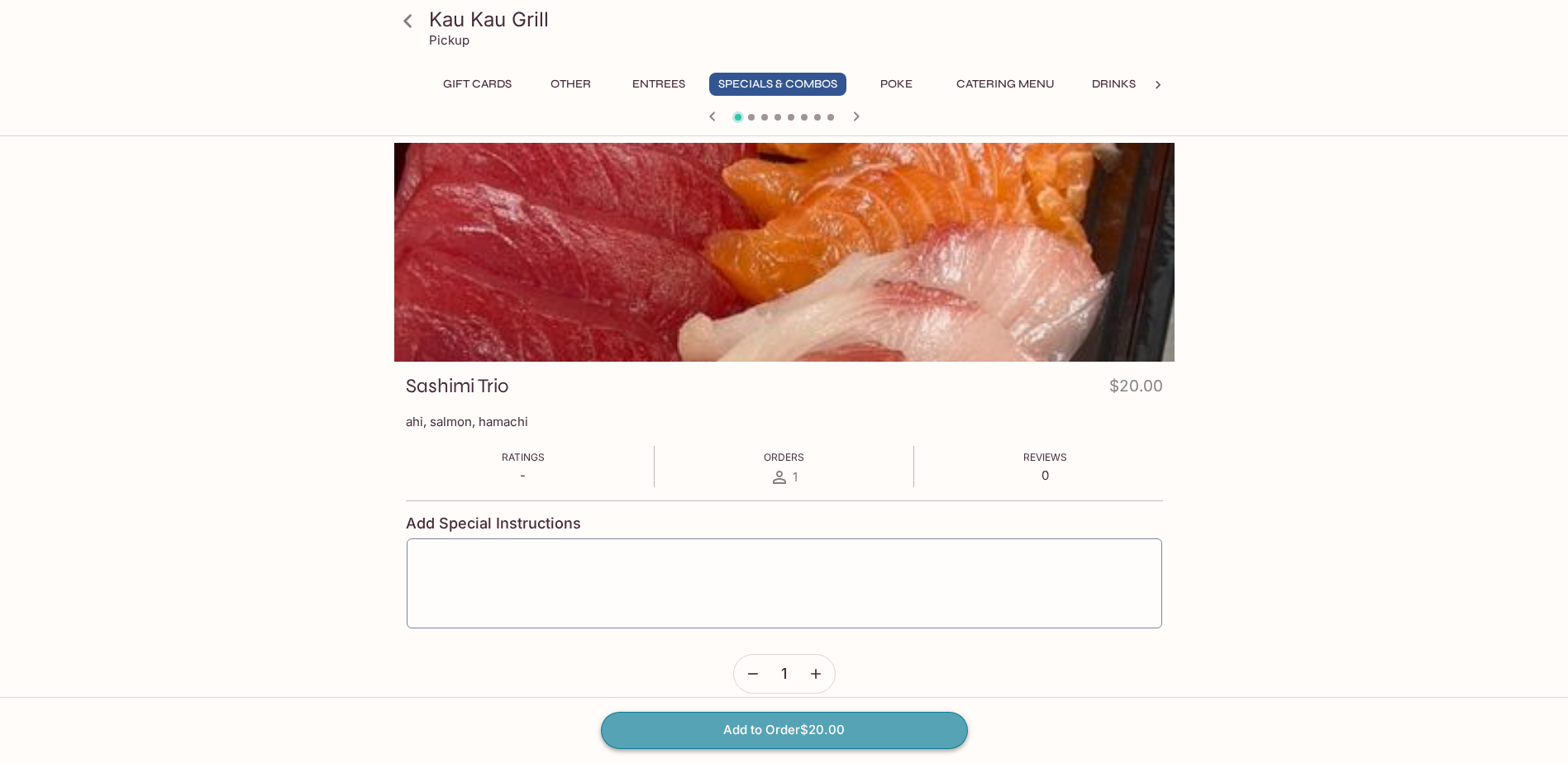
click at [799, 718] on button "Add to Order $20.00" at bounding box center [784, 730] width 367 height 36
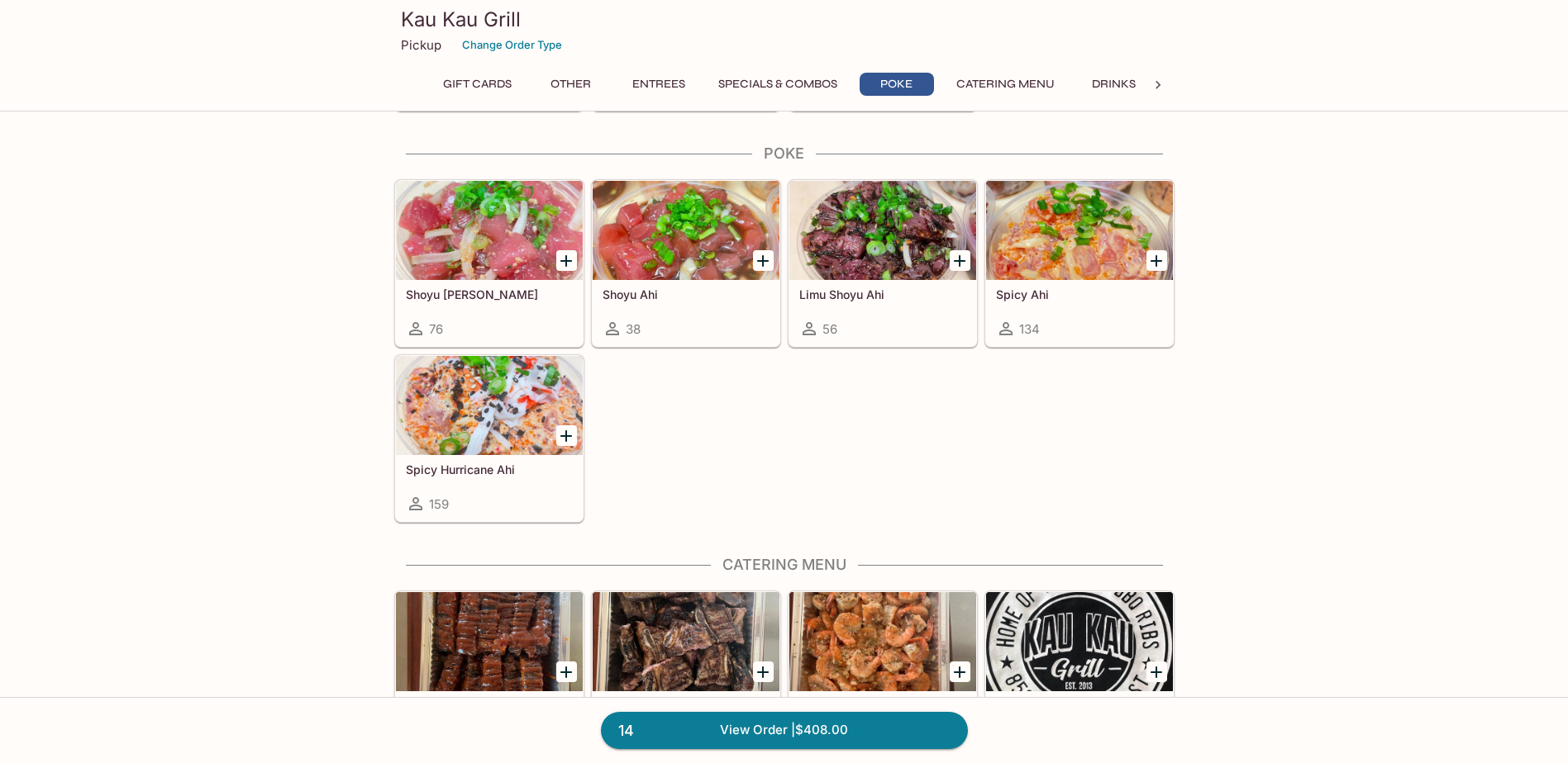
scroll to position [2363, 0]
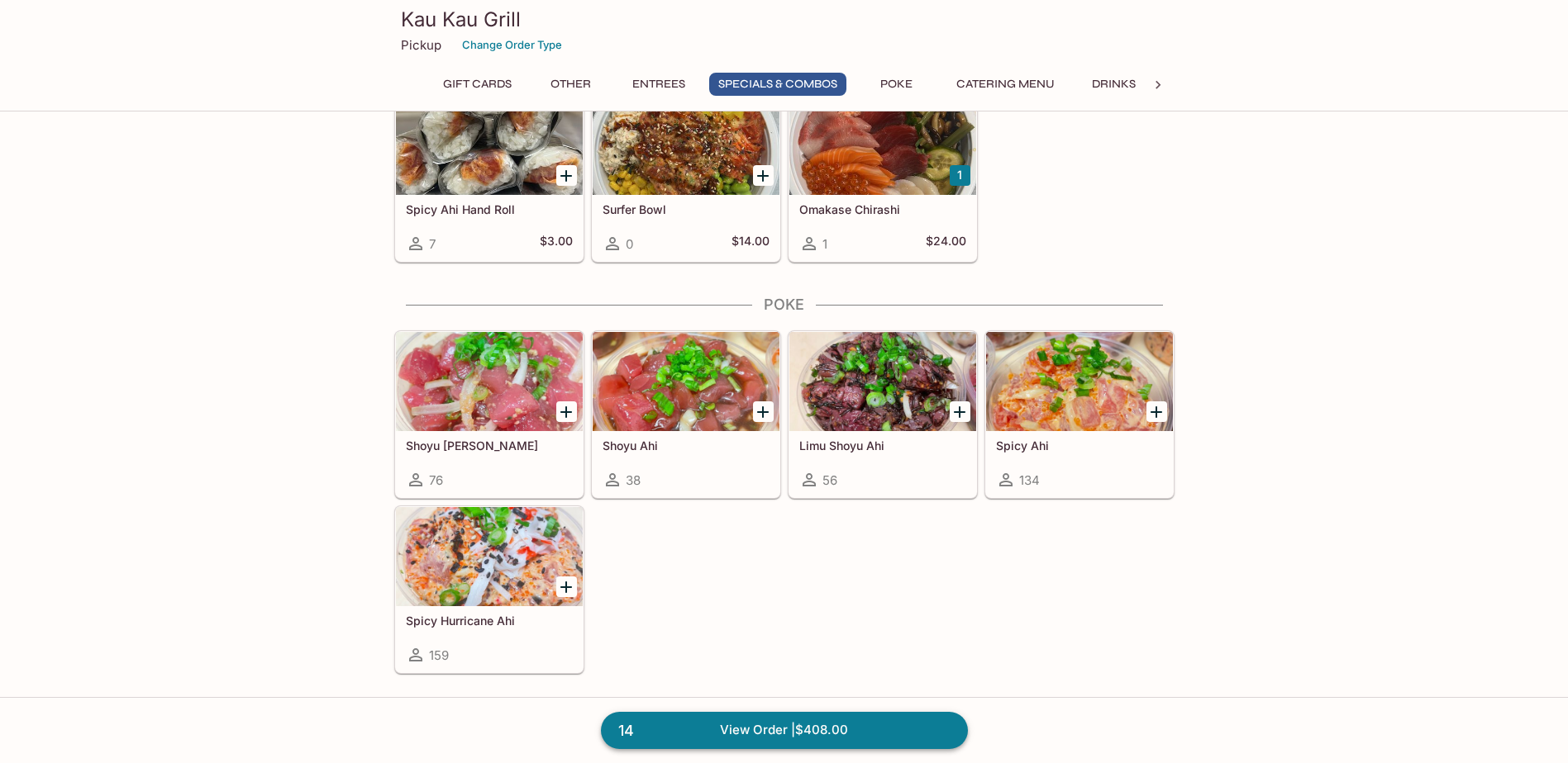
click at [810, 730] on link "14 View Order | $408.00" at bounding box center [784, 730] width 367 height 36
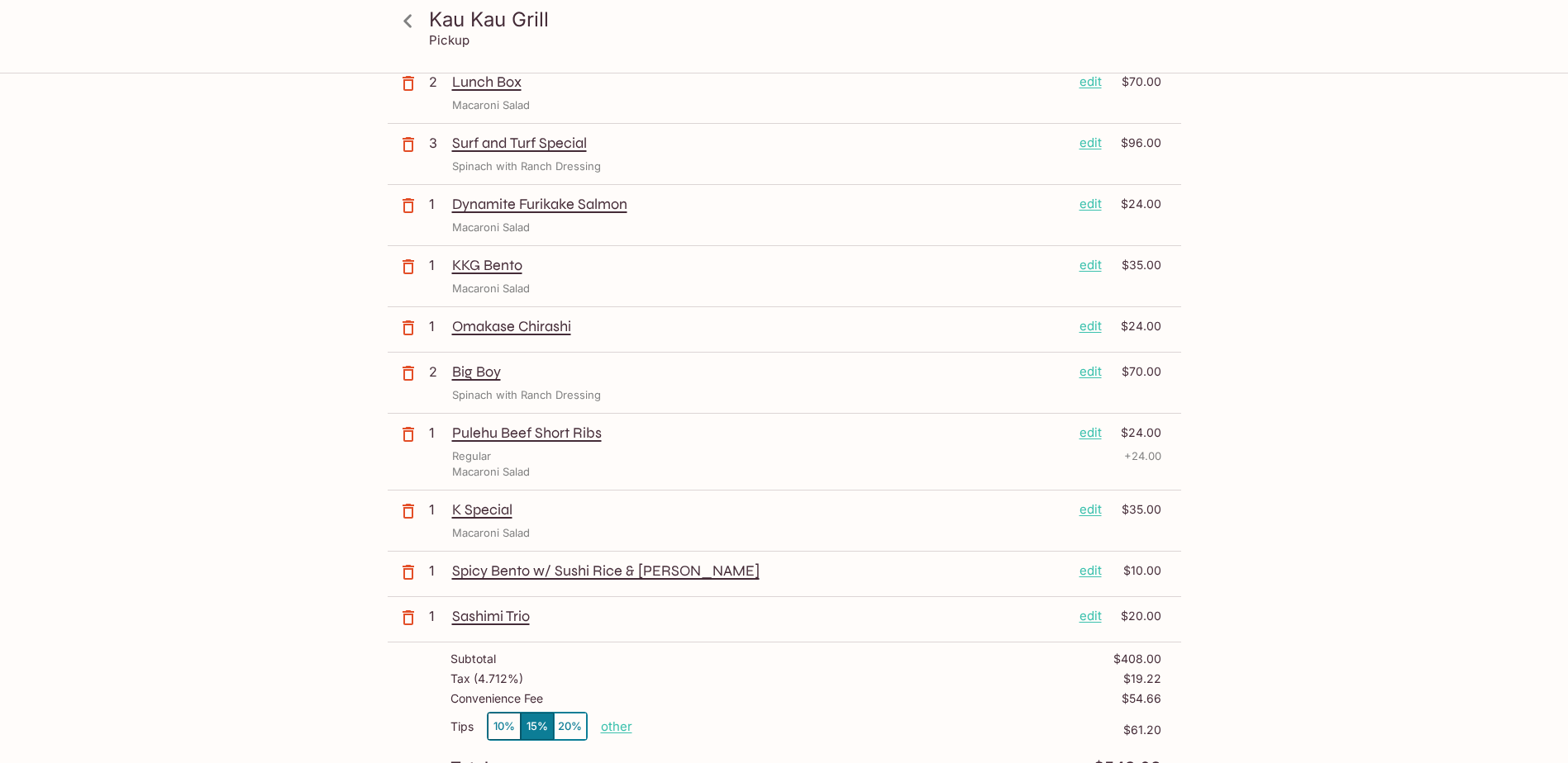
scroll to position [165, 0]
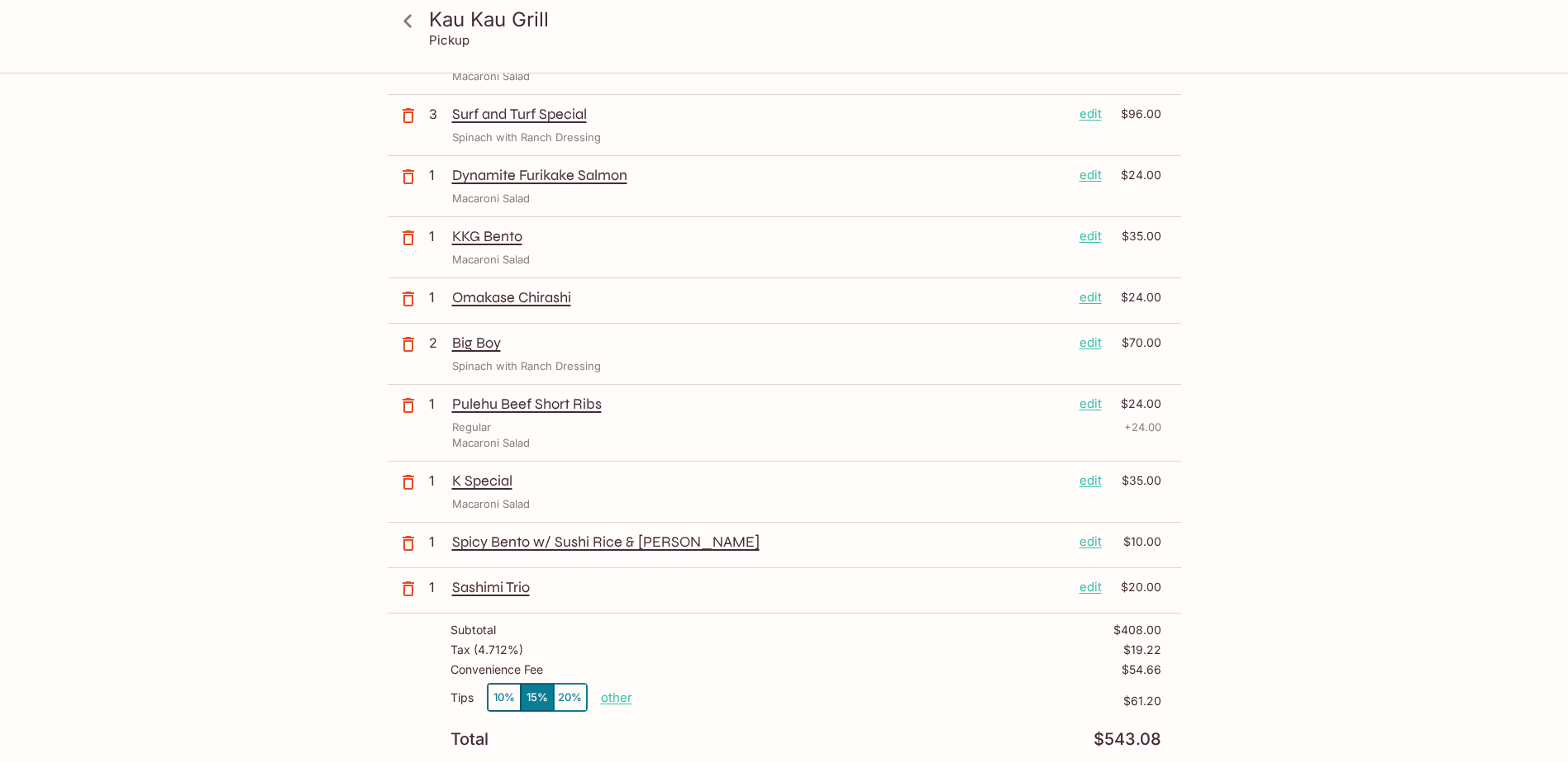
click at [503, 701] on button "10%" at bounding box center [504, 698] width 33 height 27
click at [616, 695] on p "other" at bounding box center [616, 698] width 31 height 16
drag, startPoint x: 699, startPoint y: 692, endPoint x: 823, endPoint y: 697, distance: 124.1
click at [823, 697] on div "Tips 10% 15% 20% Done 40.80 $40.80" at bounding box center [805, 707] width 711 height 49
type input "0.00"
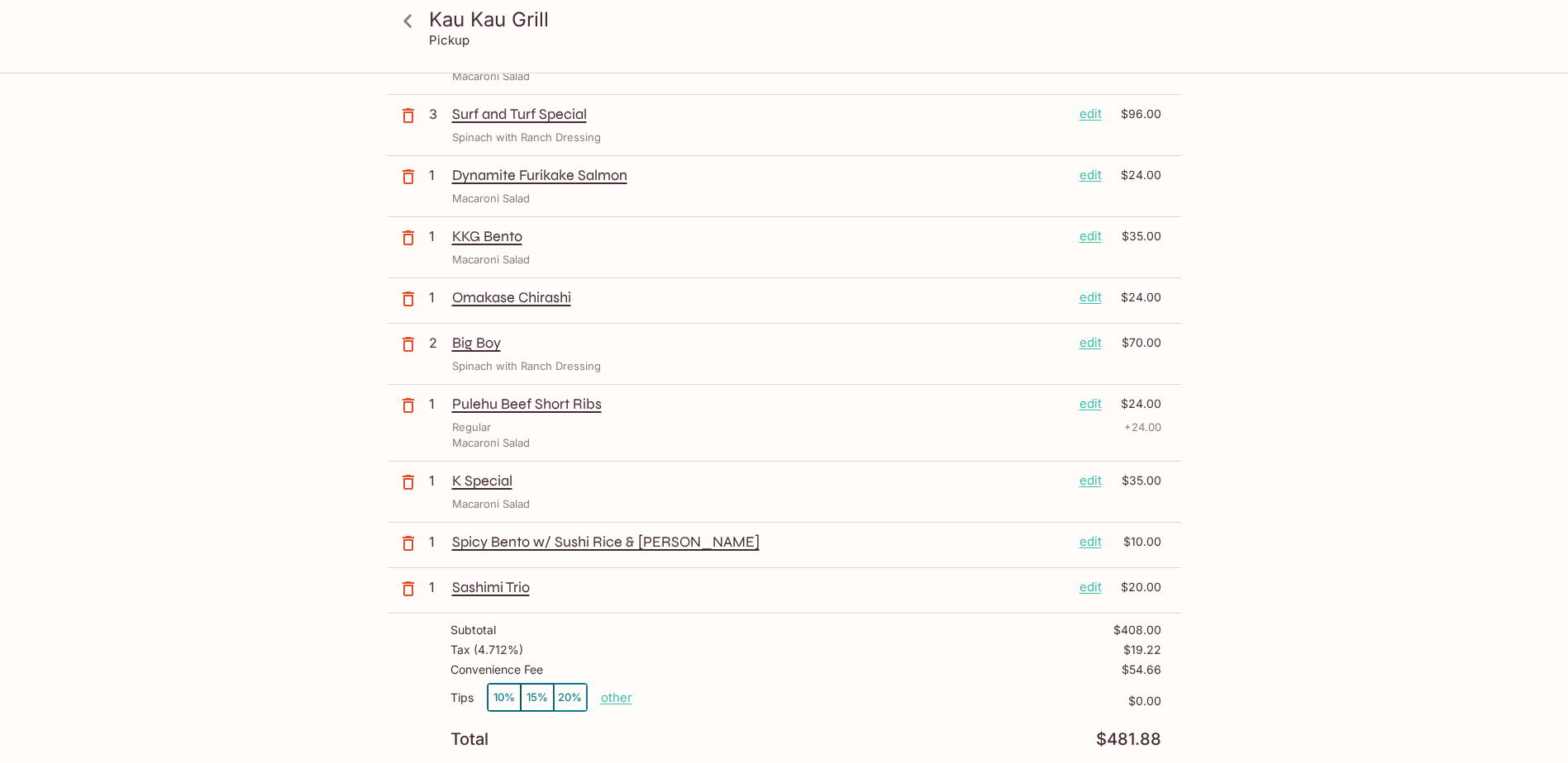
click at [613, 698] on p "other" at bounding box center [616, 698] width 31 height 16
type input "8.12"
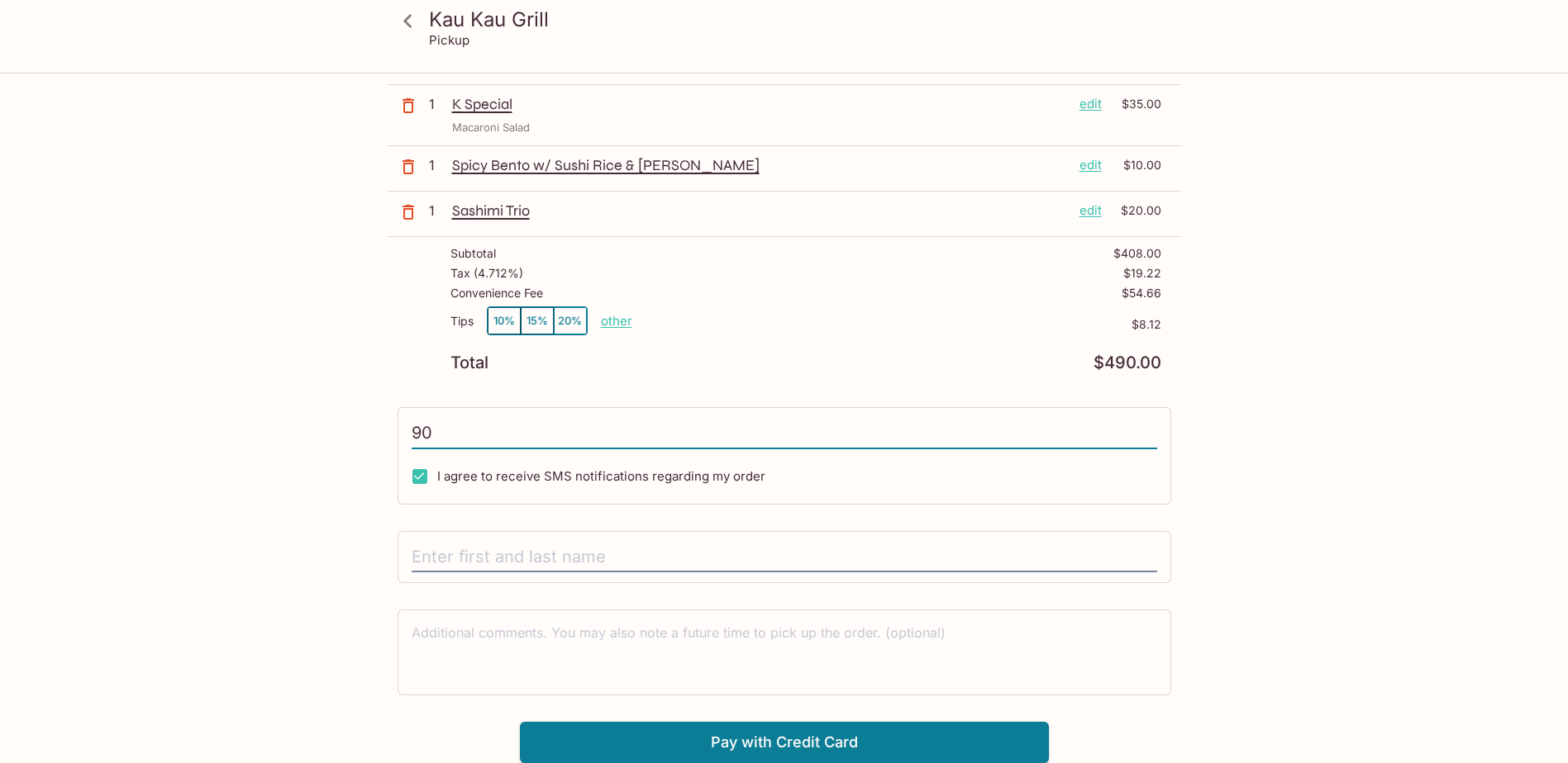
type input "9"
type input "[PHONE_NUMBER]"
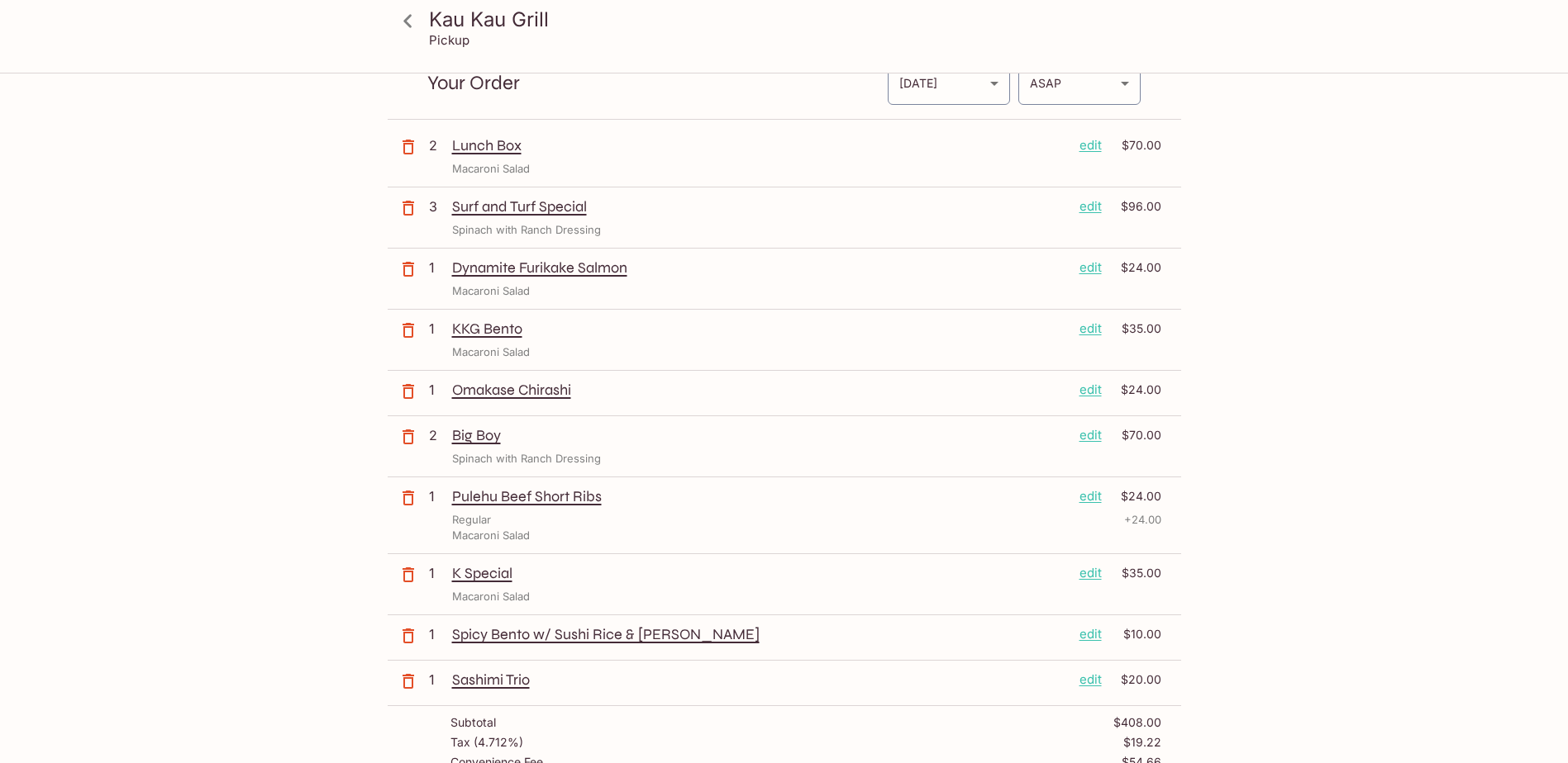
scroll to position [0, 0]
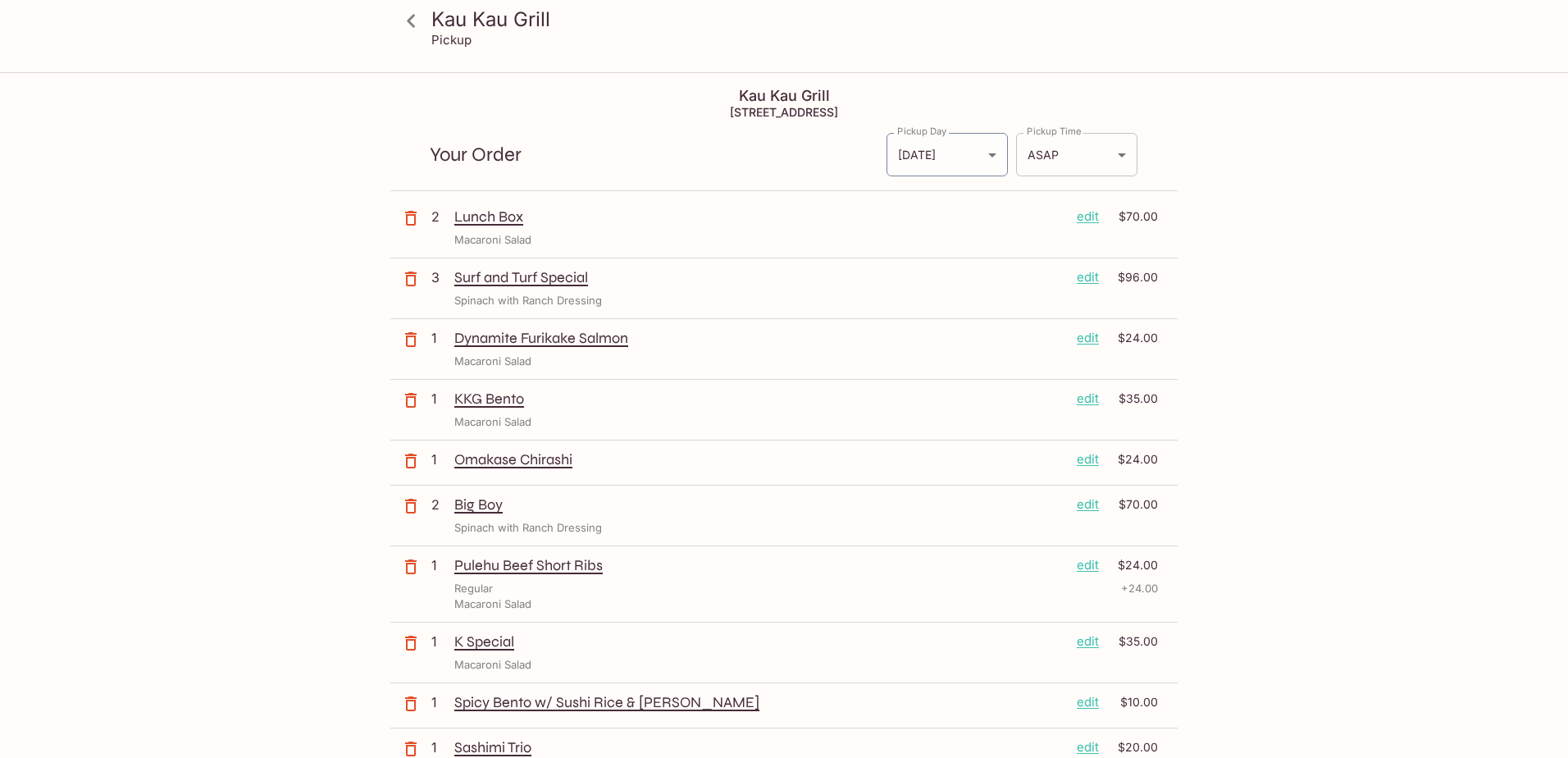
click at [1112, 176] on body "Kau Kau Grill Pickup Kau Kau Grill [STREET_ADDRESS] Your Order Pickup Day [DATE…" at bounding box center [784, 453] width 1568 height 758
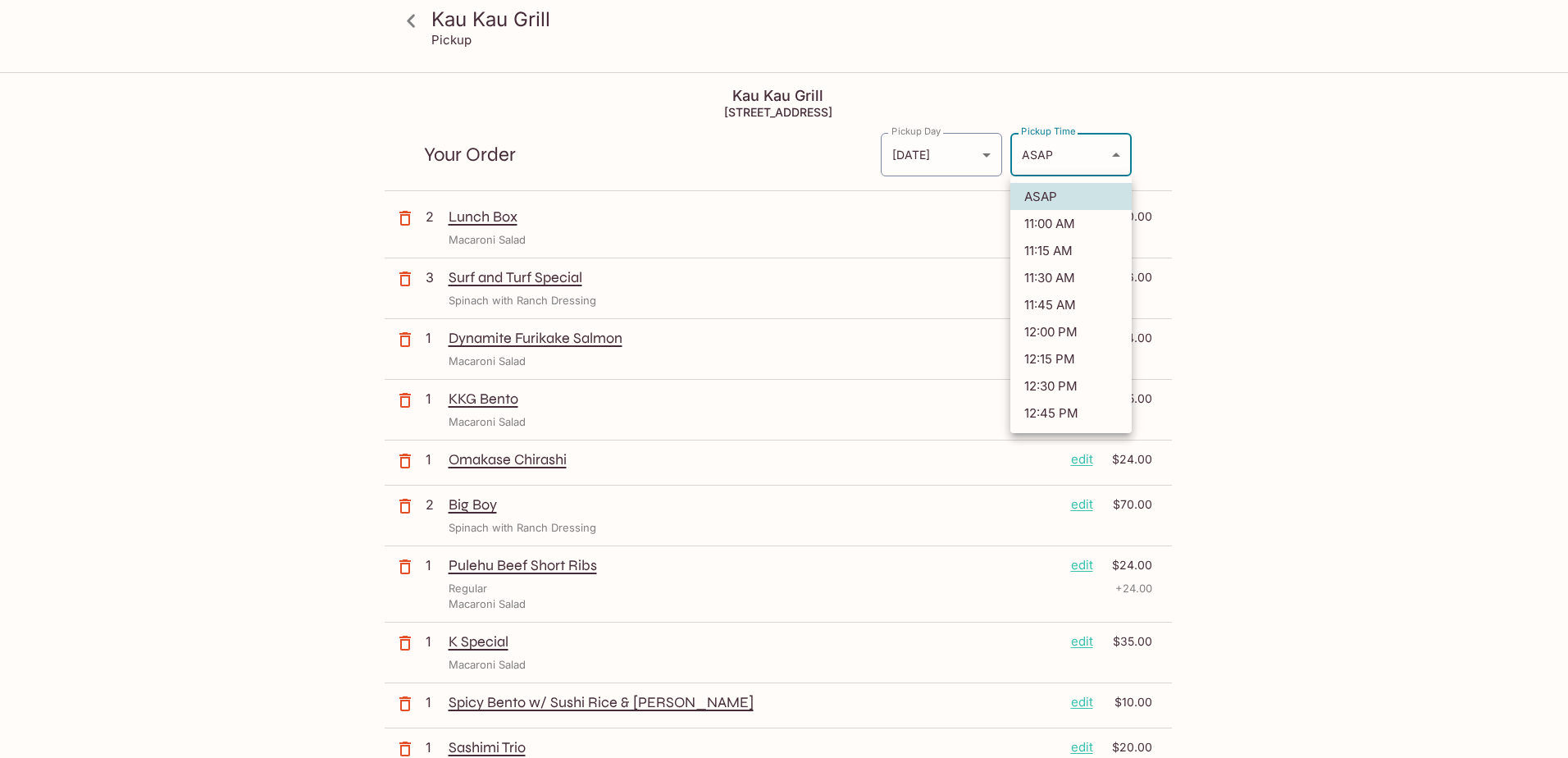
click at [1050, 284] on li "11:30 AM" at bounding box center [1071, 278] width 121 height 27
type input "[DATE]T21:30:33.000000Z"
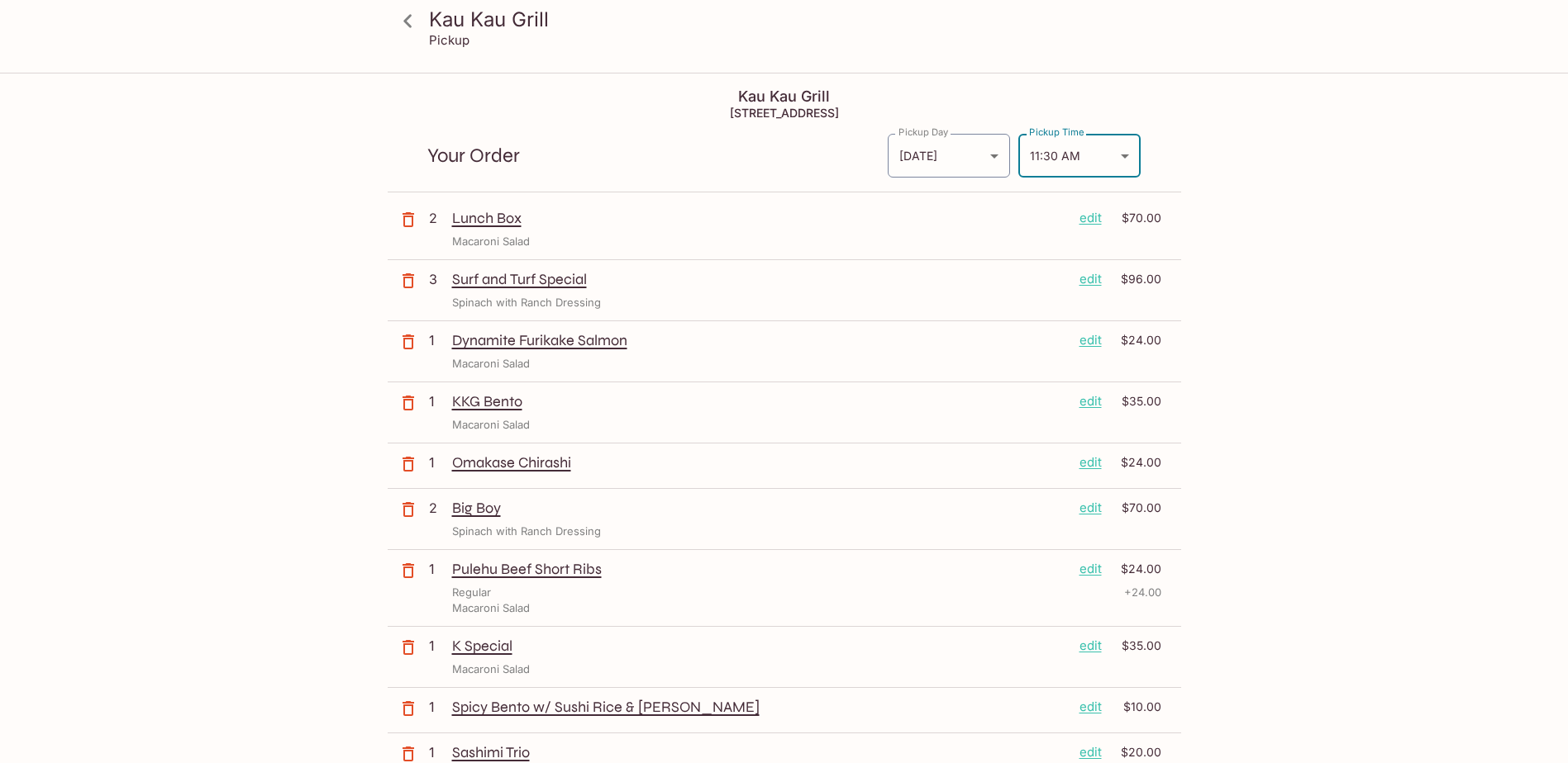
drag, startPoint x: 1273, startPoint y: 299, endPoint x: 1259, endPoint y: 299, distance: 14.0
click at [1273, 299] on div "Kau Kau Grill Pickup Kau Kau Grill [STREET_ADDRESS] Your Order Pickup Day [DATE…" at bounding box center [784, 689] width 1057 height 1230
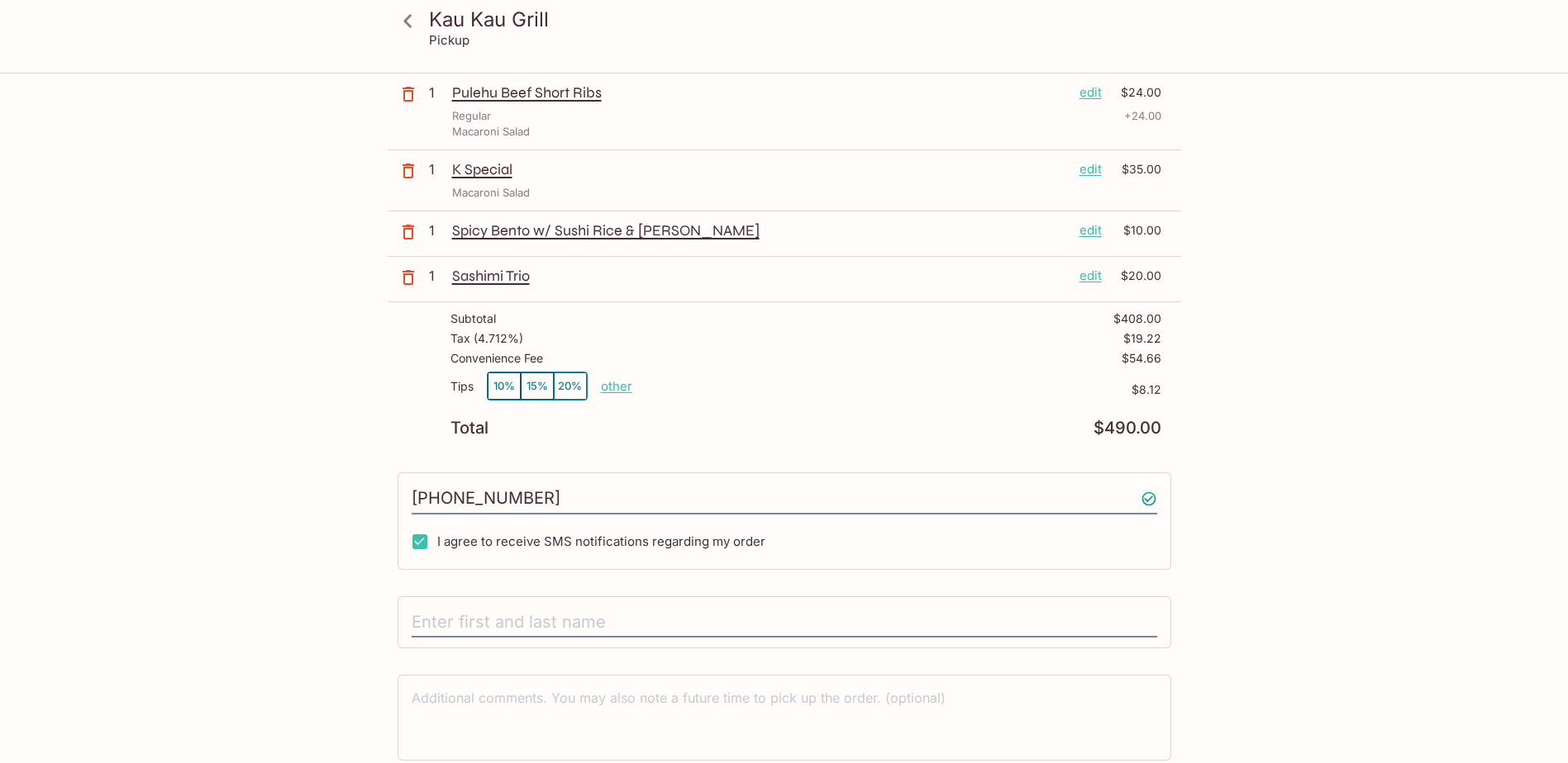
scroll to position [542, 0]
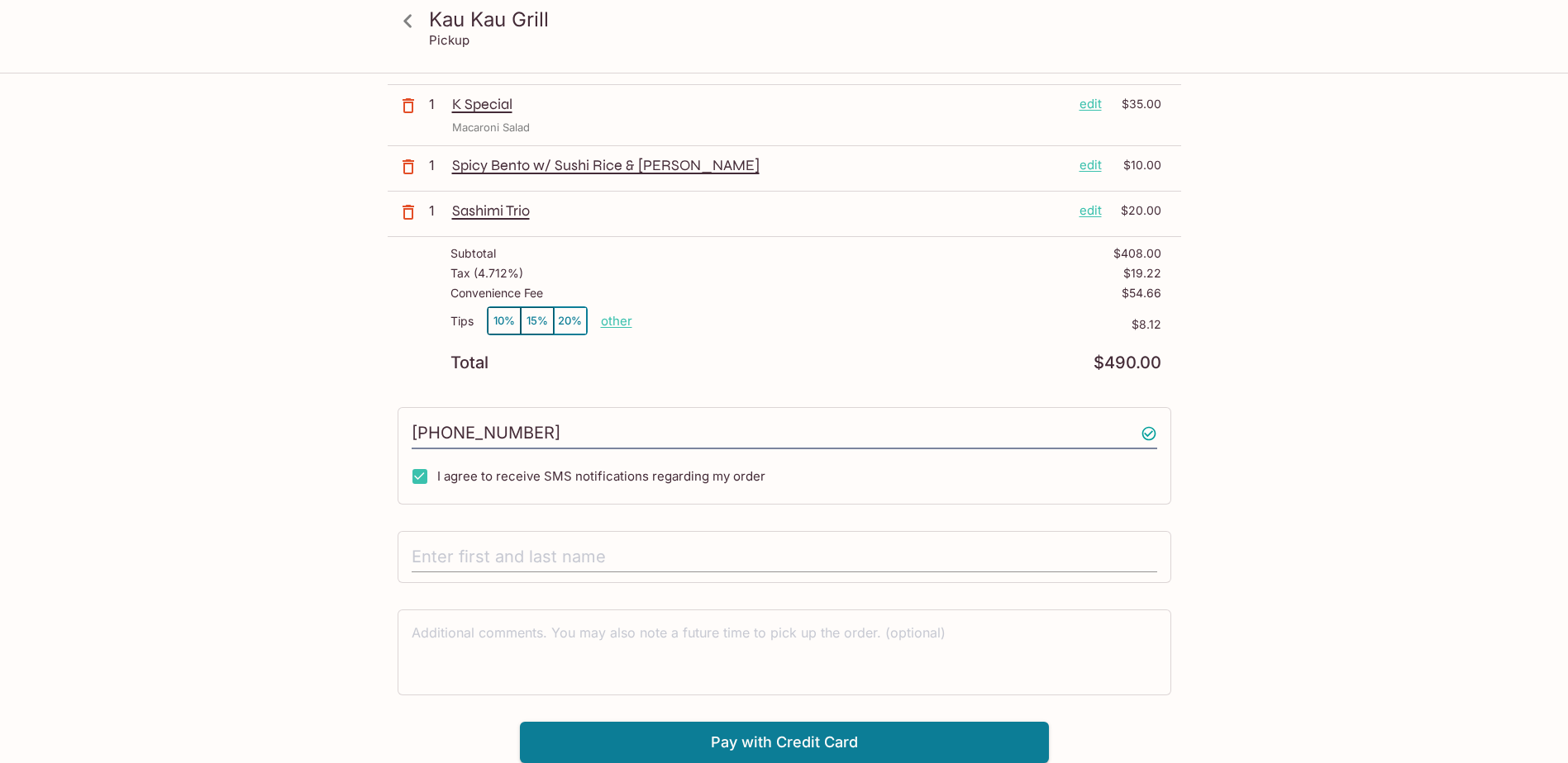
click at [553, 544] on input "text" at bounding box center [784, 557] width 745 height 31
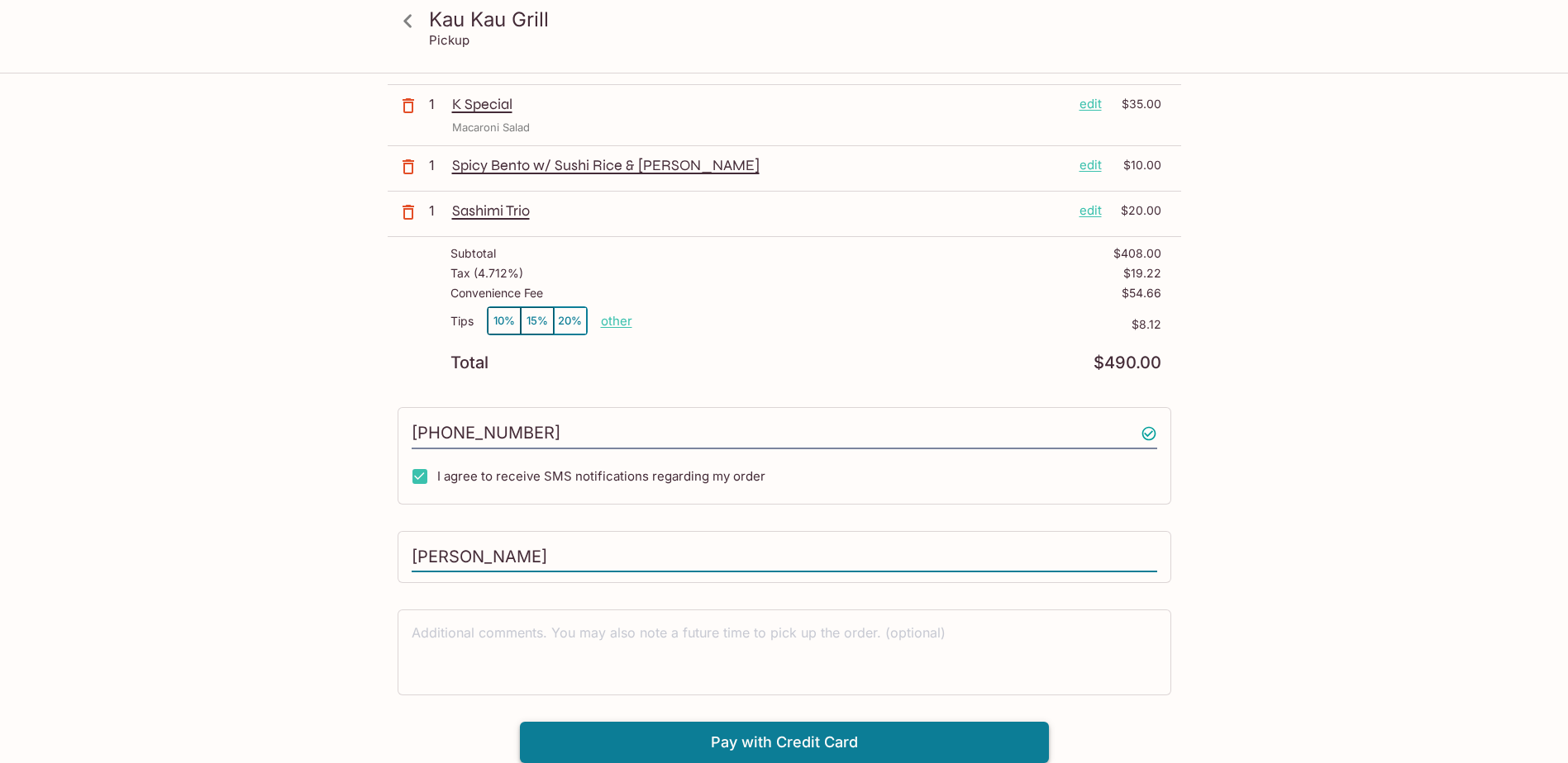
type input "[PERSON_NAME]"
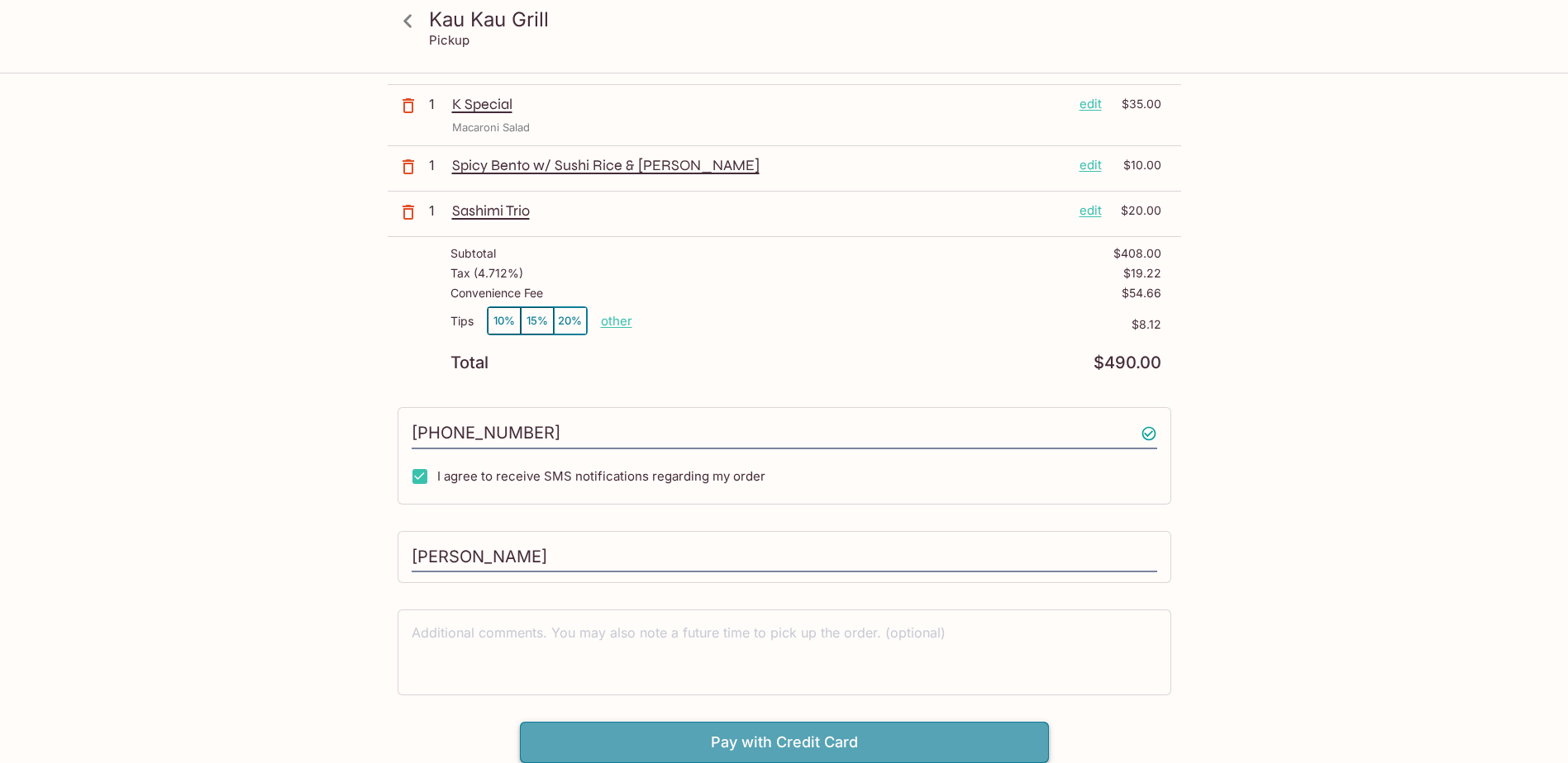
click at [835, 749] on button "Pay with Credit Card" at bounding box center [784, 743] width 529 height 41
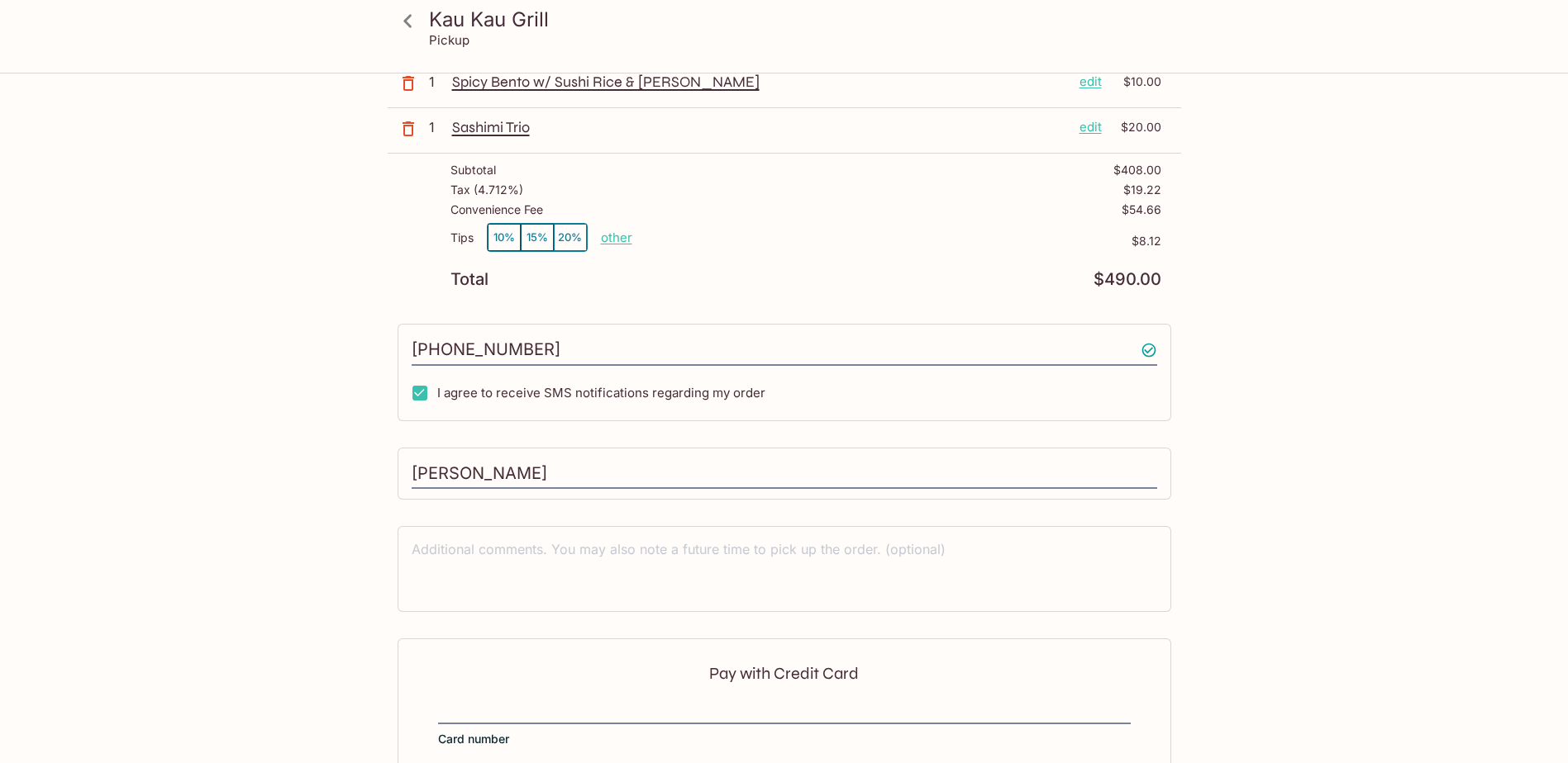
scroll to position [789, 0]
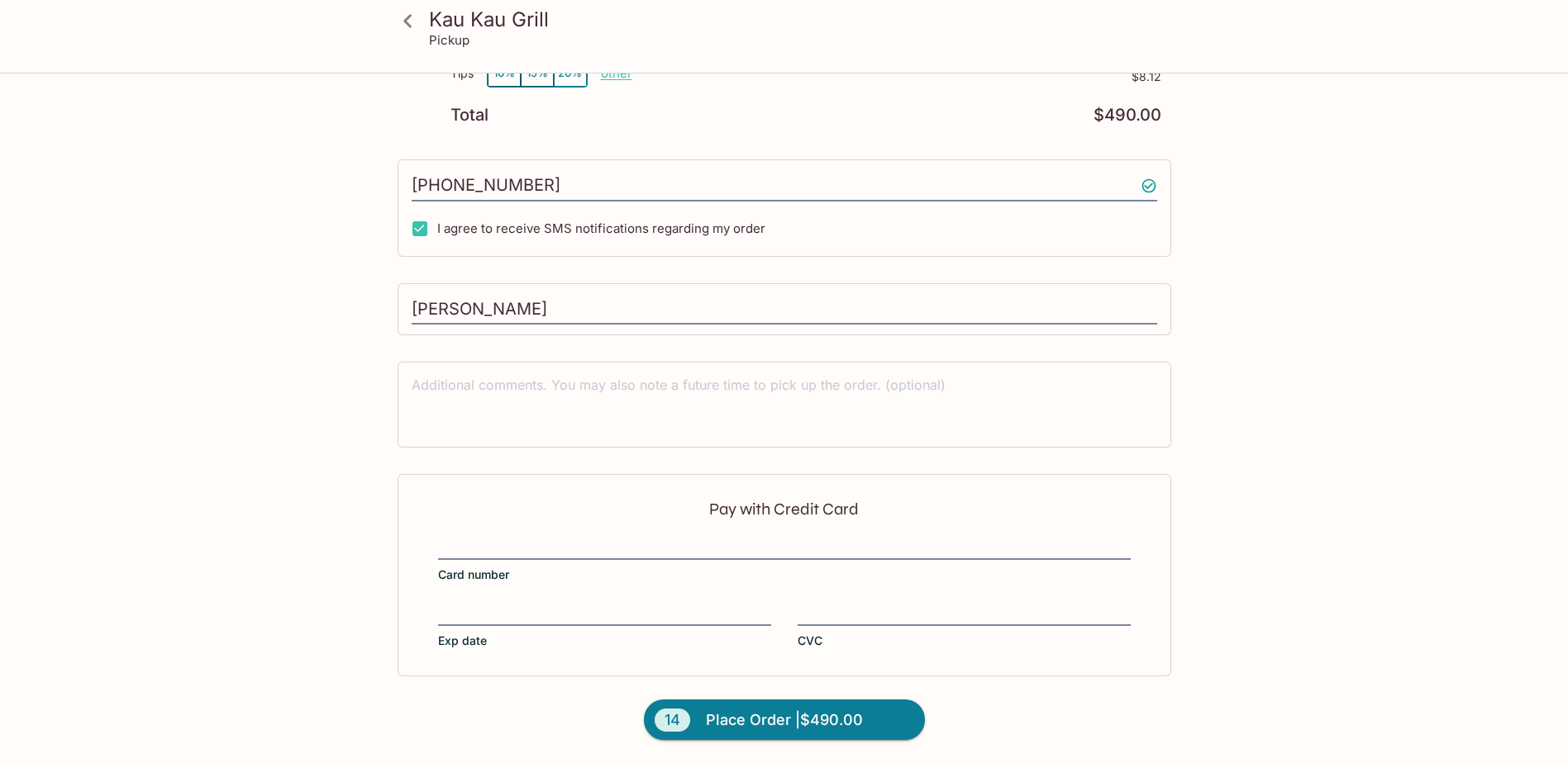
click at [560, 557] on div at bounding box center [784, 548] width 692 height 23
click at [560, 539] on input "Card number" at bounding box center [784, 538] width 692 height 1
click at [555, 558] on div at bounding box center [784, 548] width 692 height 23
click at [555, 539] on input "Card number" at bounding box center [784, 538] width 692 height 1
click at [554, 556] on div at bounding box center [784, 548] width 692 height 23
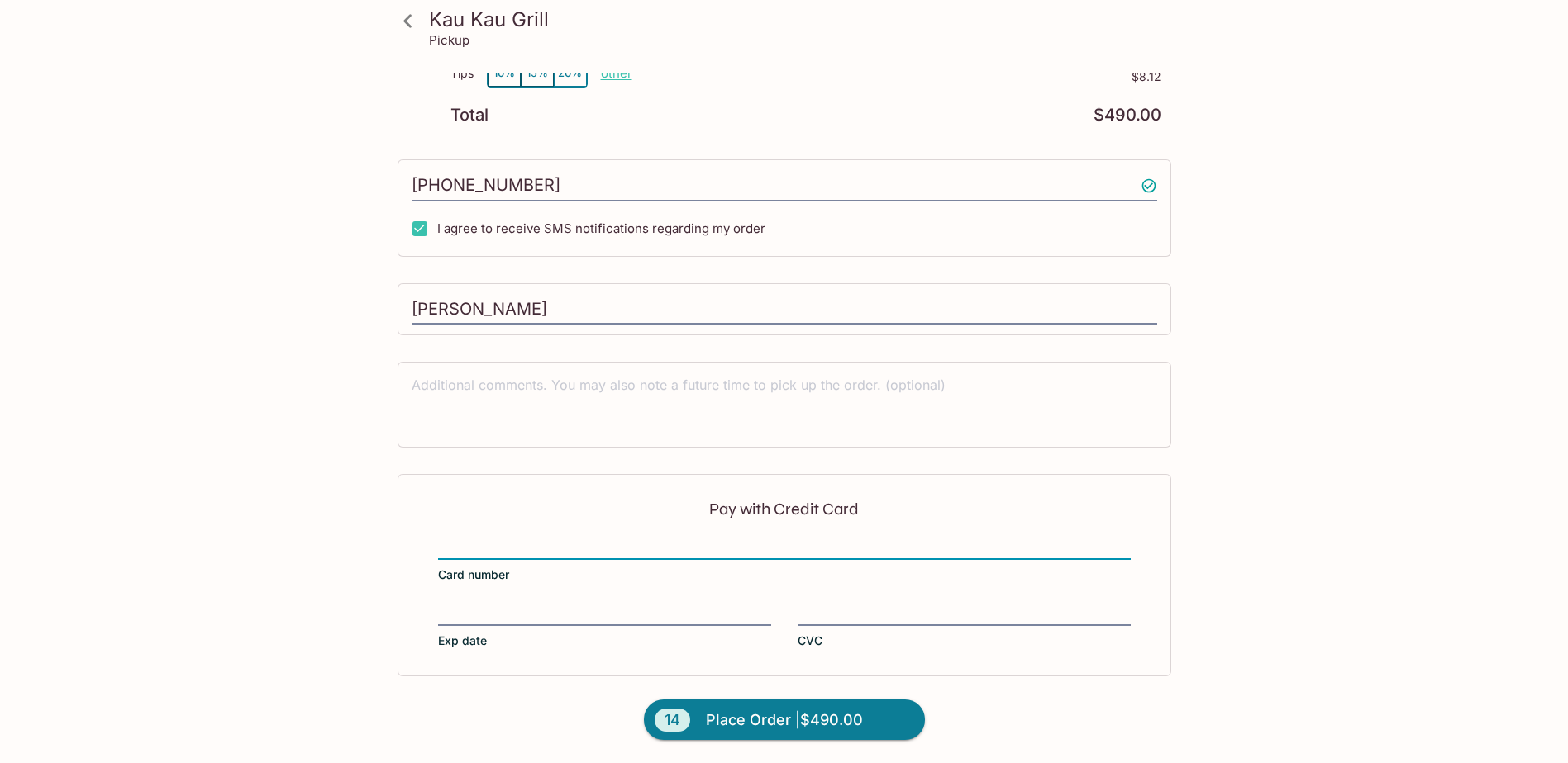
click at [554, 539] on input "Card number" at bounding box center [784, 538] width 692 height 1
click at [850, 602] on div "Pay with Credit Card Card number Exp date CVC" at bounding box center [784, 575] width 773 height 202
click at [1283, 510] on div "Kau Kau Grill Pickup Kau Kau Grill [STREET_ADDRESS] Your Order Pickup Day [DATE…" at bounding box center [784, 23] width 1057 height 1478
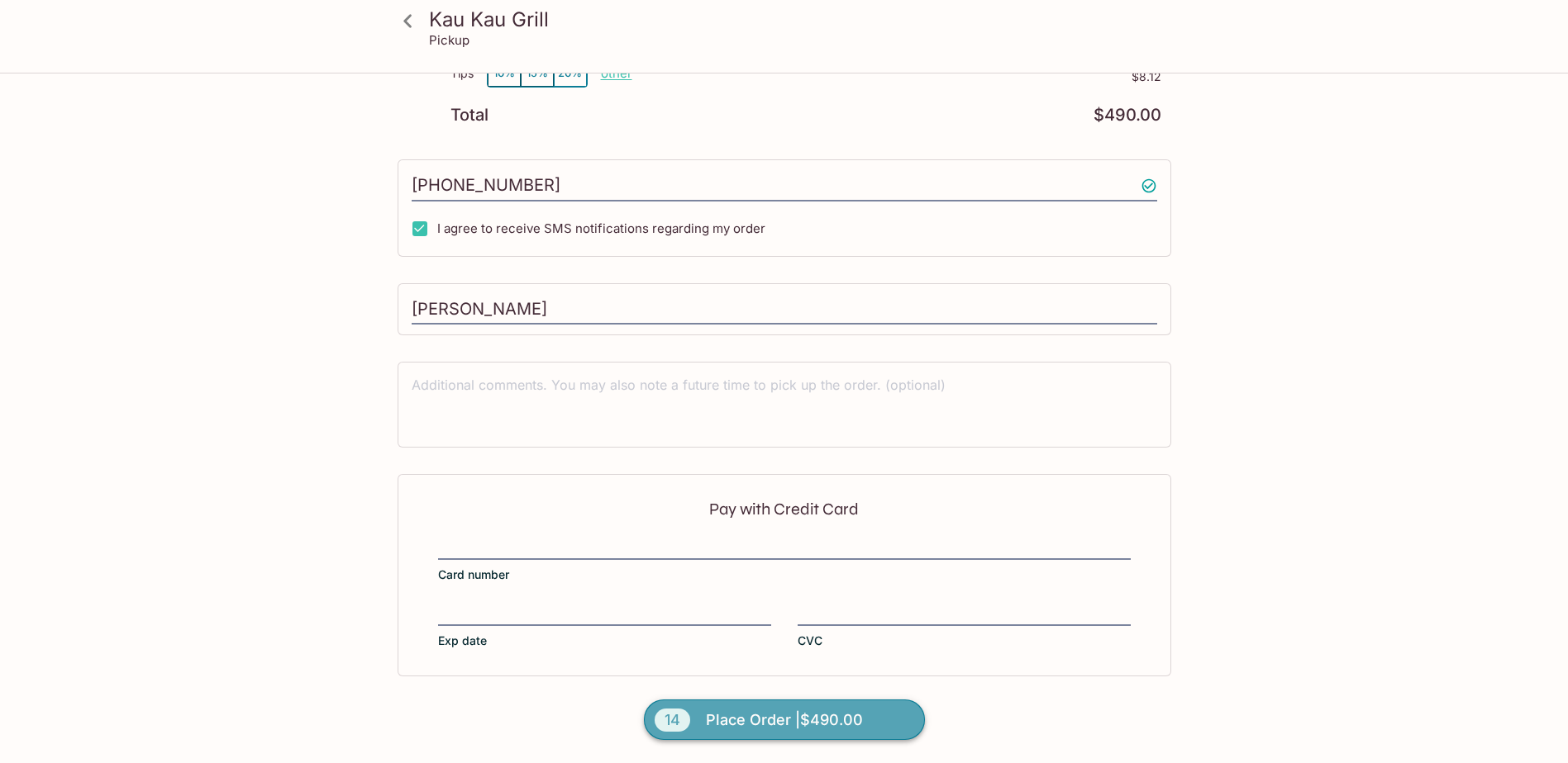
click at [756, 718] on span "Place Order | $490.00" at bounding box center [784, 720] width 157 height 26
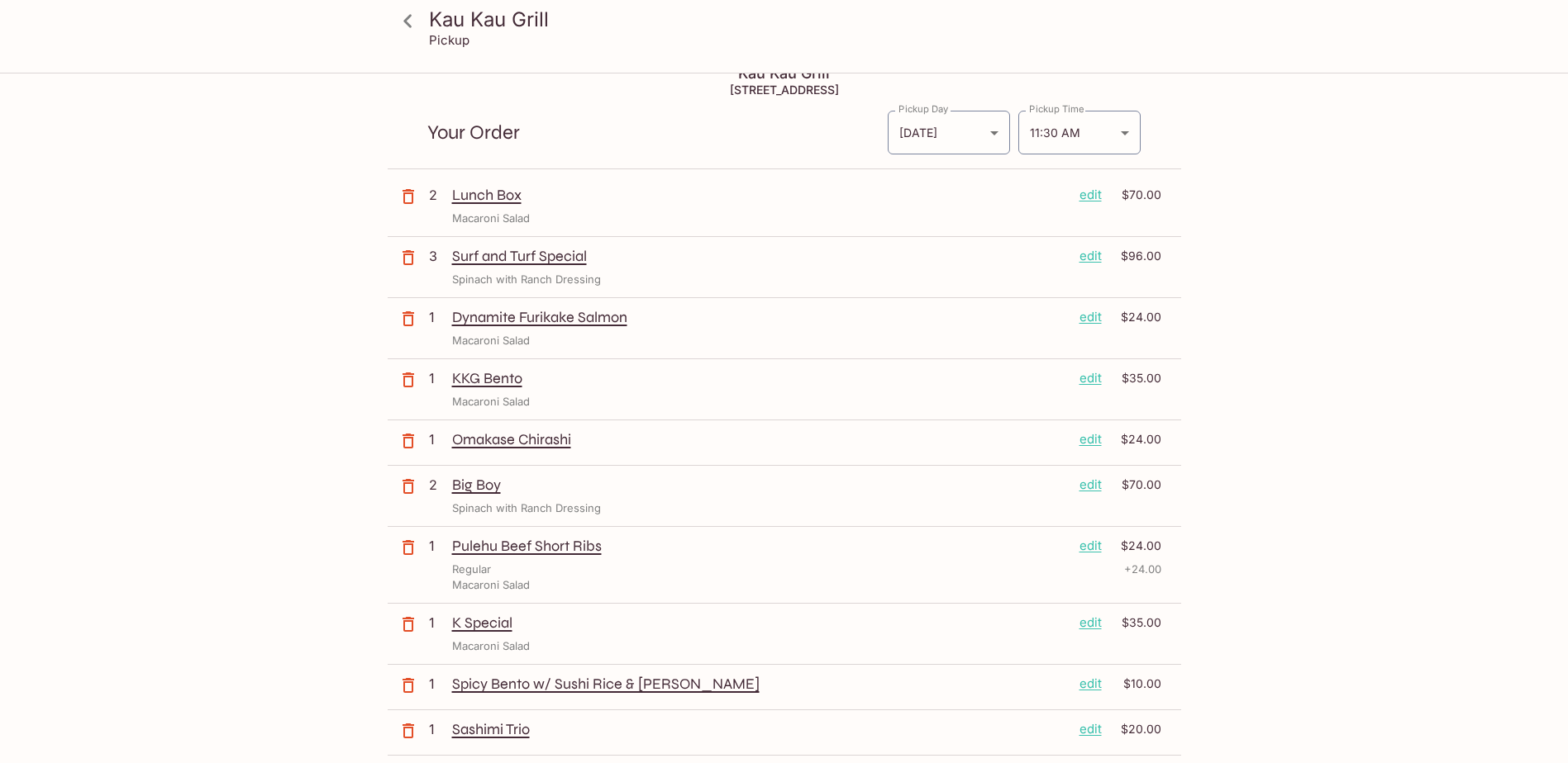
scroll to position [0, 0]
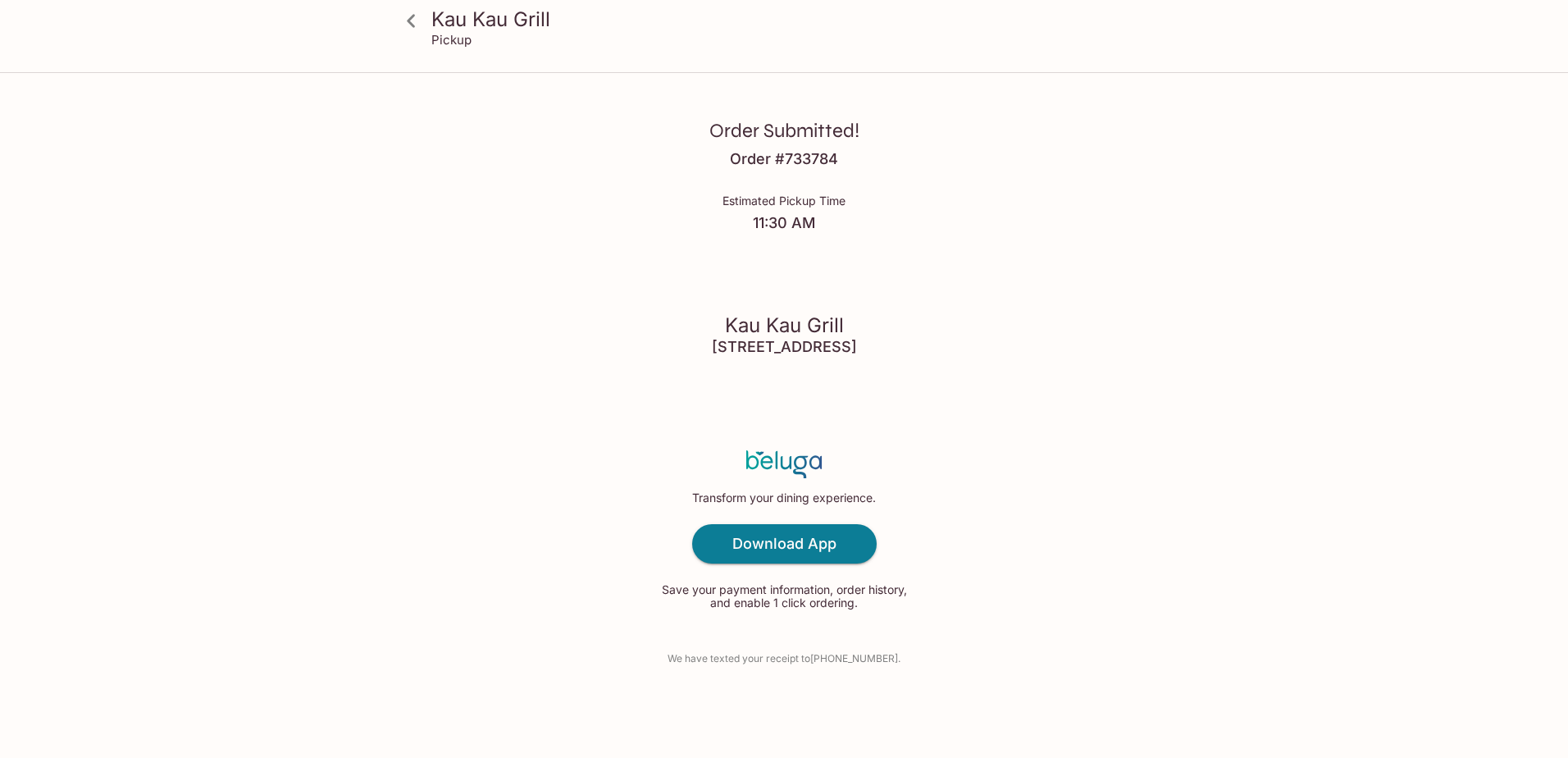
click at [398, 19] on icon at bounding box center [412, 21] width 29 height 29
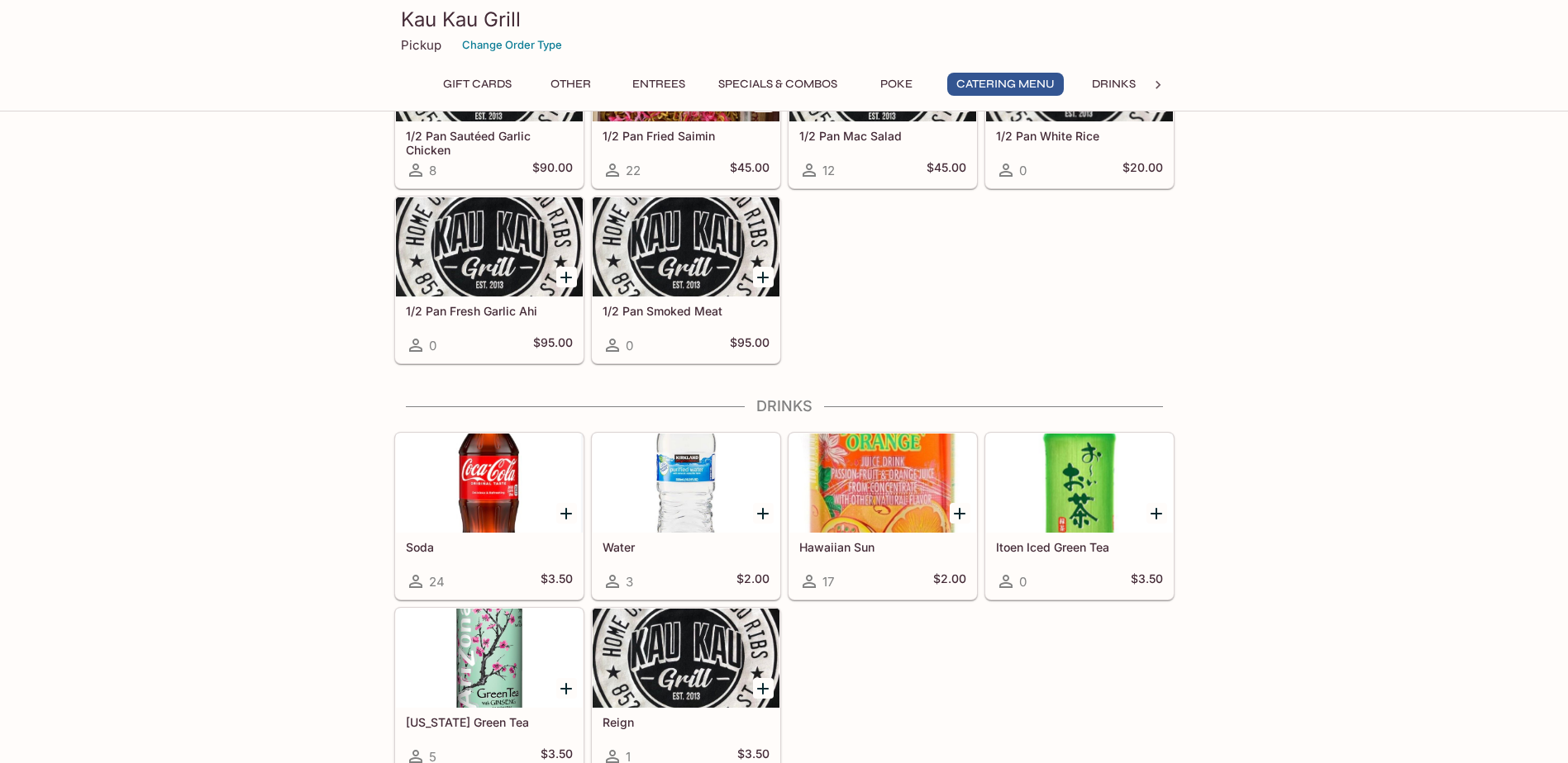
scroll to position [3272, 0]
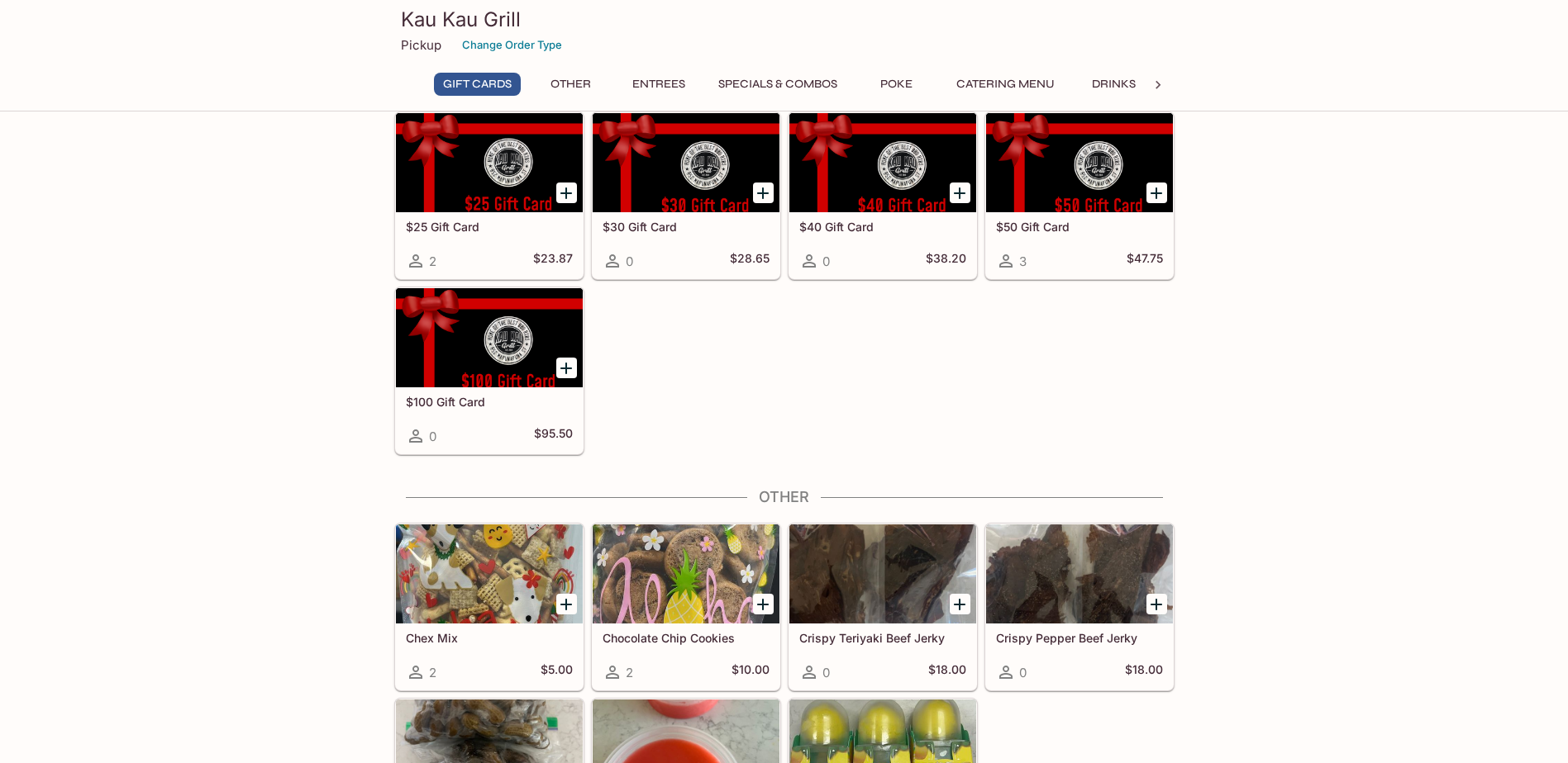
scroll to position [0, 0]
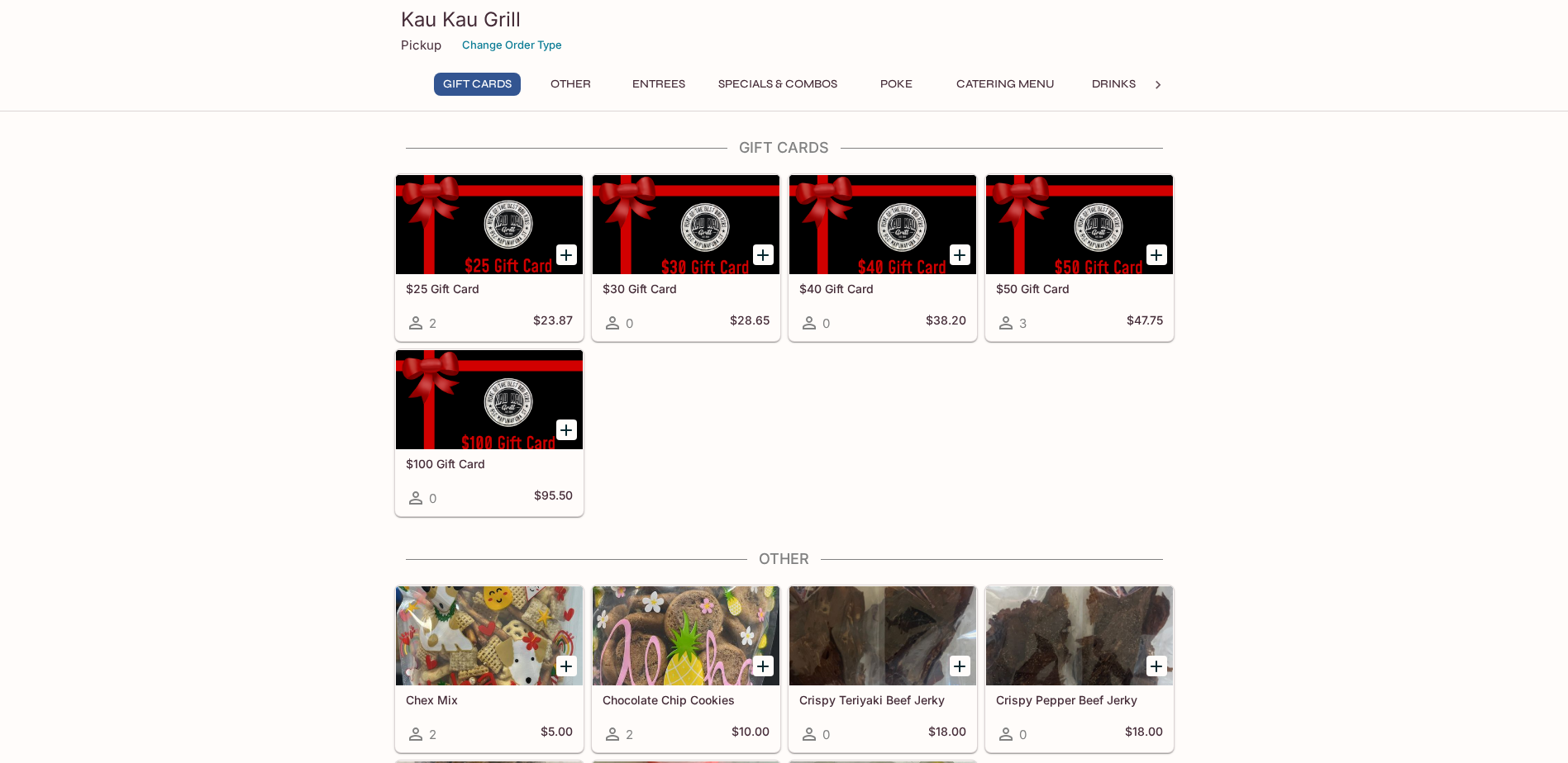
click at [459, 20] on h3 "Kau Kau Grill" at bounding box center [784, 20] width 766 height 25
click at [1162, 88] on icon at bounding box center [1157, 85] width 17 height 17
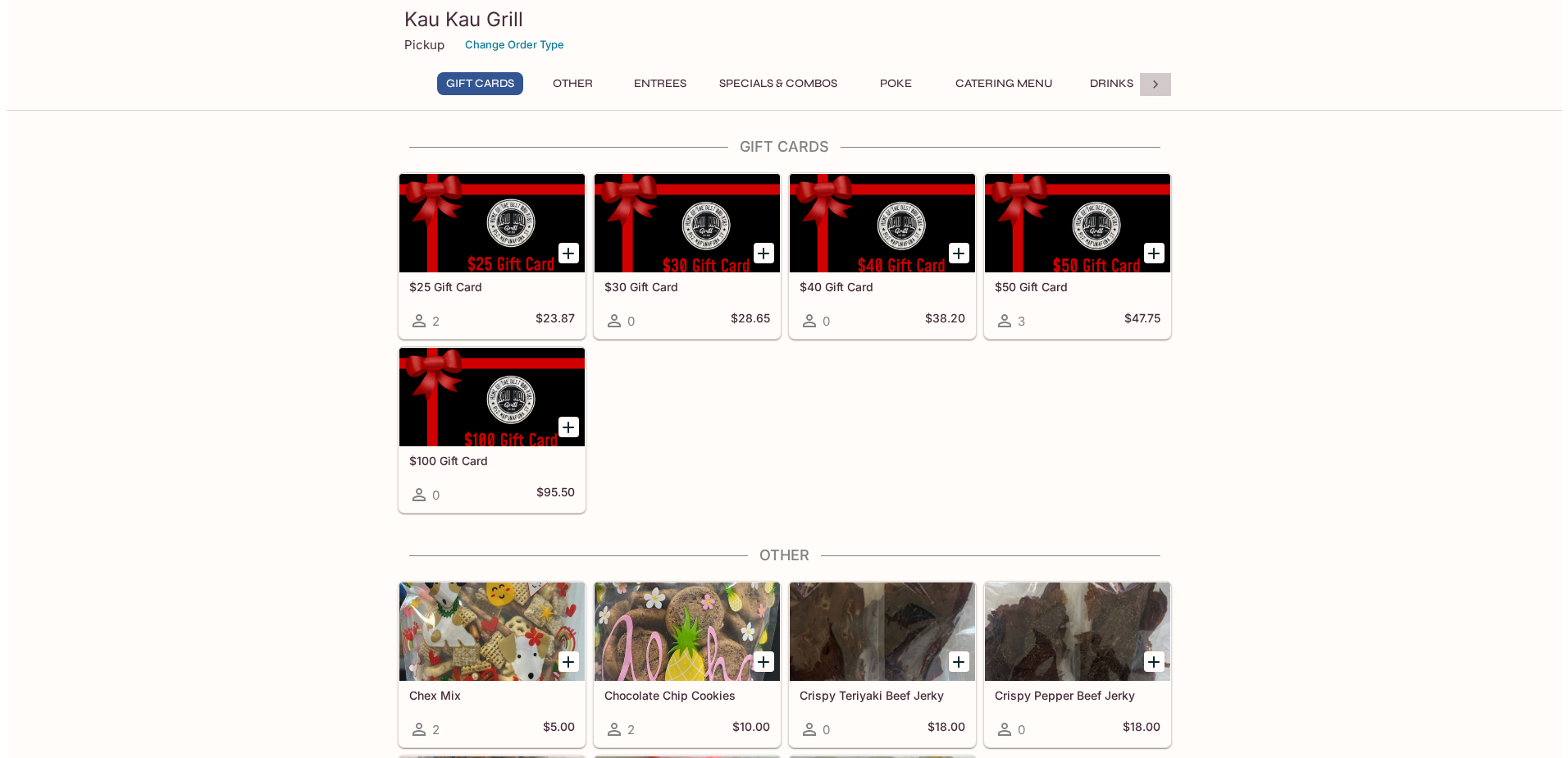
scroll to position [0, 12]
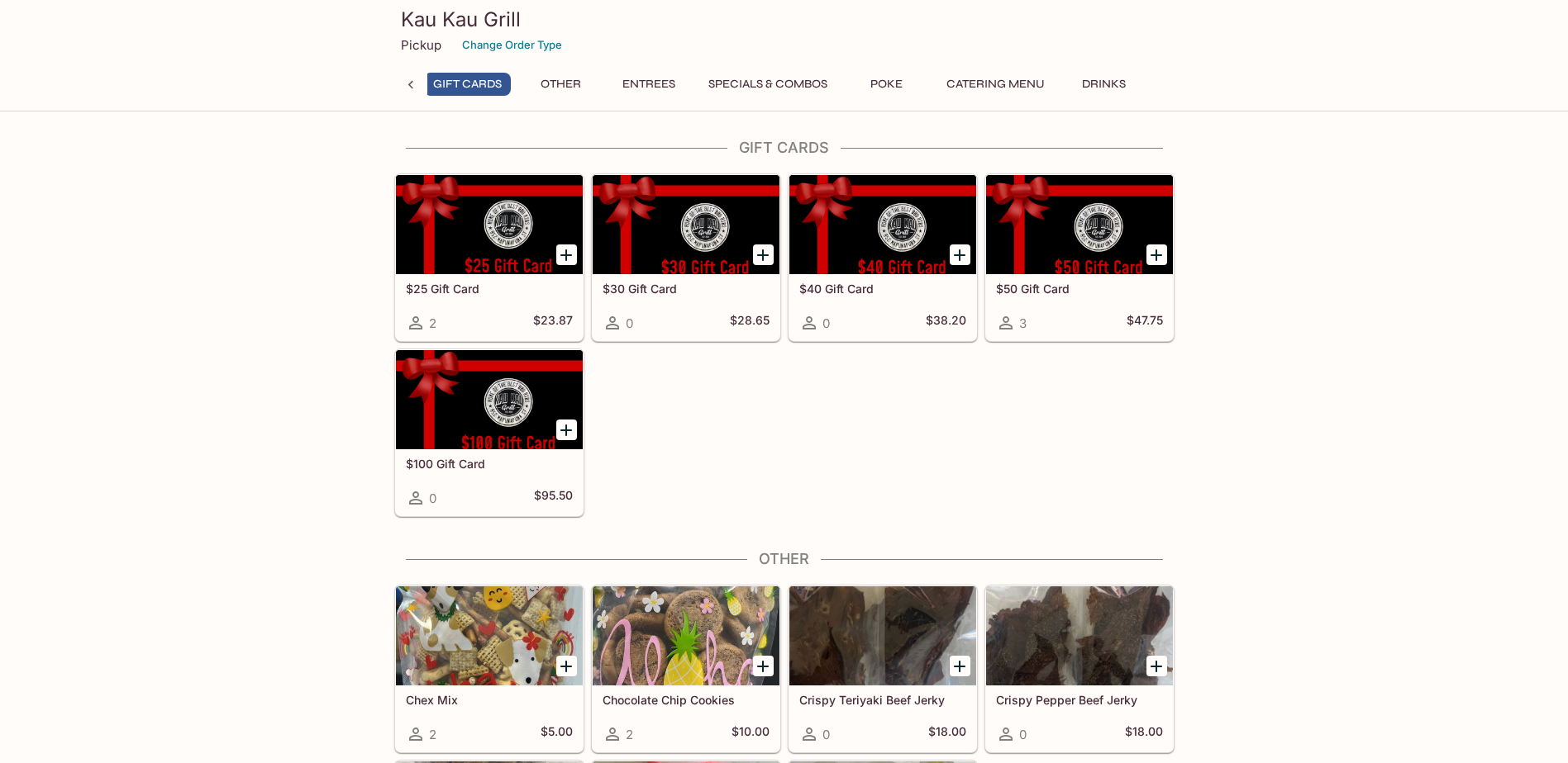
click at [1164, 87] on div "Gift Cards Other Entrees Specials & Combos Poke Catering Menu Drinks" at bounding box center [784, 89] width 780 height 33
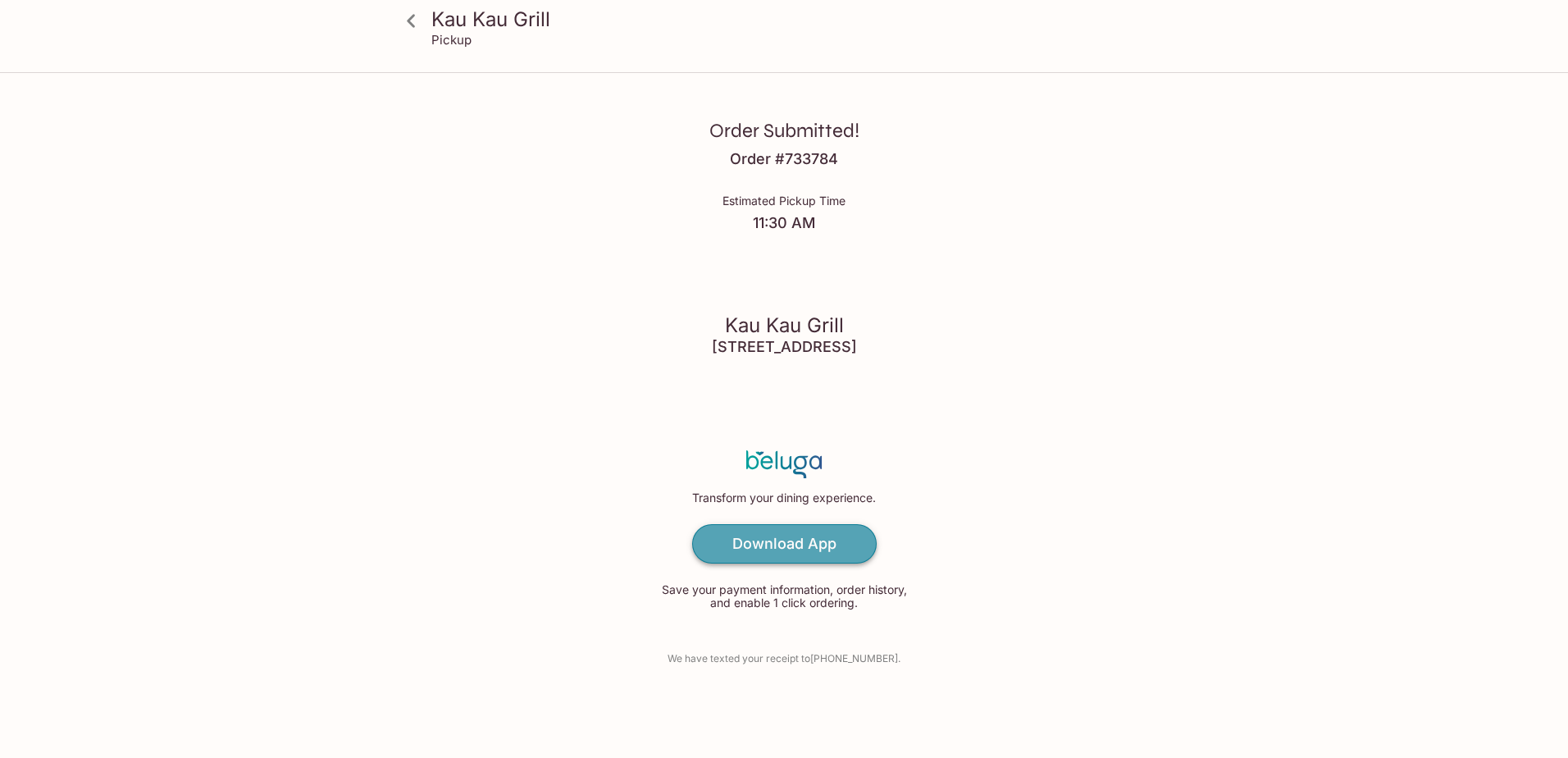
click at [756, 537] on h4 "Download App" at bounding box center [784, 544] width 104 height 18
click at [878, 665] on p "We have texted your receipt to +18082952396 ." at bounding box center [784, 658] width 233 height 16
click at [878, 664] on p "We have texted your receipt to +18082952396 ." at bounding box center [784, 658] width 233 height 16
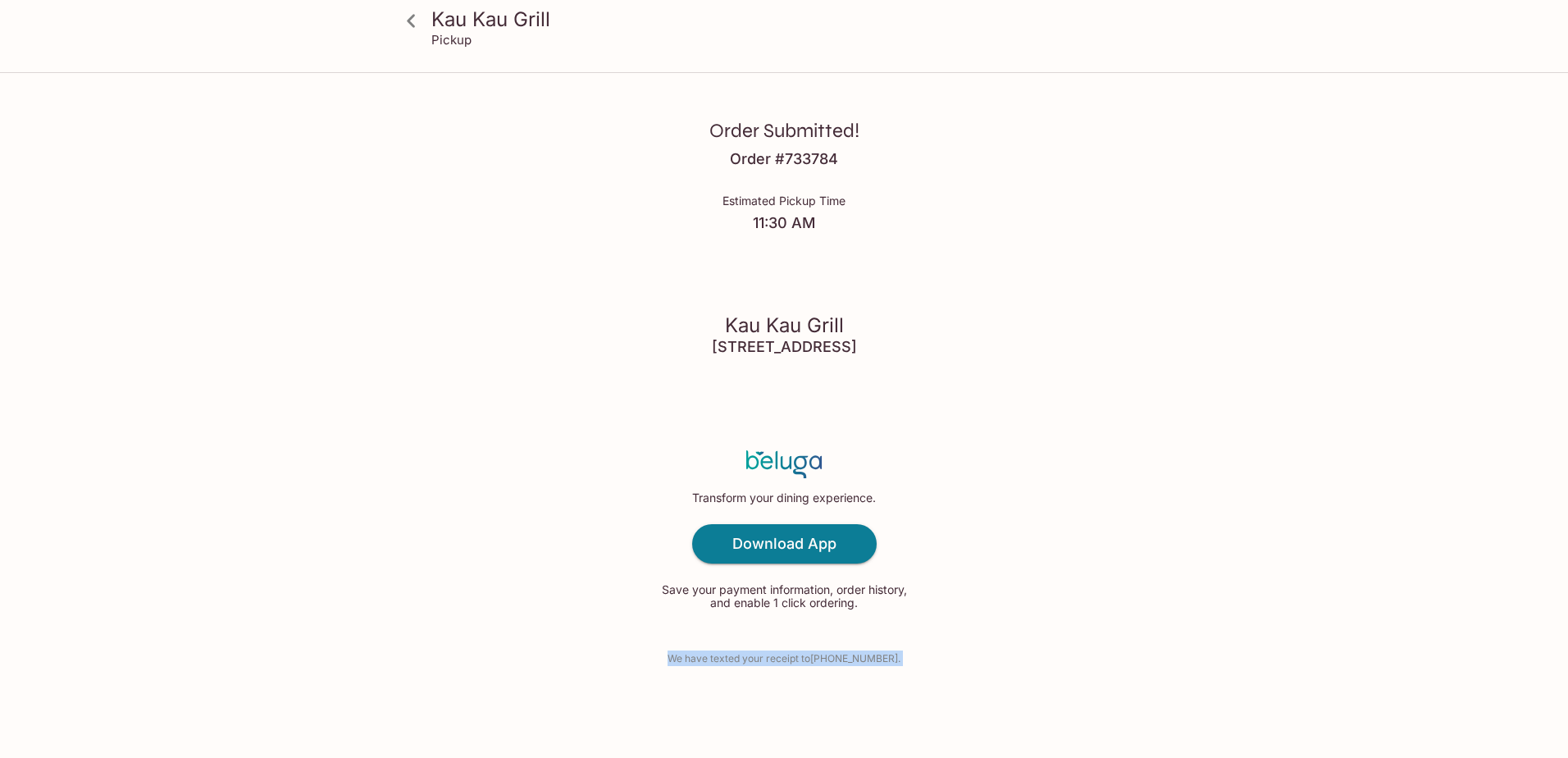
click at [878, 664] on p "We have texted your receipt to +18082952396 ." at bounding box center [784, 658] width 233 height 16
drag, startPoint x: 878, startPoint y: 664, endPoint x: 1150, endPoint y: 656, distance: 272.1
click at [1150, 656] on div "Order Submitted! Order # 733784 Estimated Pickup Time 11:30 AM Kau Kau Grill 11…" at bounding box center [783, 379] width 1050 height 758
click at [403, 18] on icon at bounding box center [412, 21] width 29 height 29
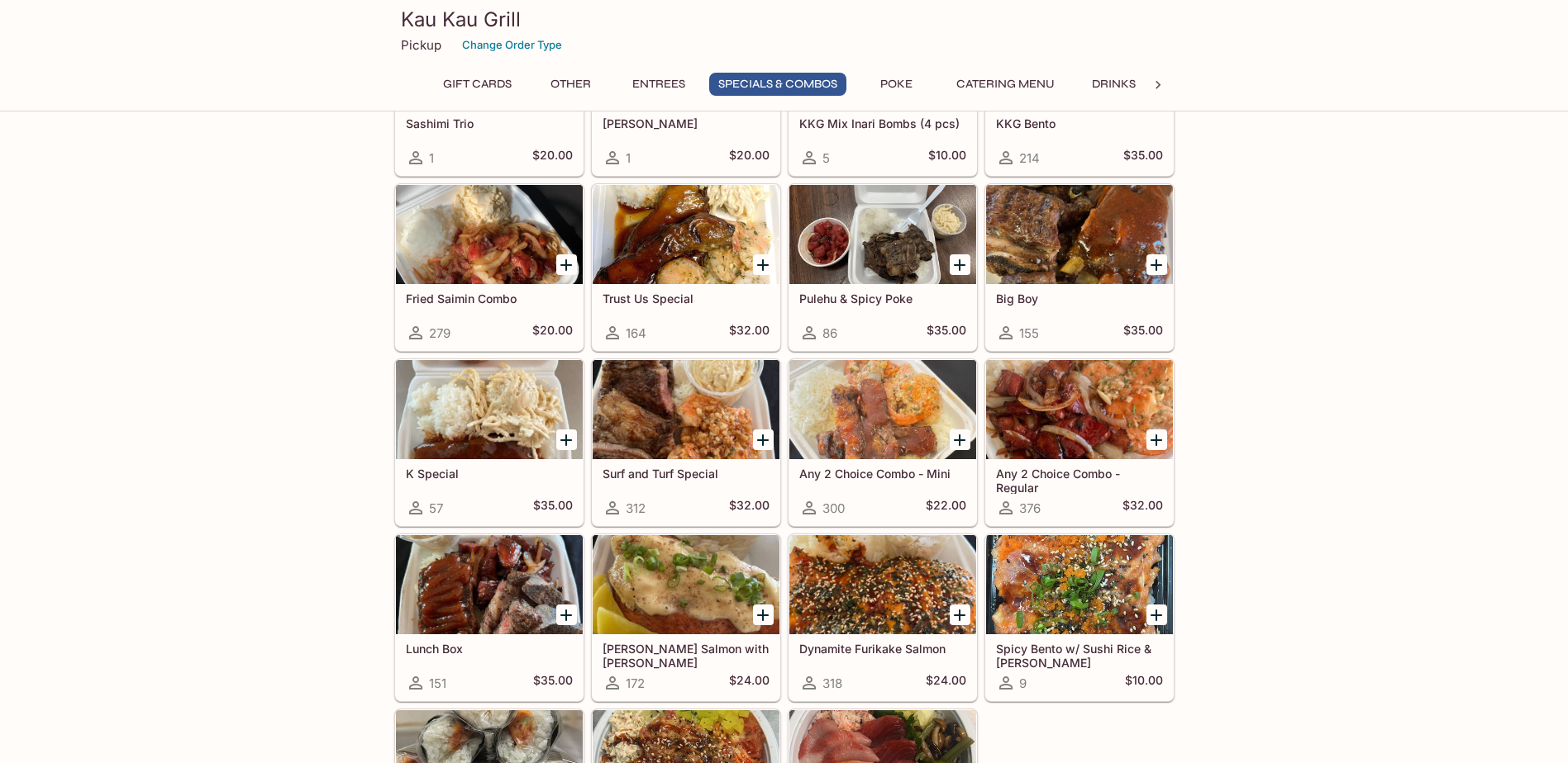
scroll to position [1900, 0]
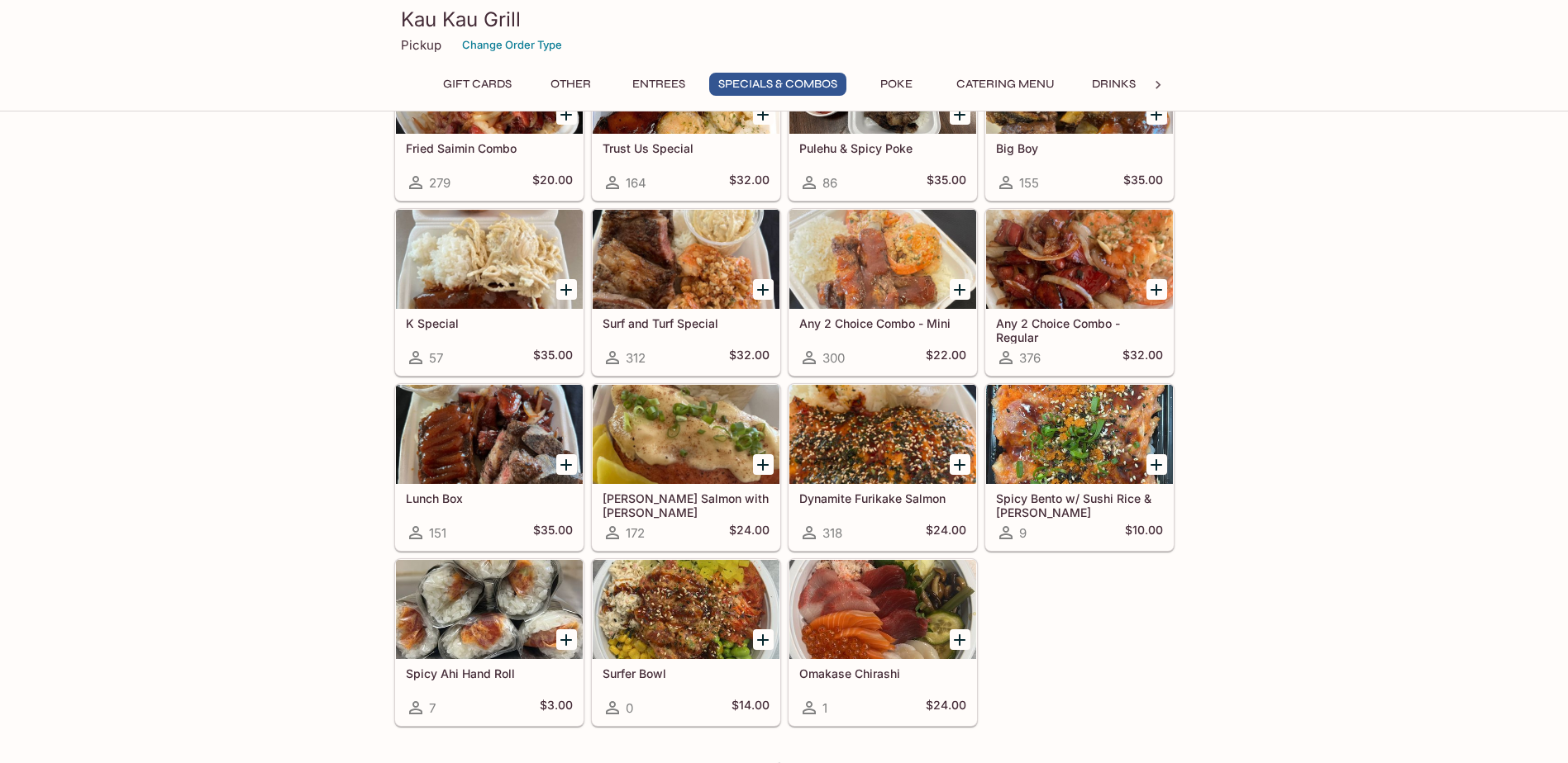
click at [514, 296] on div at bounding box center [488, 260] width 186 height 100
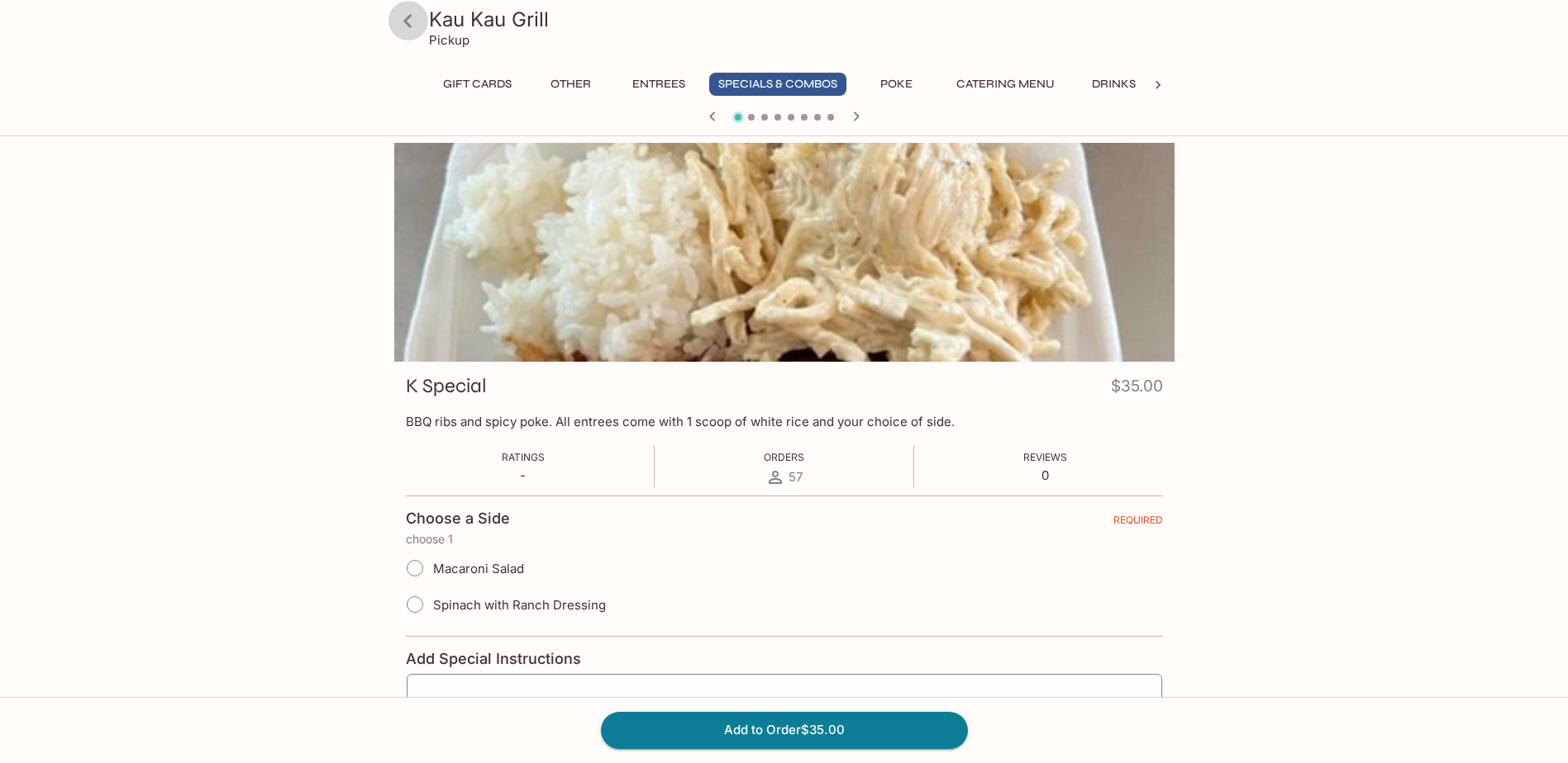
click at [413, 33] on icon at bounding box center [408, 21] width 29 height 29
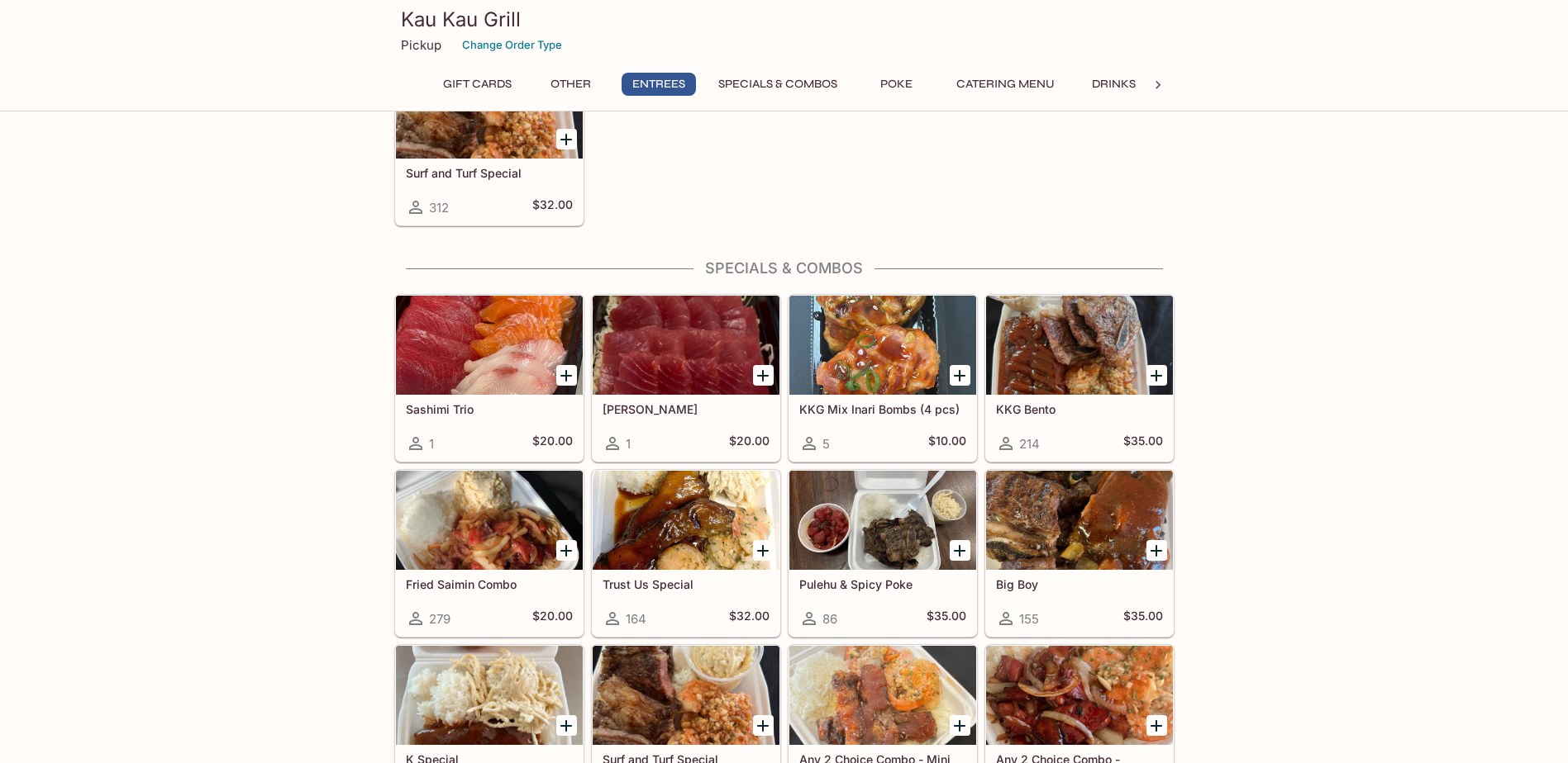
scroll to position [1239, 0]
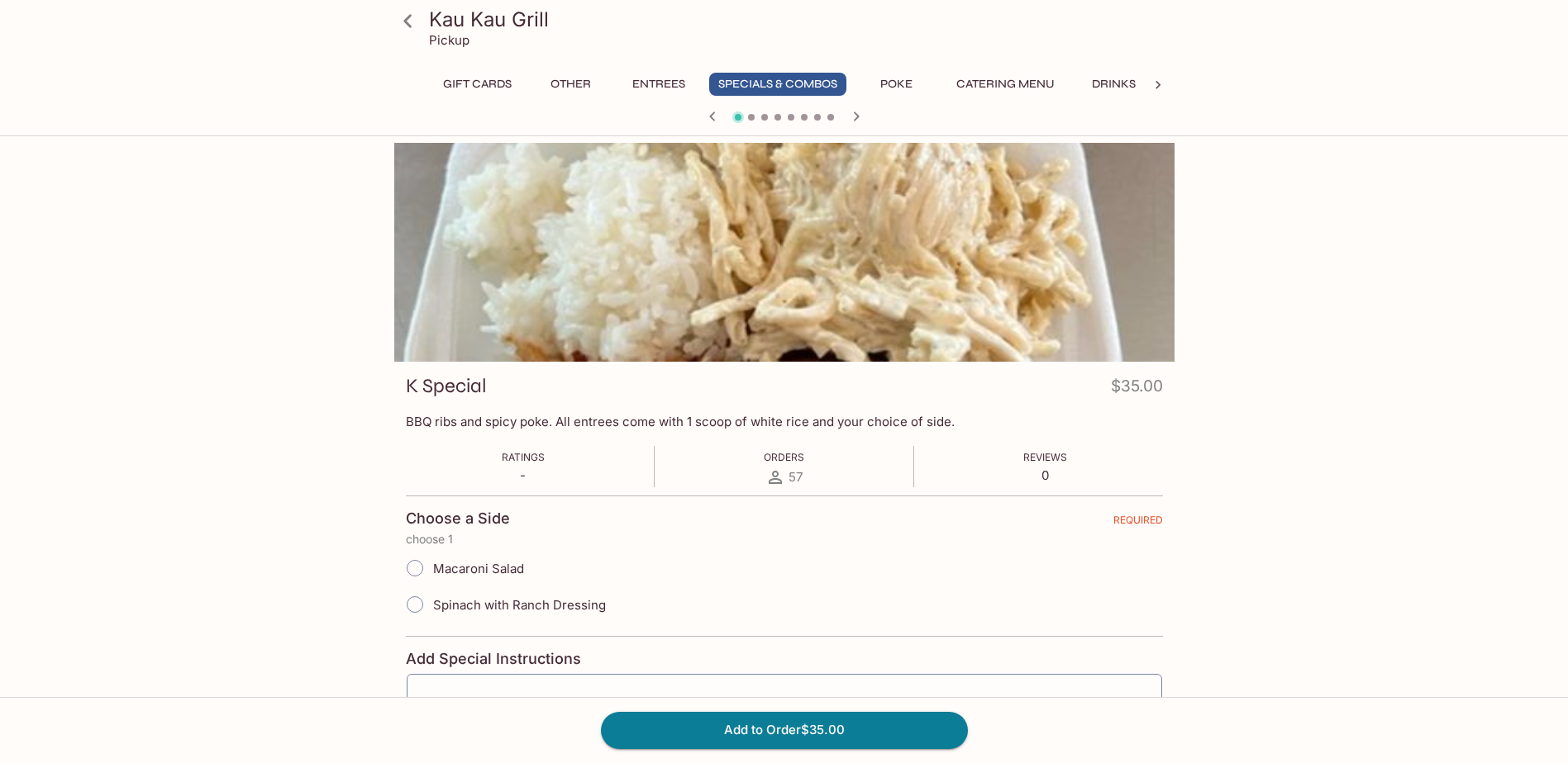
scroll to position [434, 0]
